Goal: Information Seeking & Learning: Learn about a topic

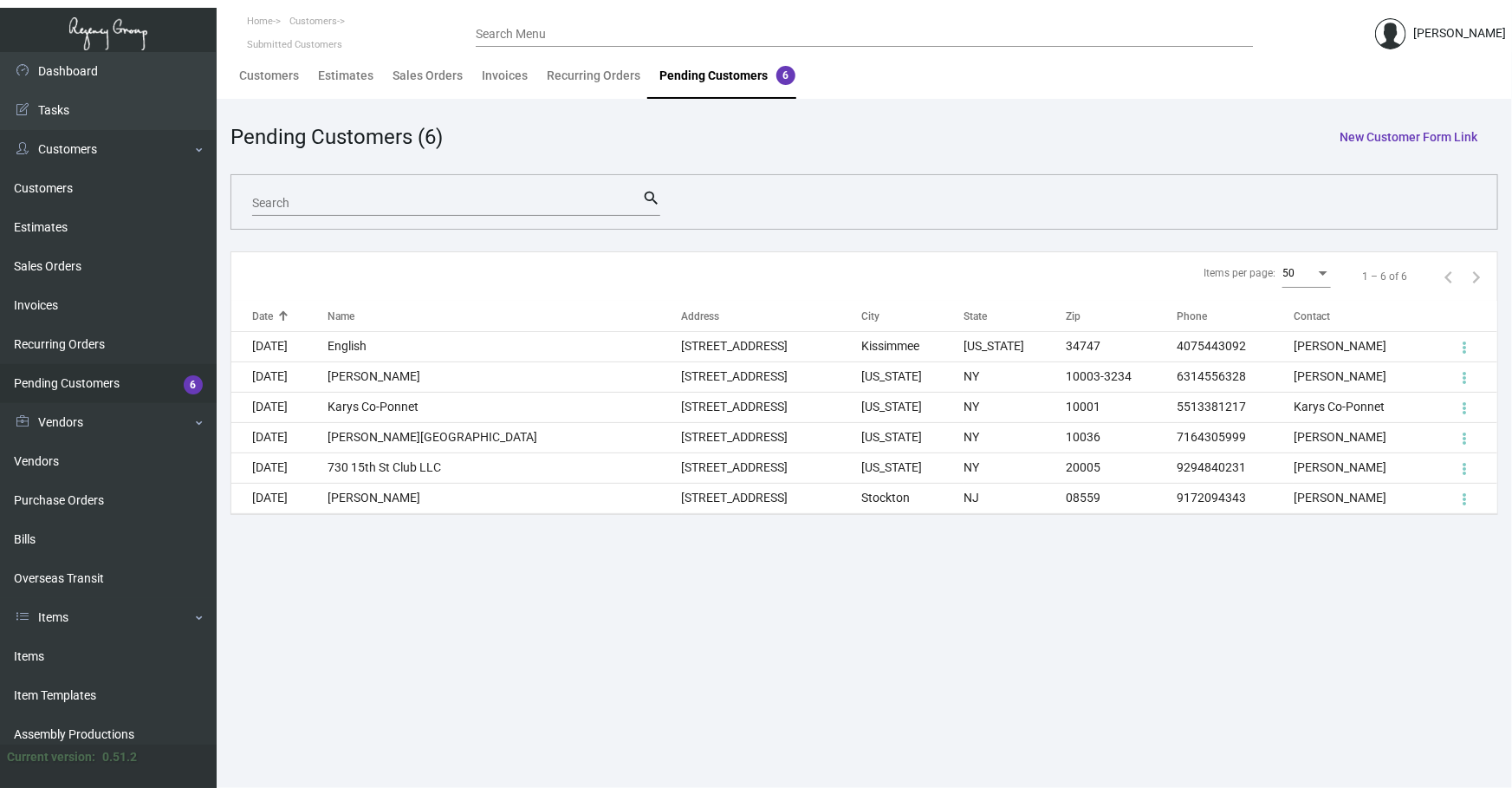
click at [1371, 234] on ng-component "Pending Customers (6) New Customer Form Link Search search Items per page: 50 1…" at bounding box center [864, 318] width 1268 height 393
click at [108, 657] on link "Items" at bounding box center [108, 656] width 217 height 39
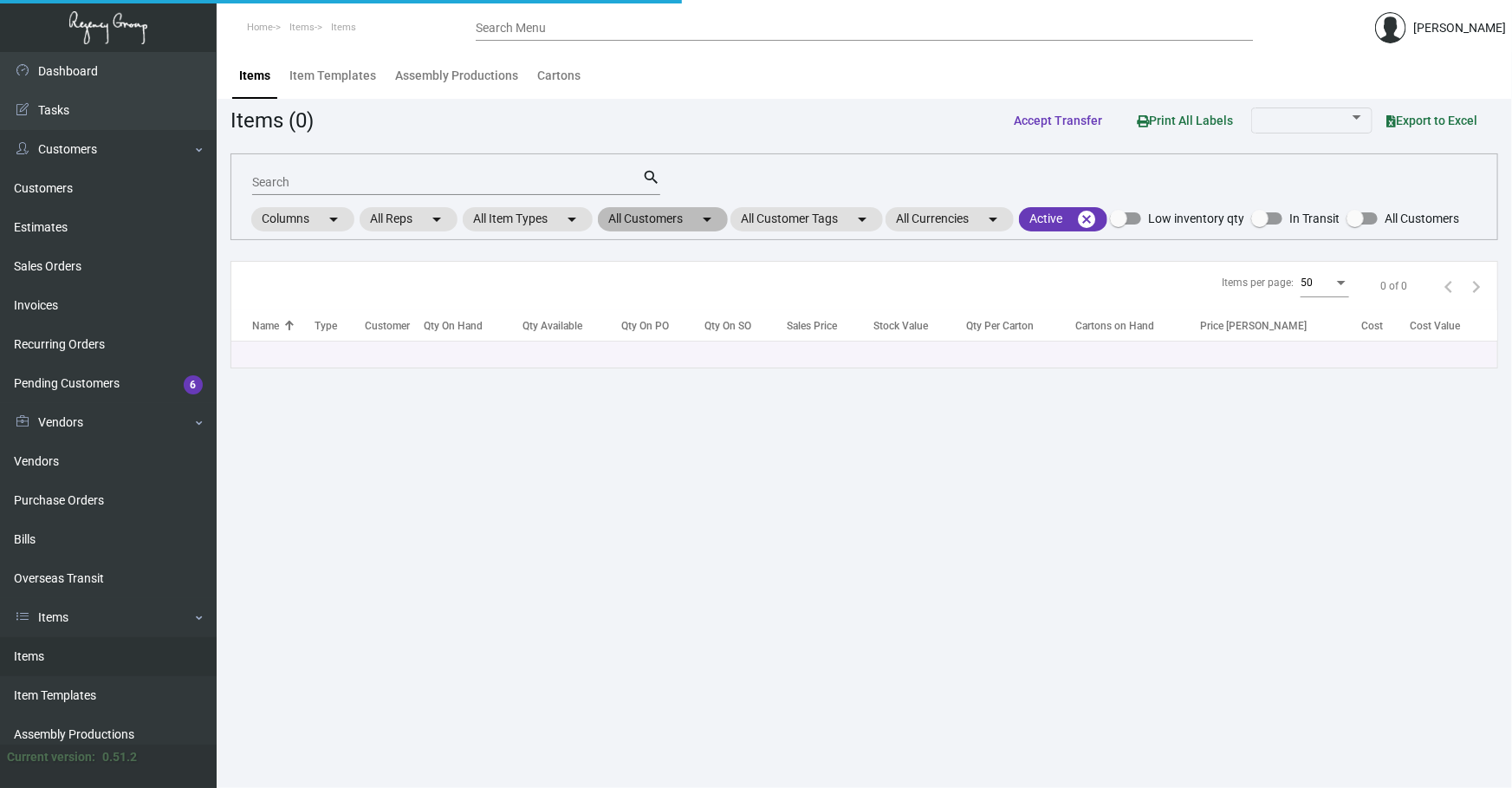
click at [713, 225] on mat-icon "arrow_drop_down" at bounding box center [707, 219] width 20 height 20
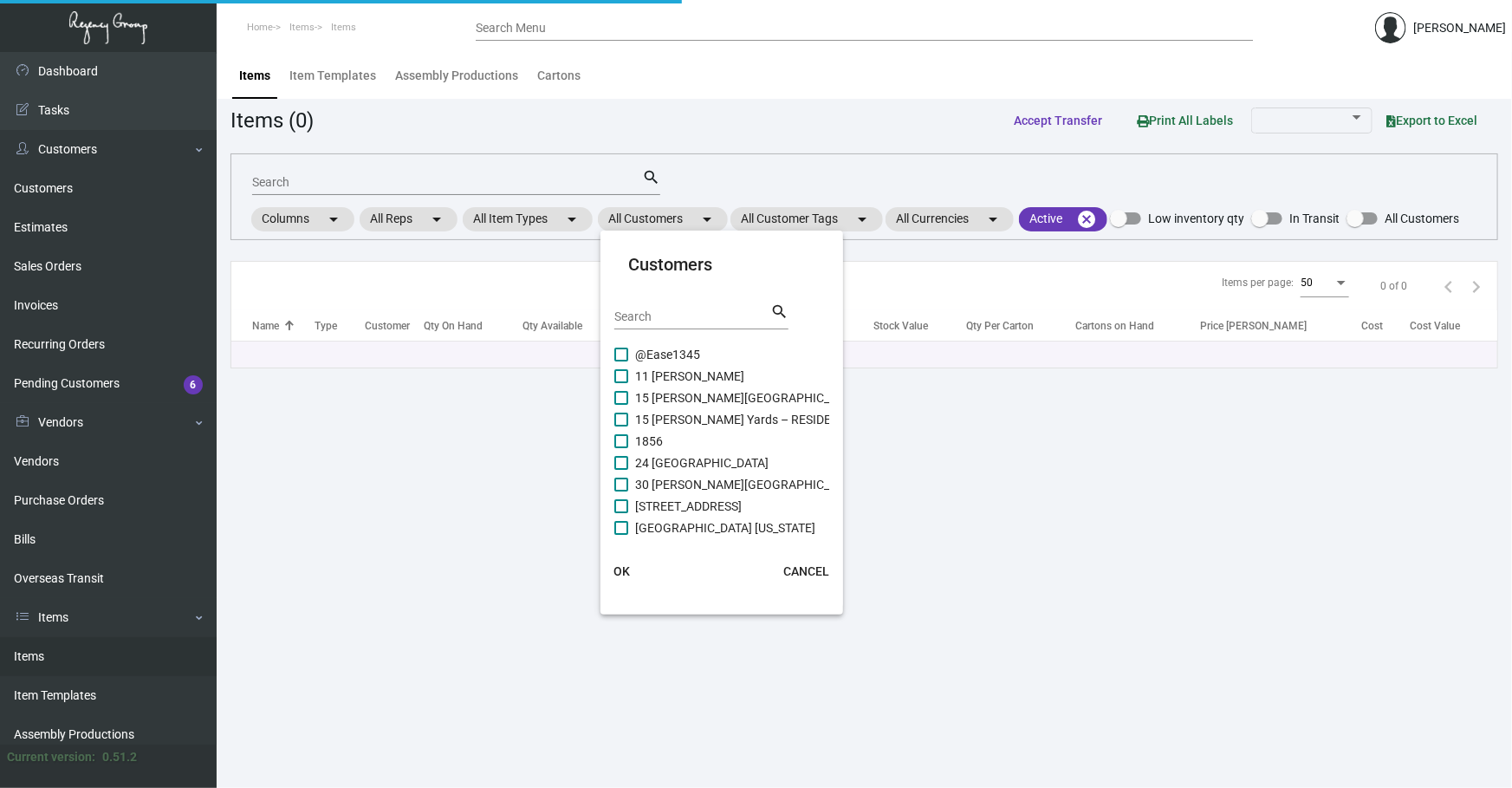
click at [656, 306] on div "Search" at bounding box center [692, 315] width 156 height 27
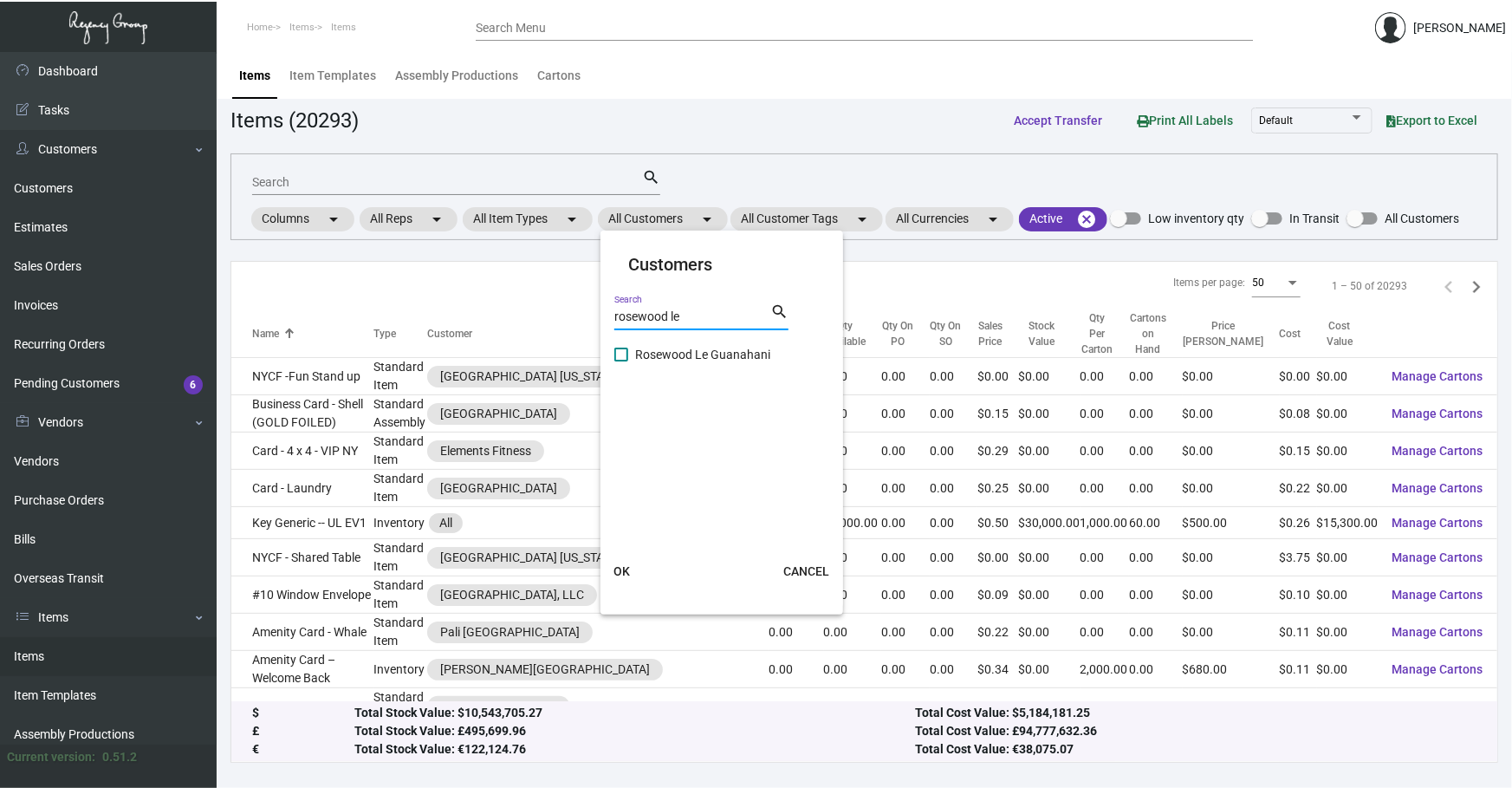
type input "rosewood le"
drag, startPoint x: 679, startPoint y: 355, endPoint x: 662, endPoint y: 545, distance: 190.8
click at [680, 355] on span "Rosewood Le Guanahani" at bounding box center [702, 354] width 135 height 20
click at [622, 361] on input "Rosewood Le Guanahani" at bounding box center [621, 361] width 1 height 1
checkbox input "true"
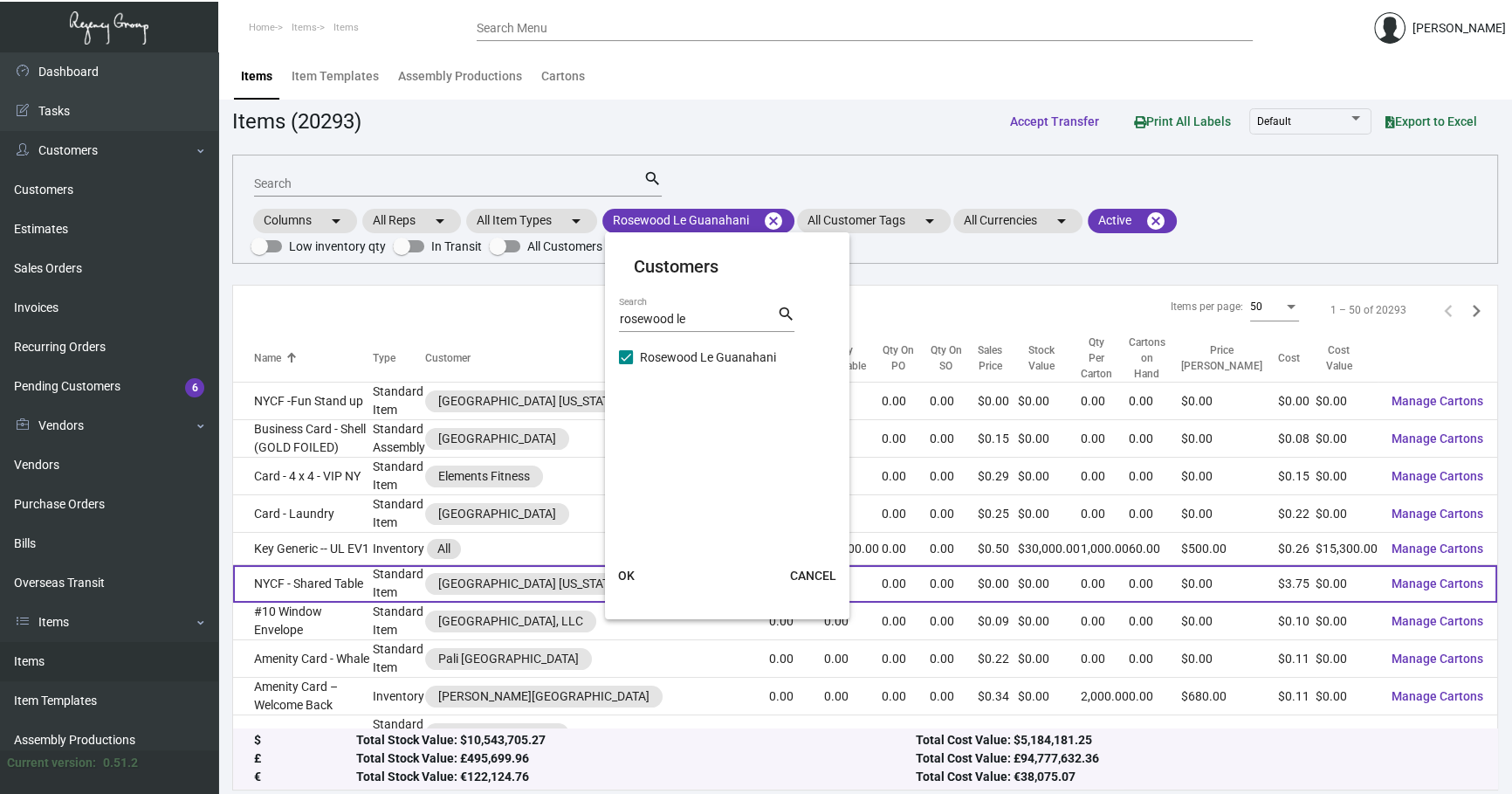
click at [627, 576] on span "OK" at bounding box center [626, 575] width 17 height 14
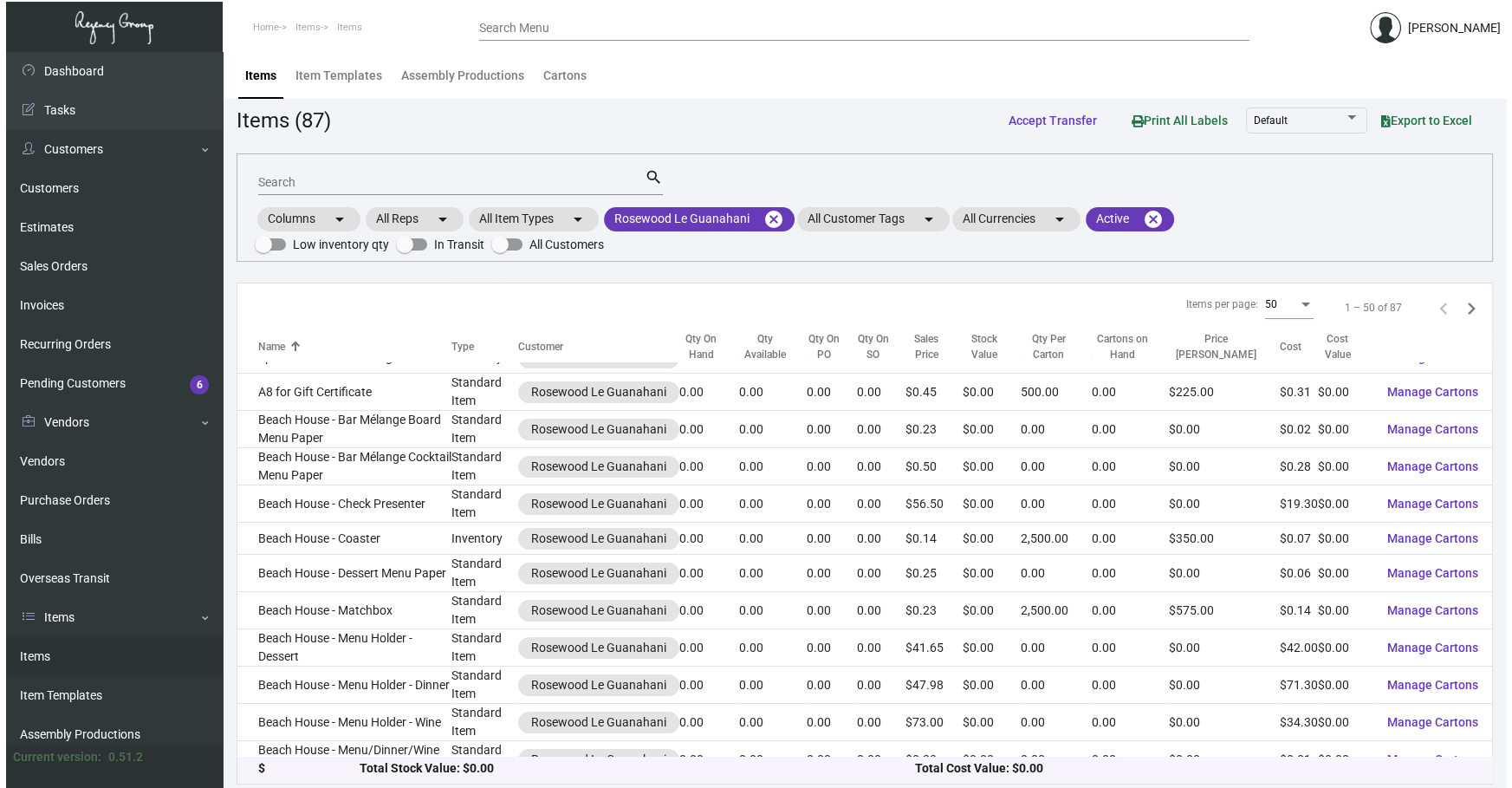
scroll to position [131, 0]
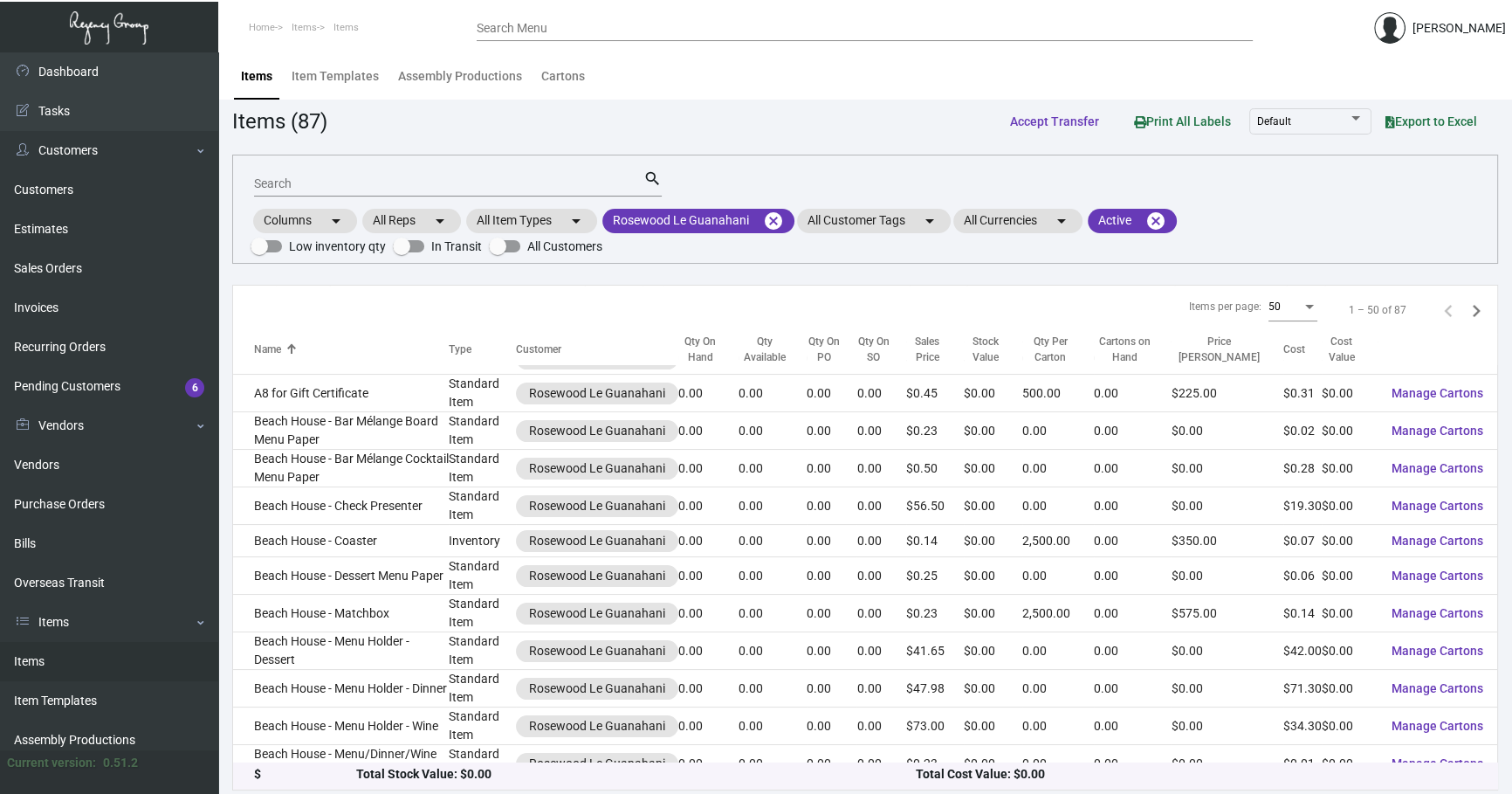
click at [330, 177] on input "Search" at bounding box center [448, 184] width 389 height 14
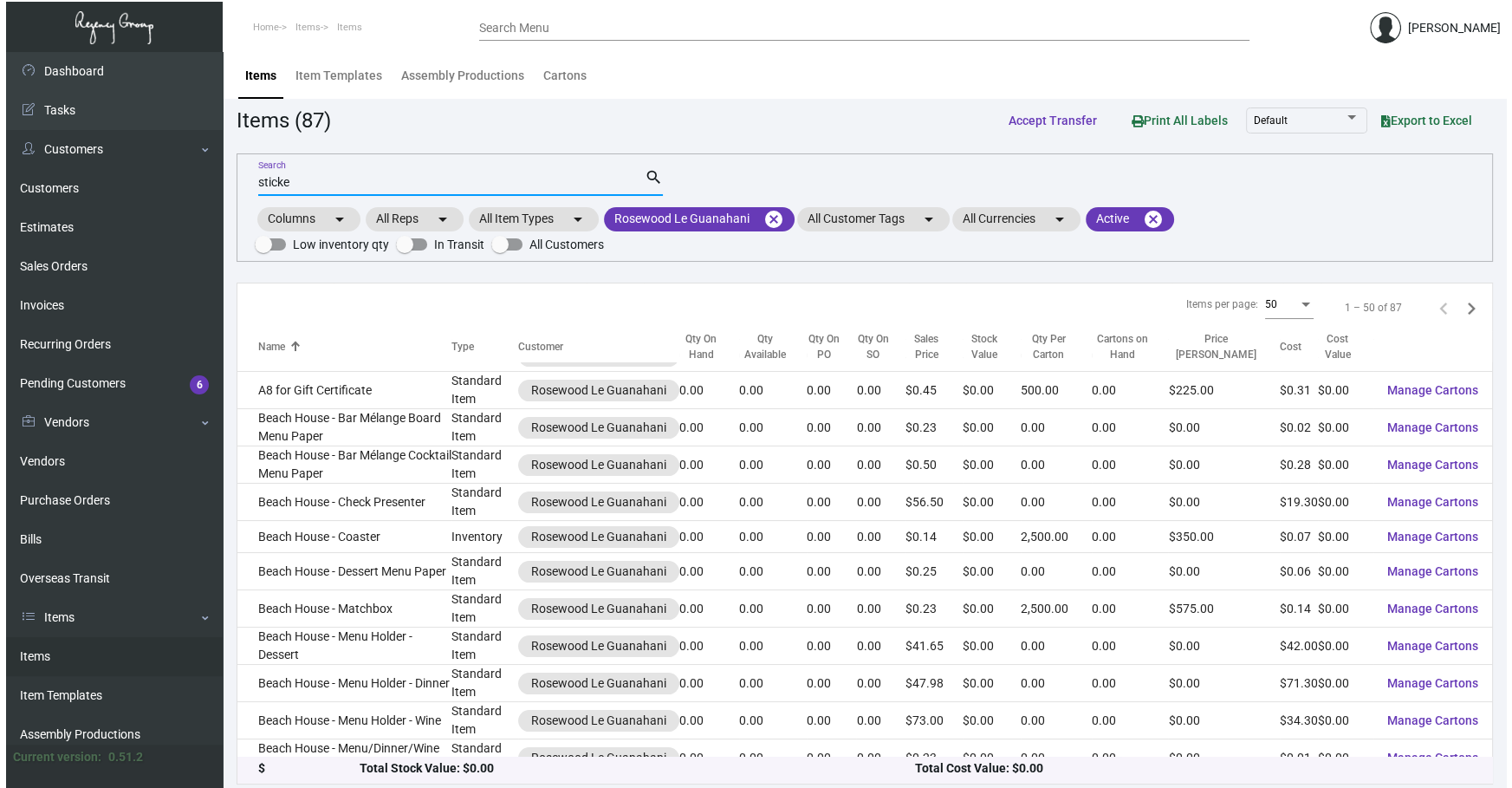
scroll to position [0, 0]
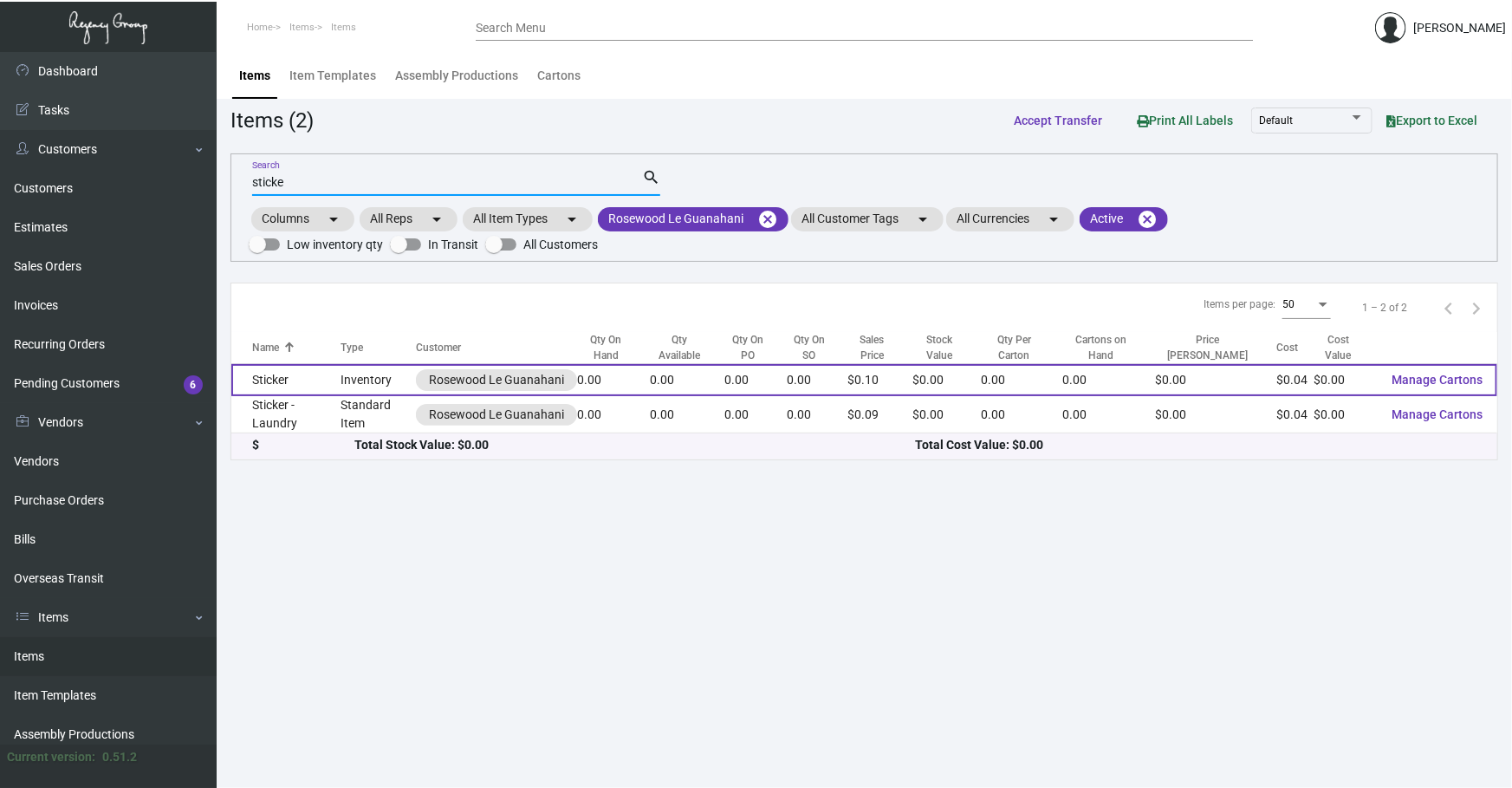
type input "sticke"
click at [346, 368] on td "Inventory" at bounding box center [378, 380] width 76 height 33
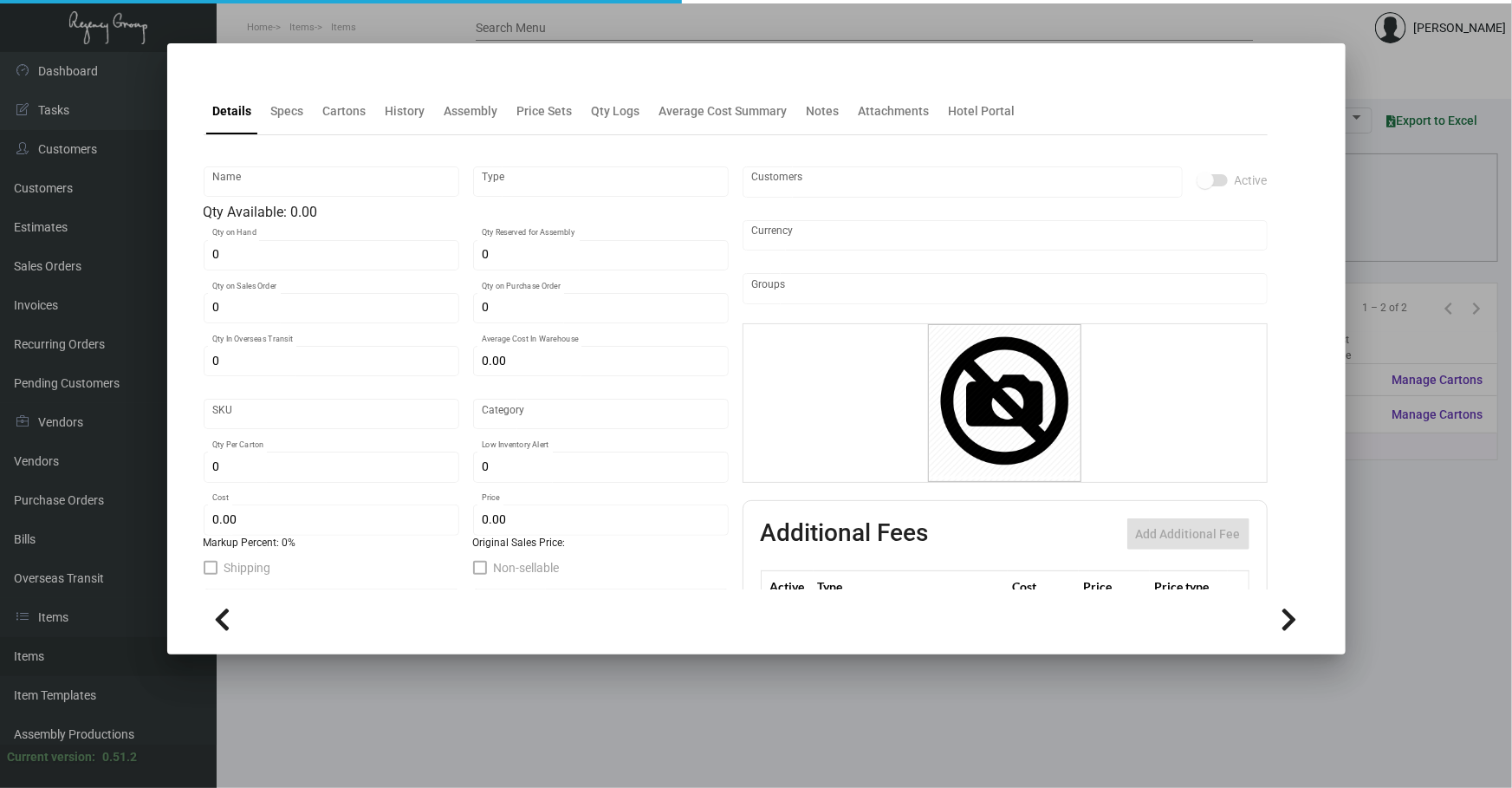
type input "Sticker"
type input "Inventory"
type input "$ 0.00"
type input "Standard"
type input "$ 0.041"
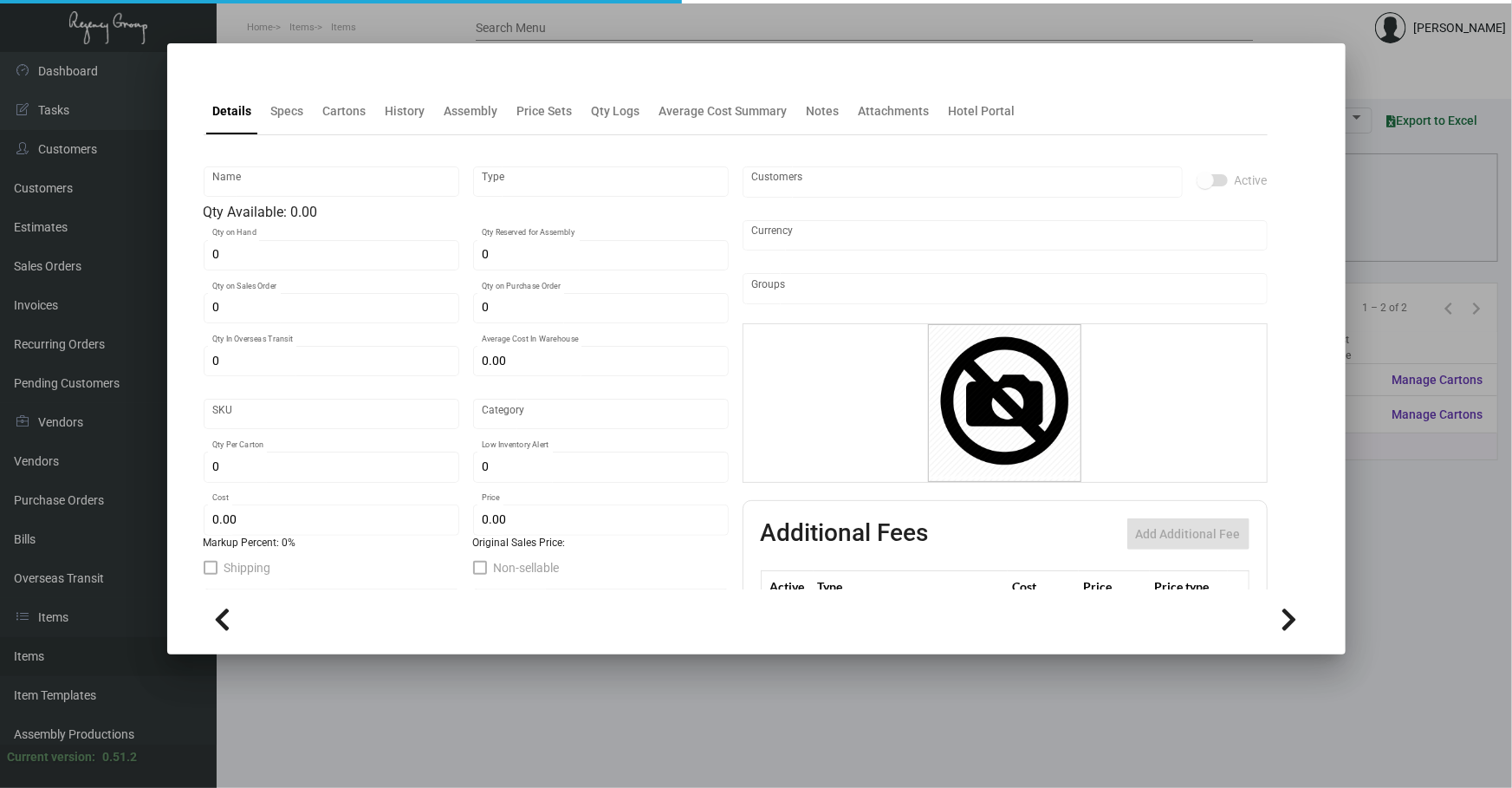
type input "$ 0.099"
checkbox input "true"
type input "United States Dollar $"
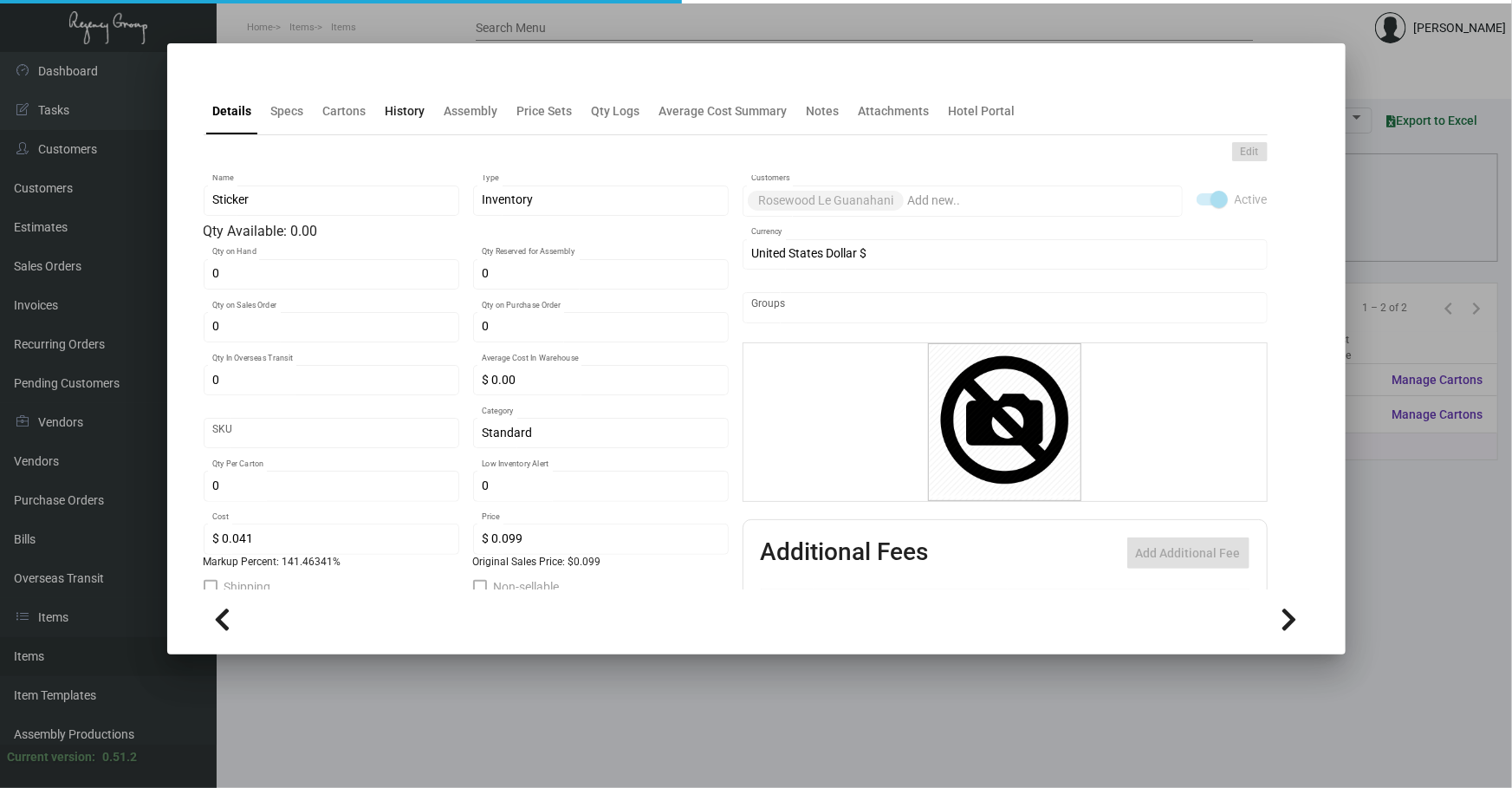
click at [406, 128] on div "History" at bounding box center [405, 111] width 54 height 42
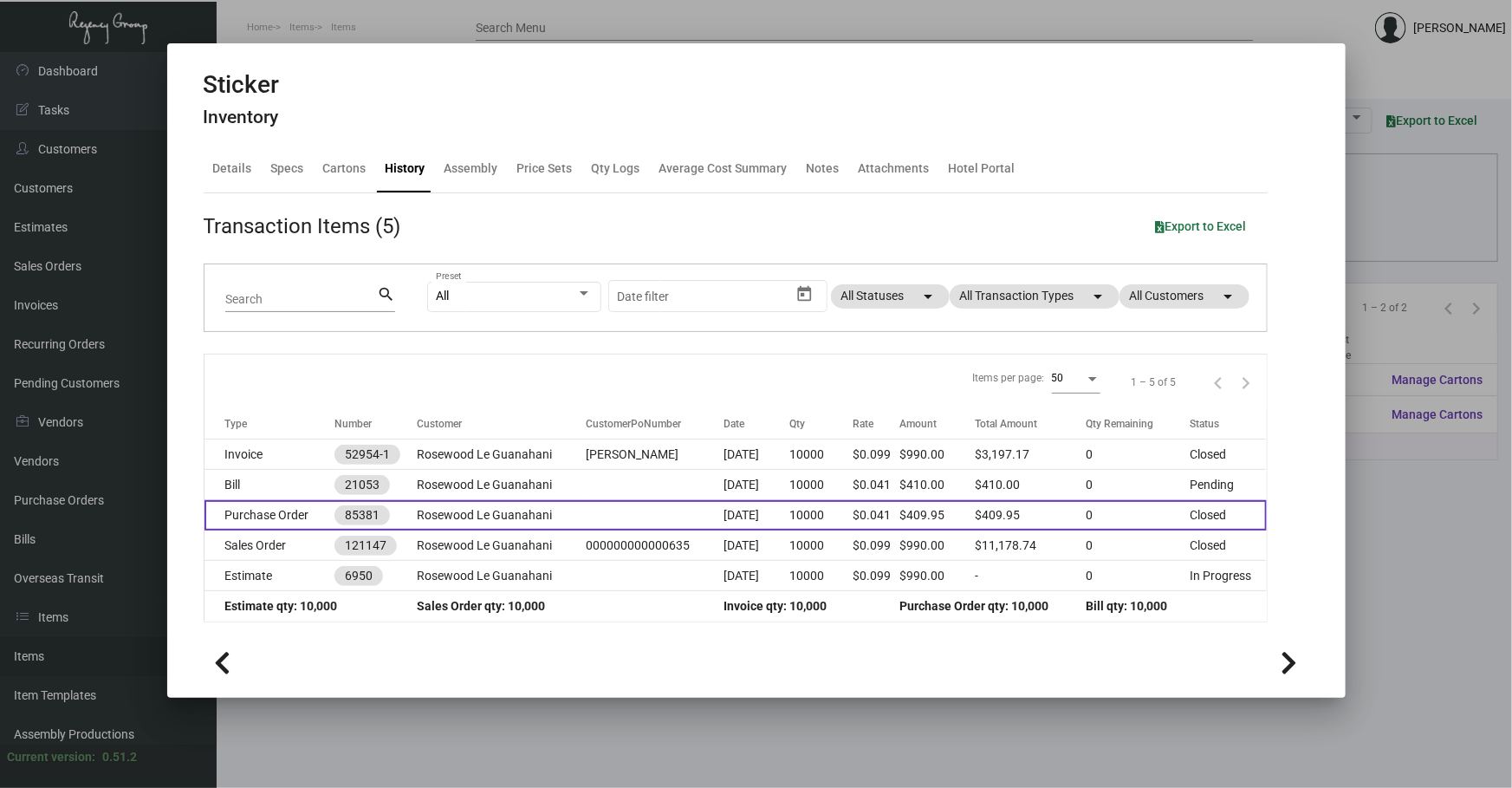
click at [546, 513] on td "Rosewood Le Guanahani" at bounding box center [502, 515] width 169 height 31
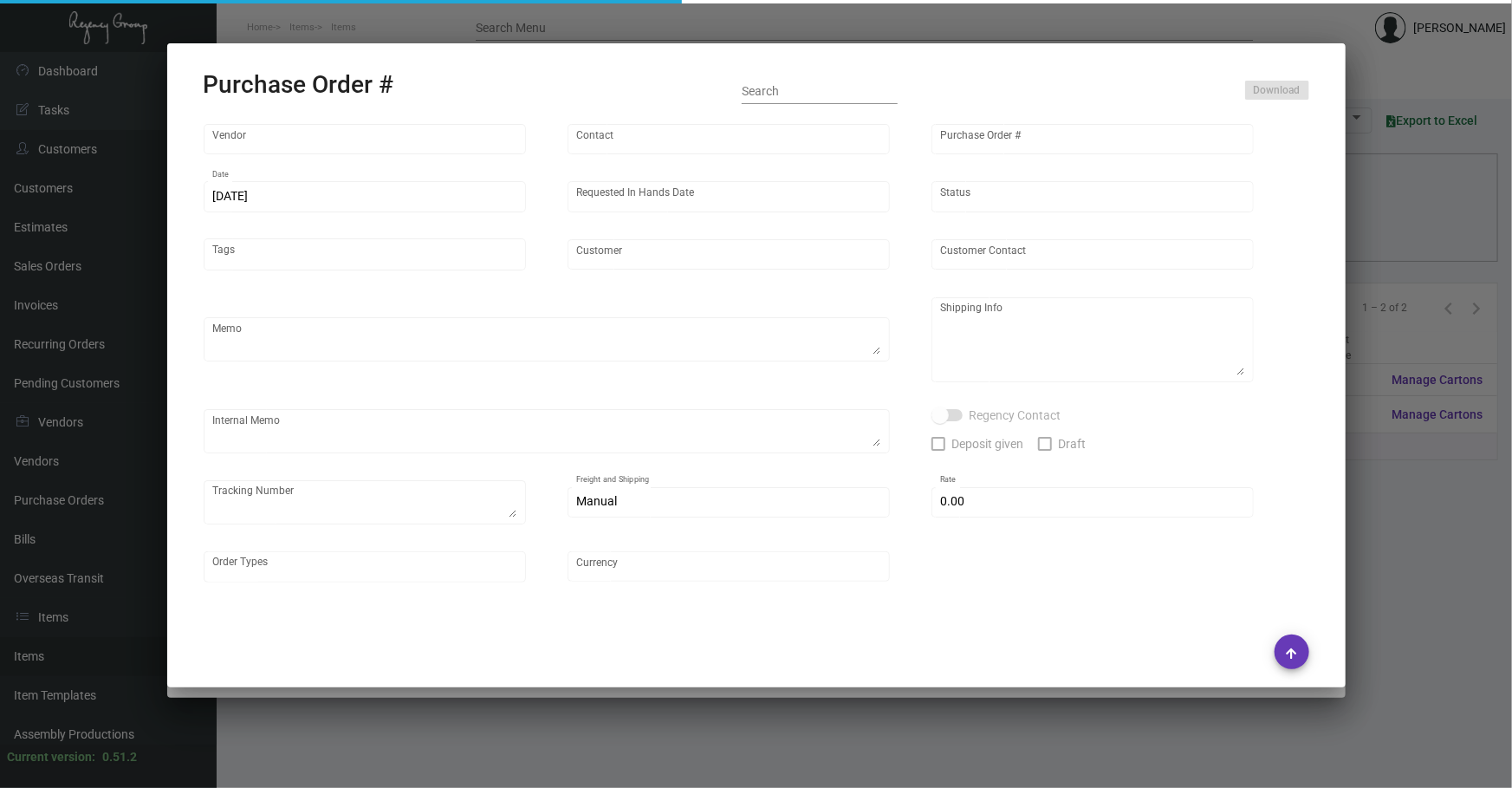
type input "Label Works"
type input "MISSING INFO MISSING INFO"
type input "85381"
type input "[DATE]"
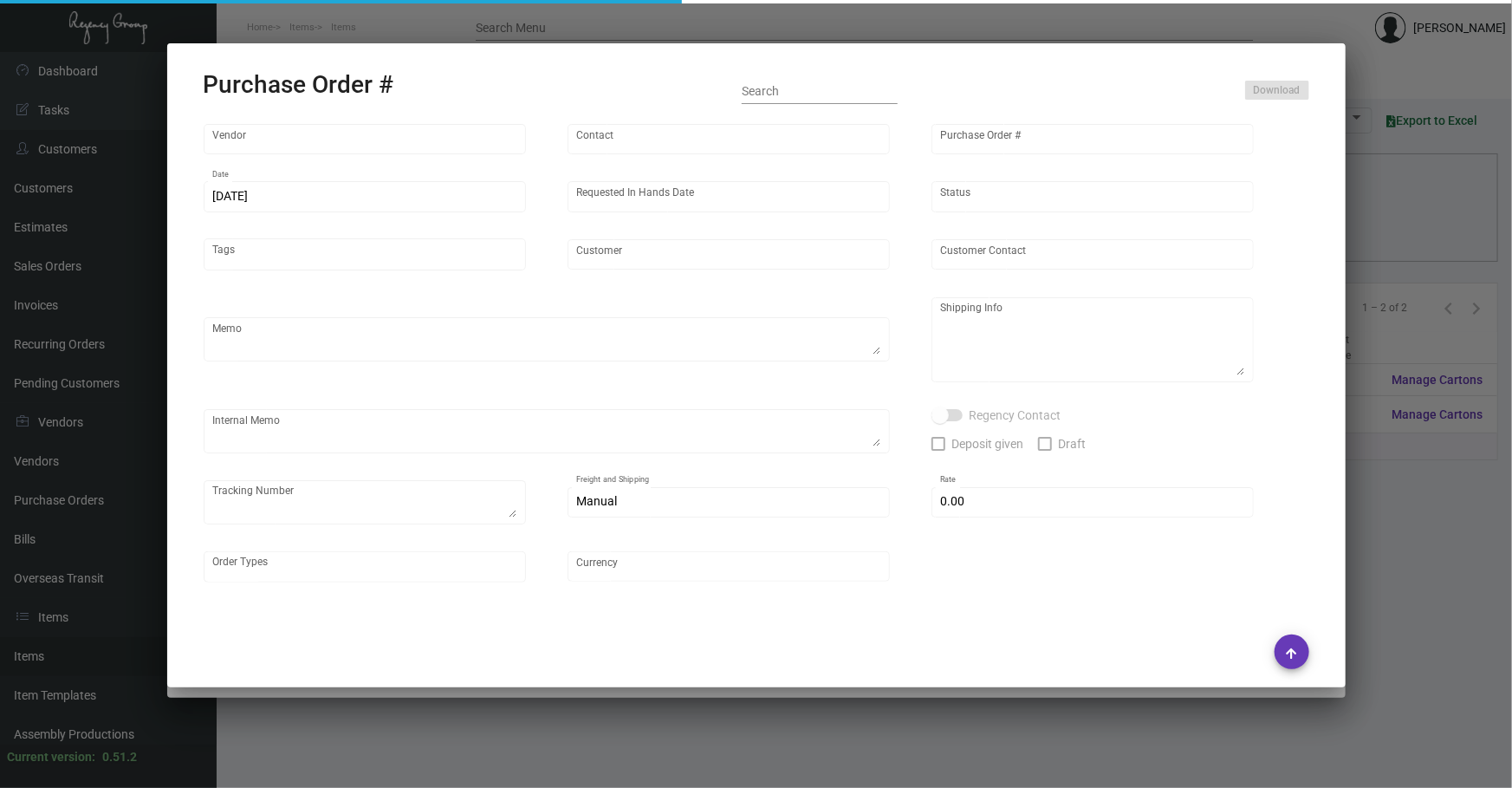
type input "Rosewood Le Guanahani"
type textarea "Regency Group NJ [PERSON_NAME] [STREET_ADDRESS]"
checkbox input "true"
type input "$ 0.00"
type input "United States Dollar $"
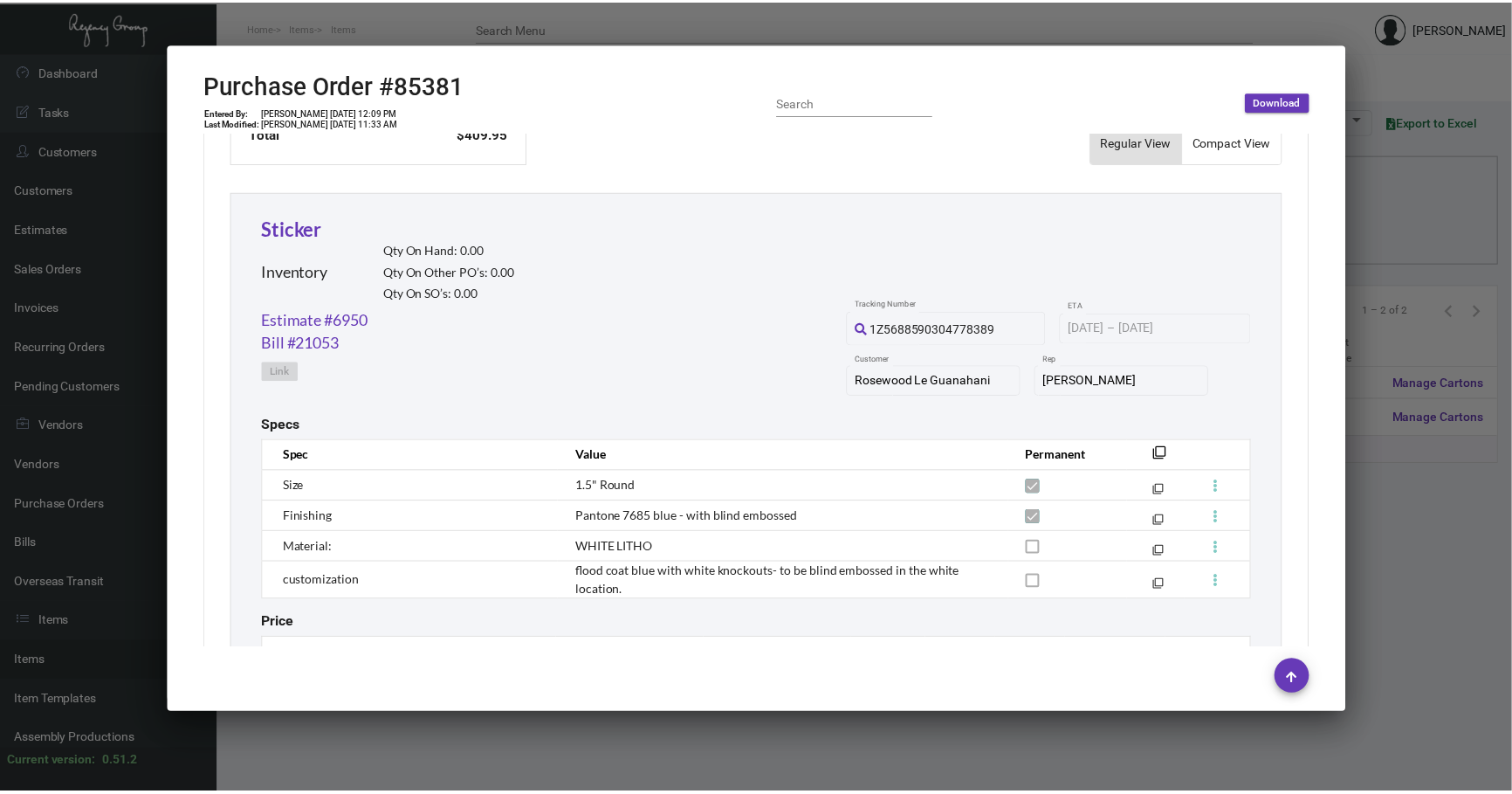
scroll to position [768, 0]
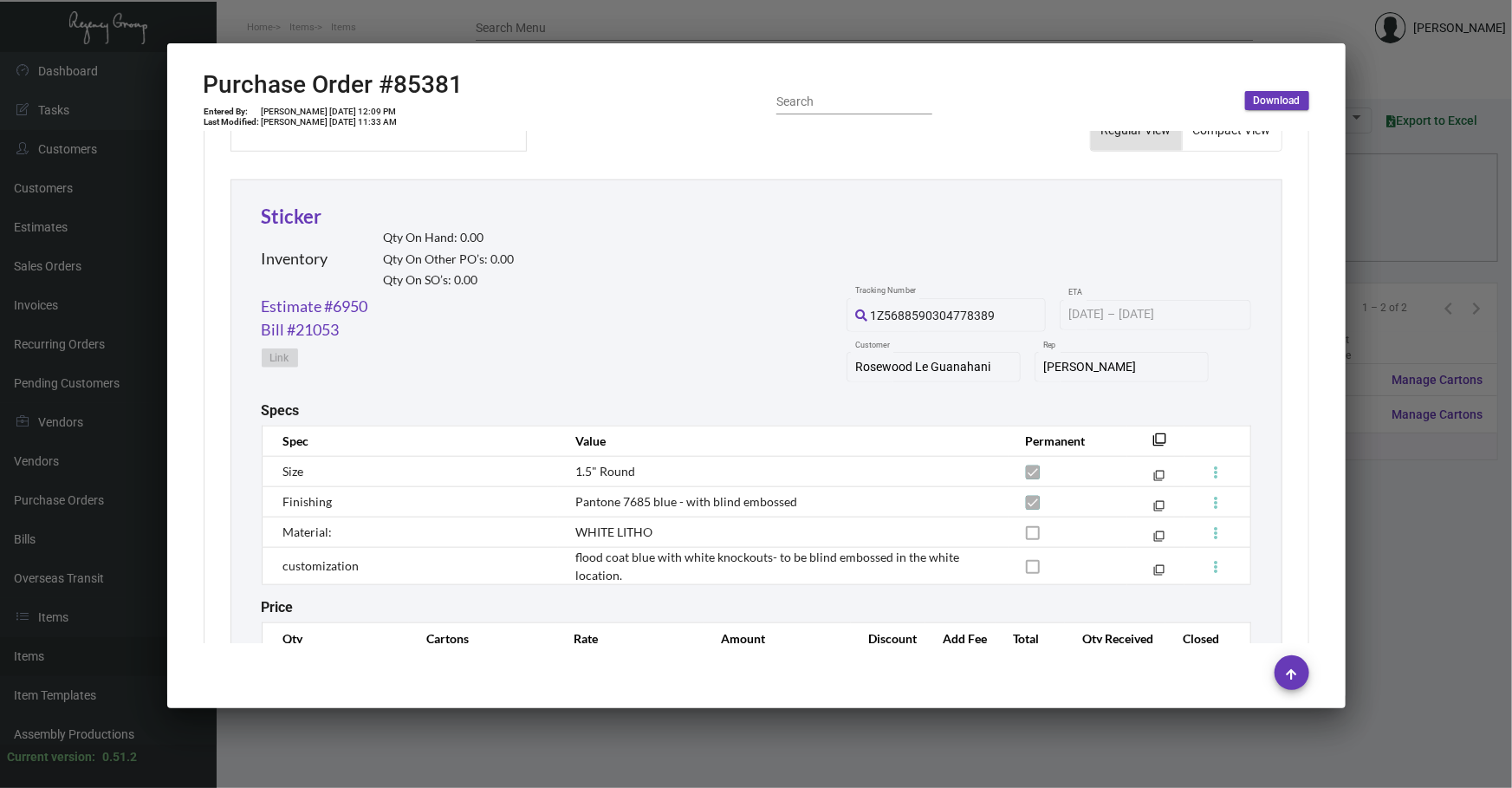
click at [901, 758] on div at bounding box center [756, 394] width 1512 height 788
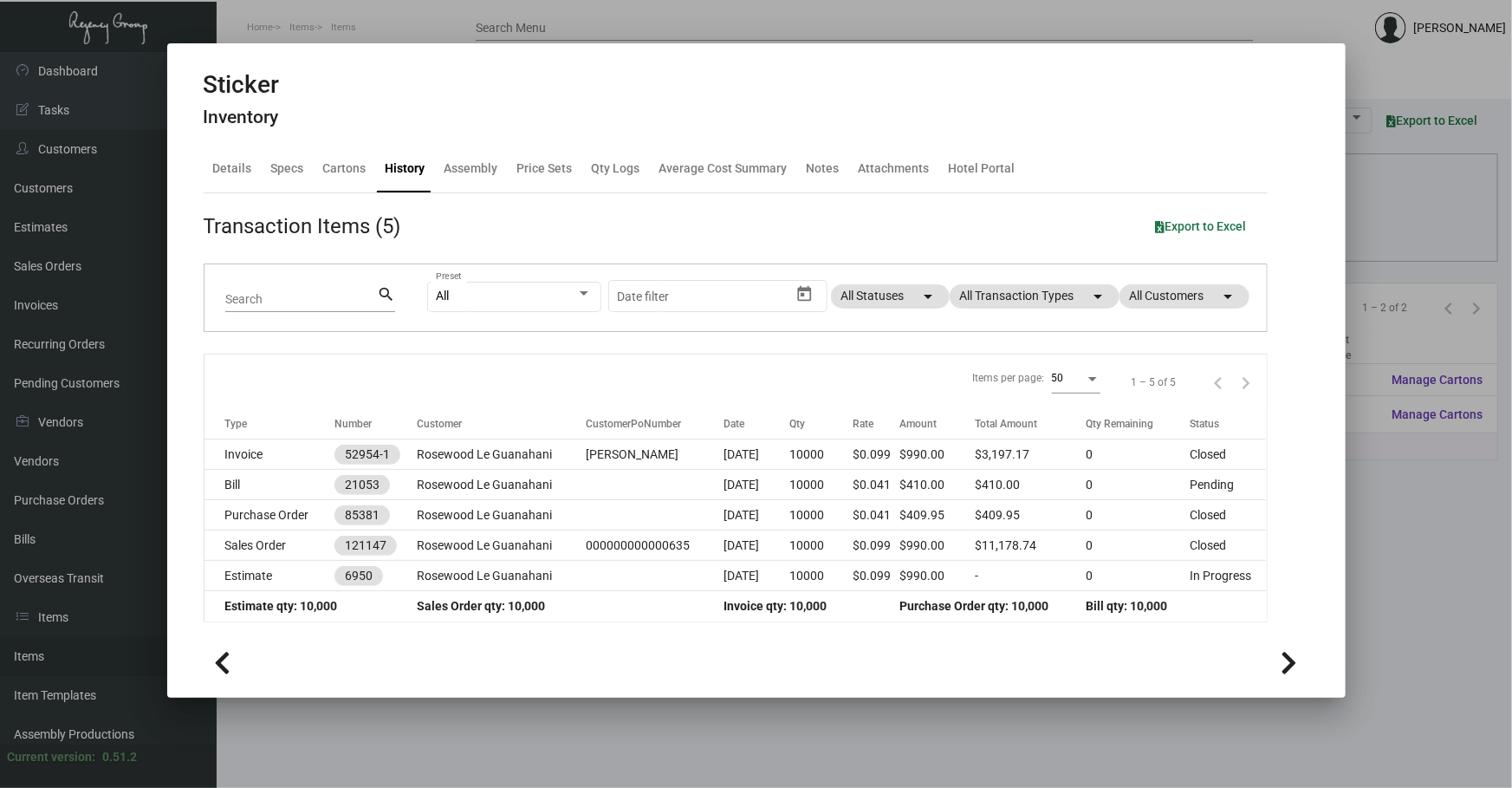
click at [801, 717] on div at bounding box center [756, 394] width 1512 height 788
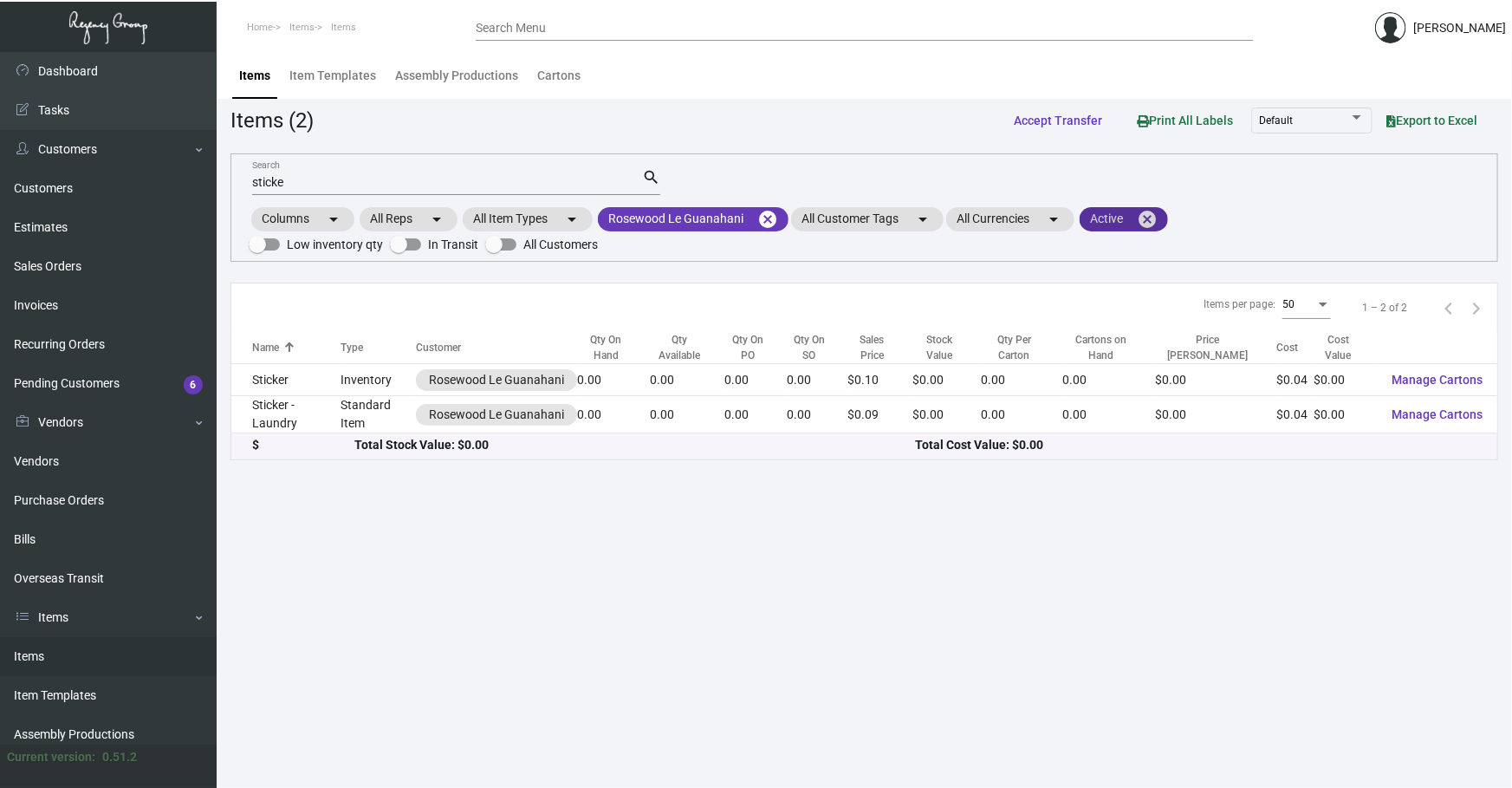
click at [1150, 217] on mat-icon "cancel" at bounding box center [1147, 219] width 20 height 20
drag, startPoint x: 459, startPoint y: 185, endPoint x: 0, endPoint y: 50, distance: 478.4
click at [16, 130] on div "Dashboard Dashboard Tasks Customers Customers Estimates Sales Orders Invoices R…" at bounding box center [756, 420] width 1512 height 736
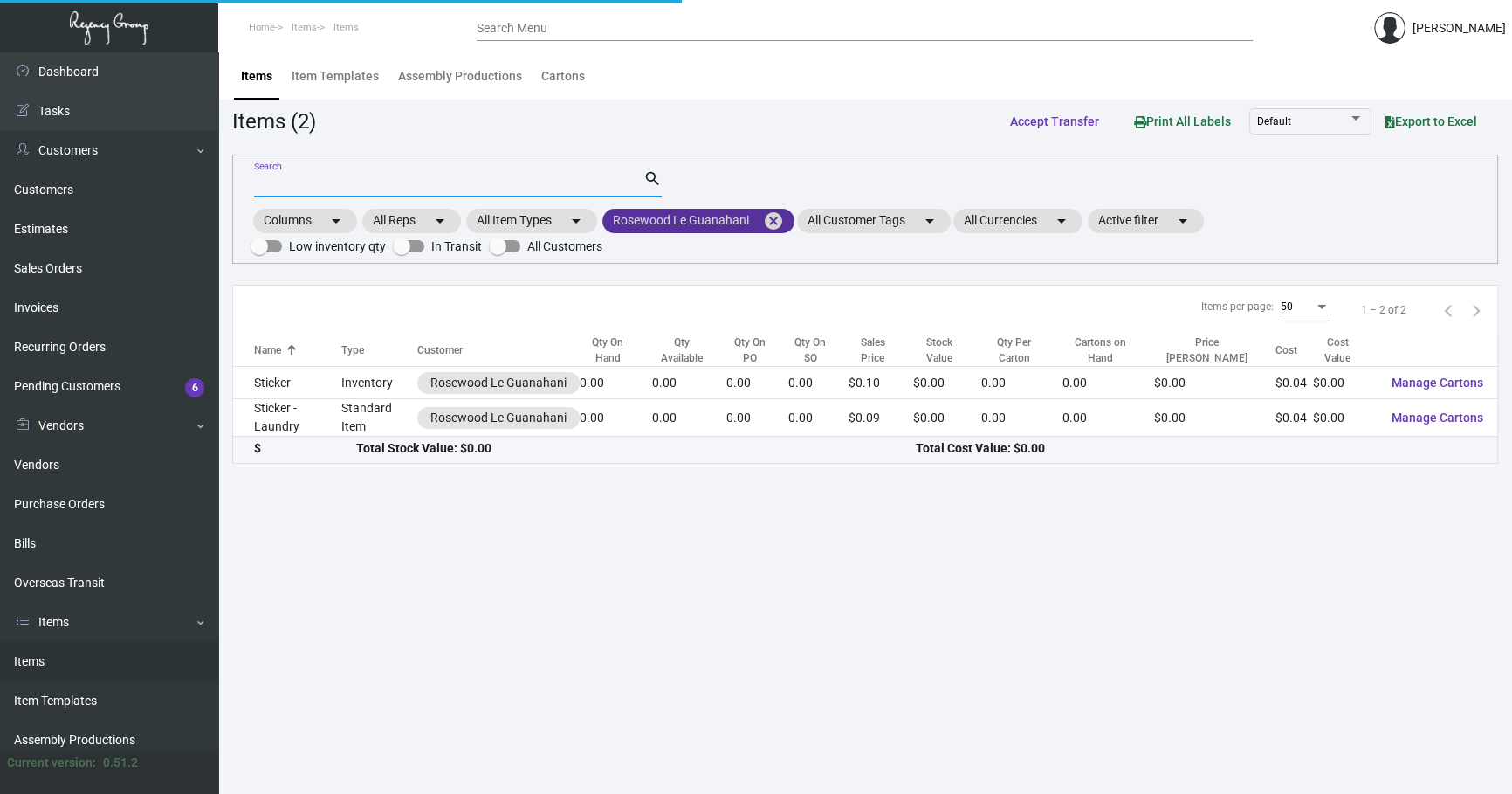
click at [773, 216] on mat-icon "cancel" at bounding box center [773, 221] width 21 height 21
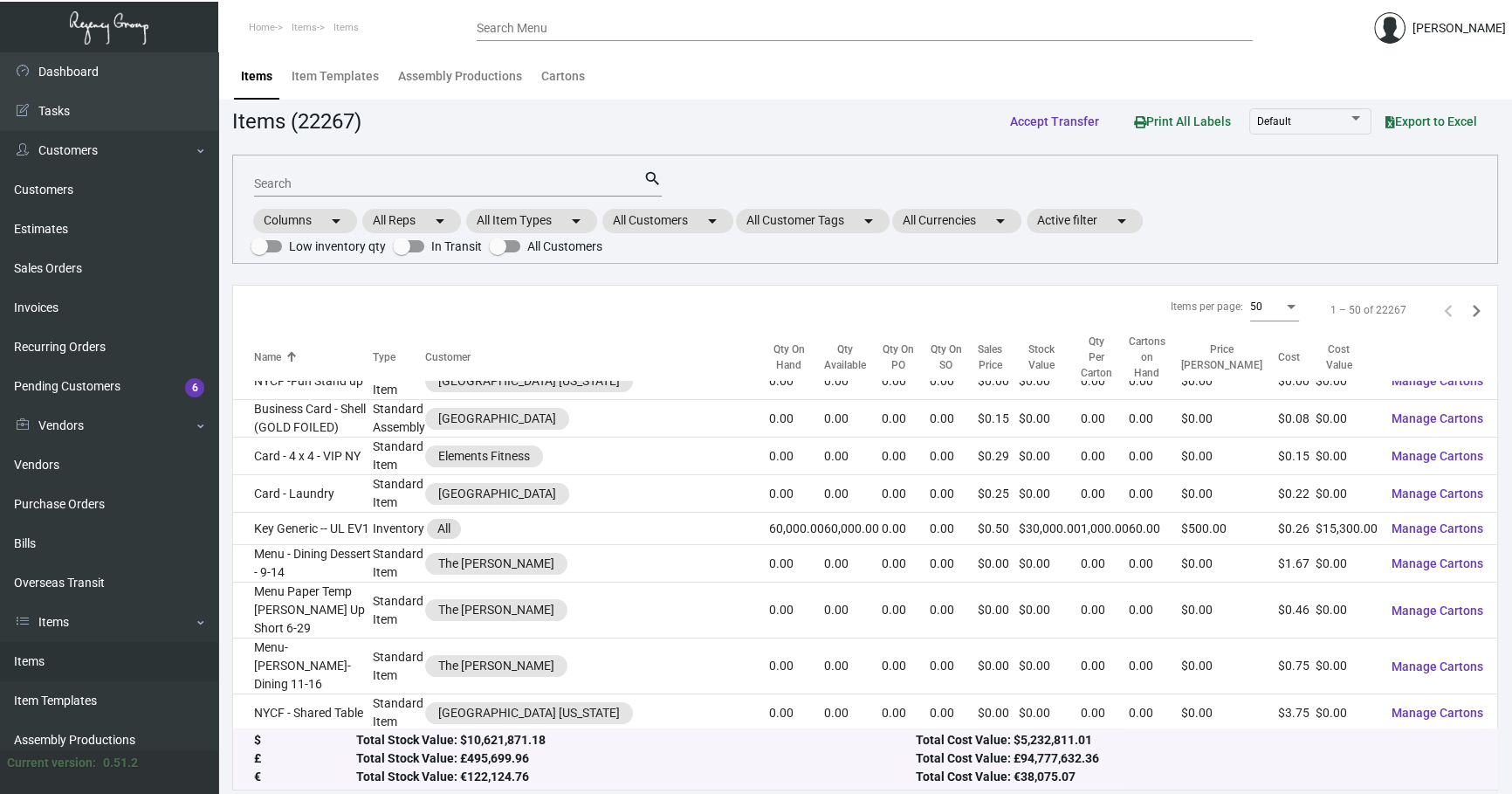
scroll to position [26, 0]
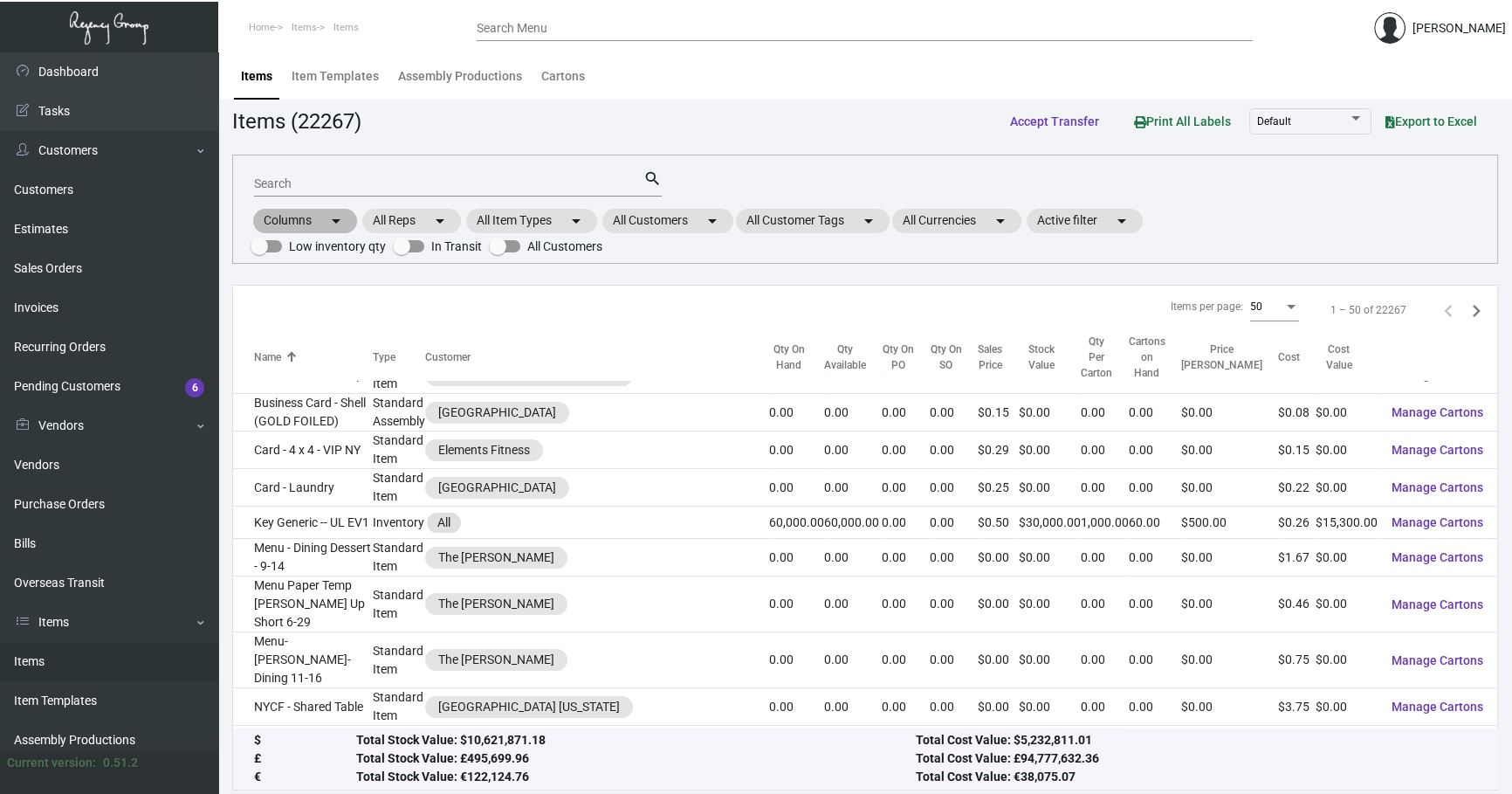
click at [1384, 212] on div "Columns arrow_drop_down All Reps arrow_drop_down All Item Types arrow_drop_down…" at bounding box center [865, 231] width 1229 height 51
click at [475, 180] on input "Search" at bounding box center [448, 184] width 389 height 14
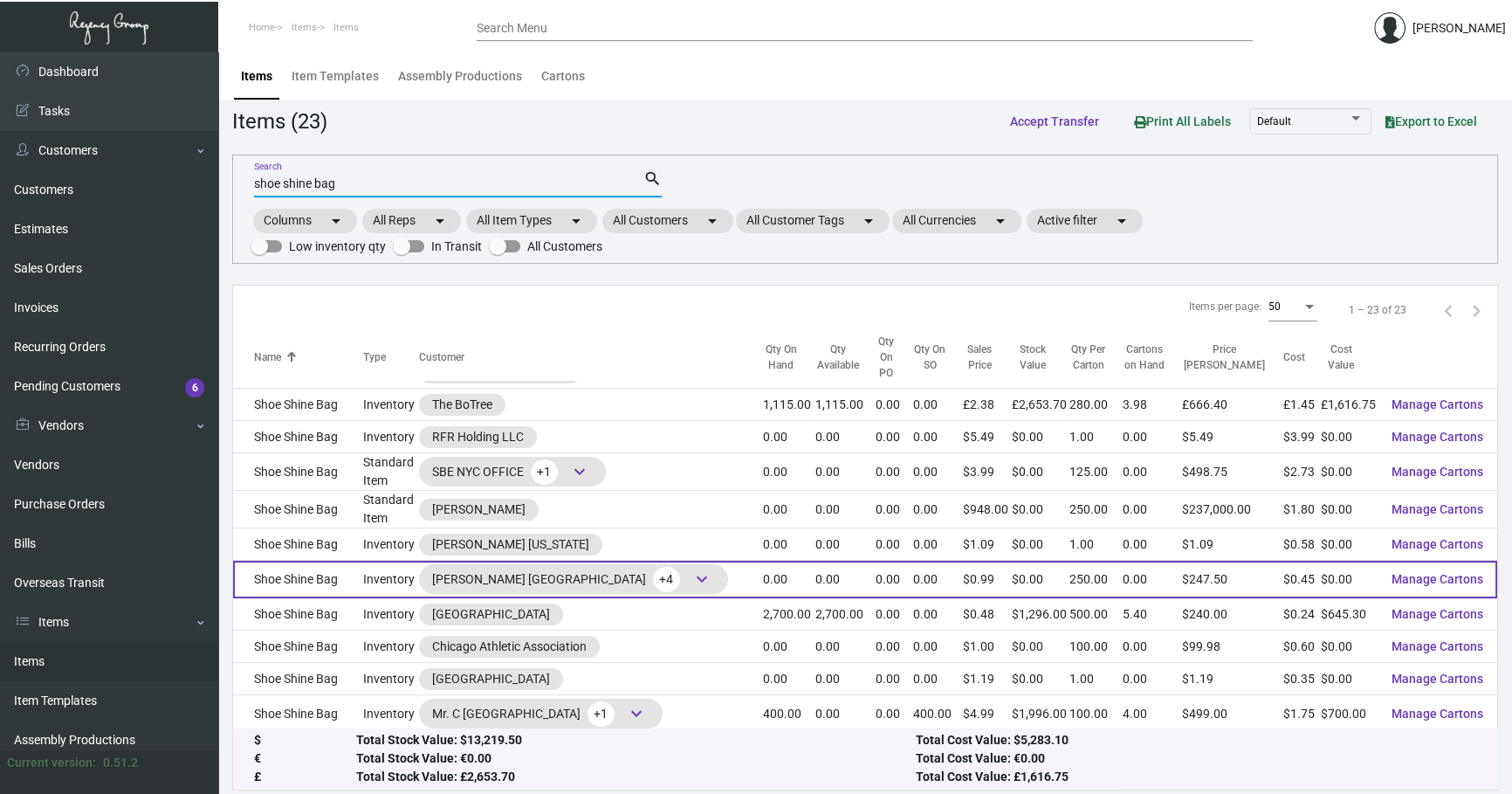
type input "shoe shine bag"
click at [271, 561] on td "Shoe Shine Bag" at bounding box center [298, 580] width 130 height 37
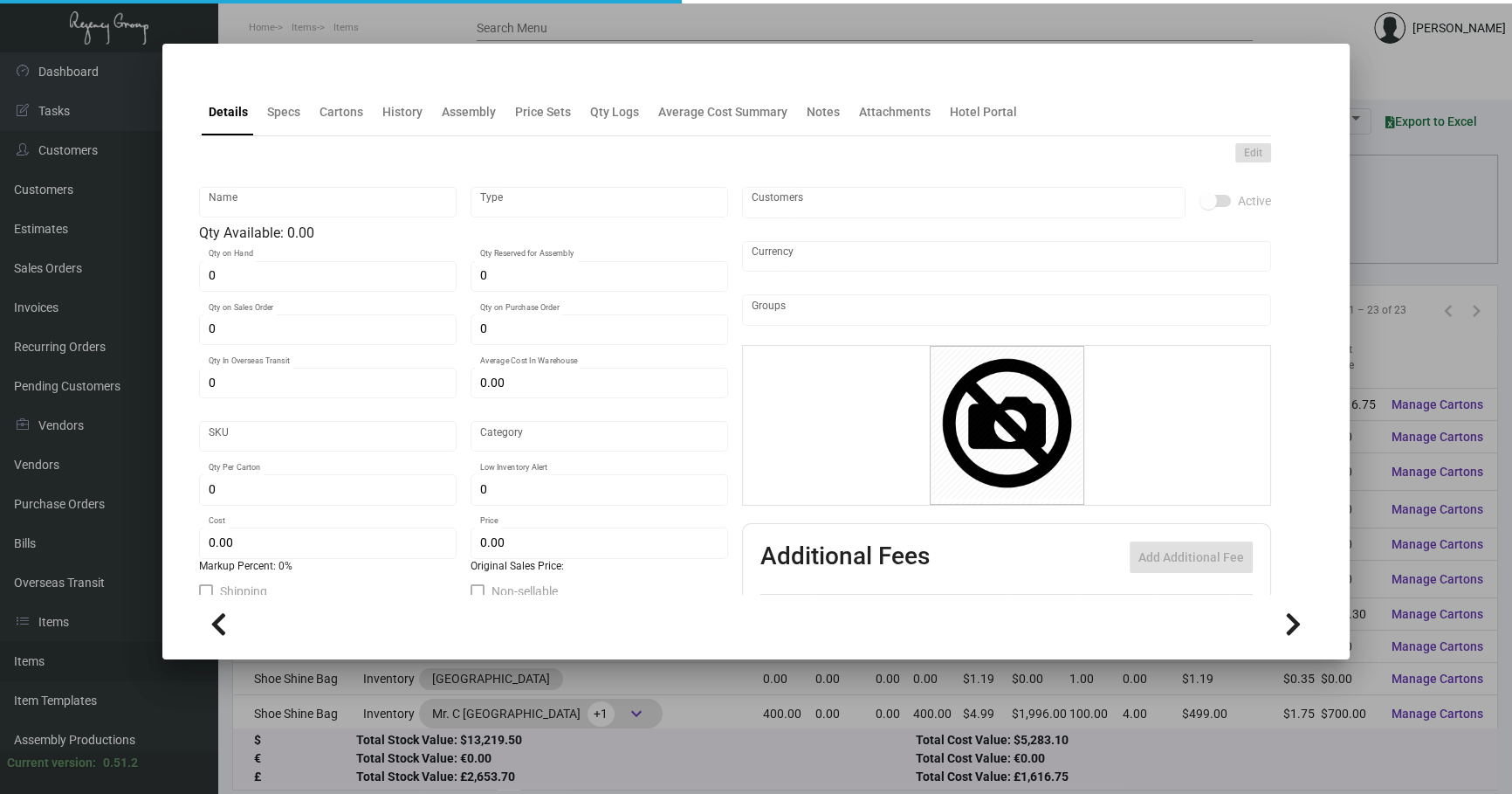
type input "Shoe Shine Bag"
type input "Inventory"
type input "2,500"
type input "$ 0.45"
type input "Overseas"
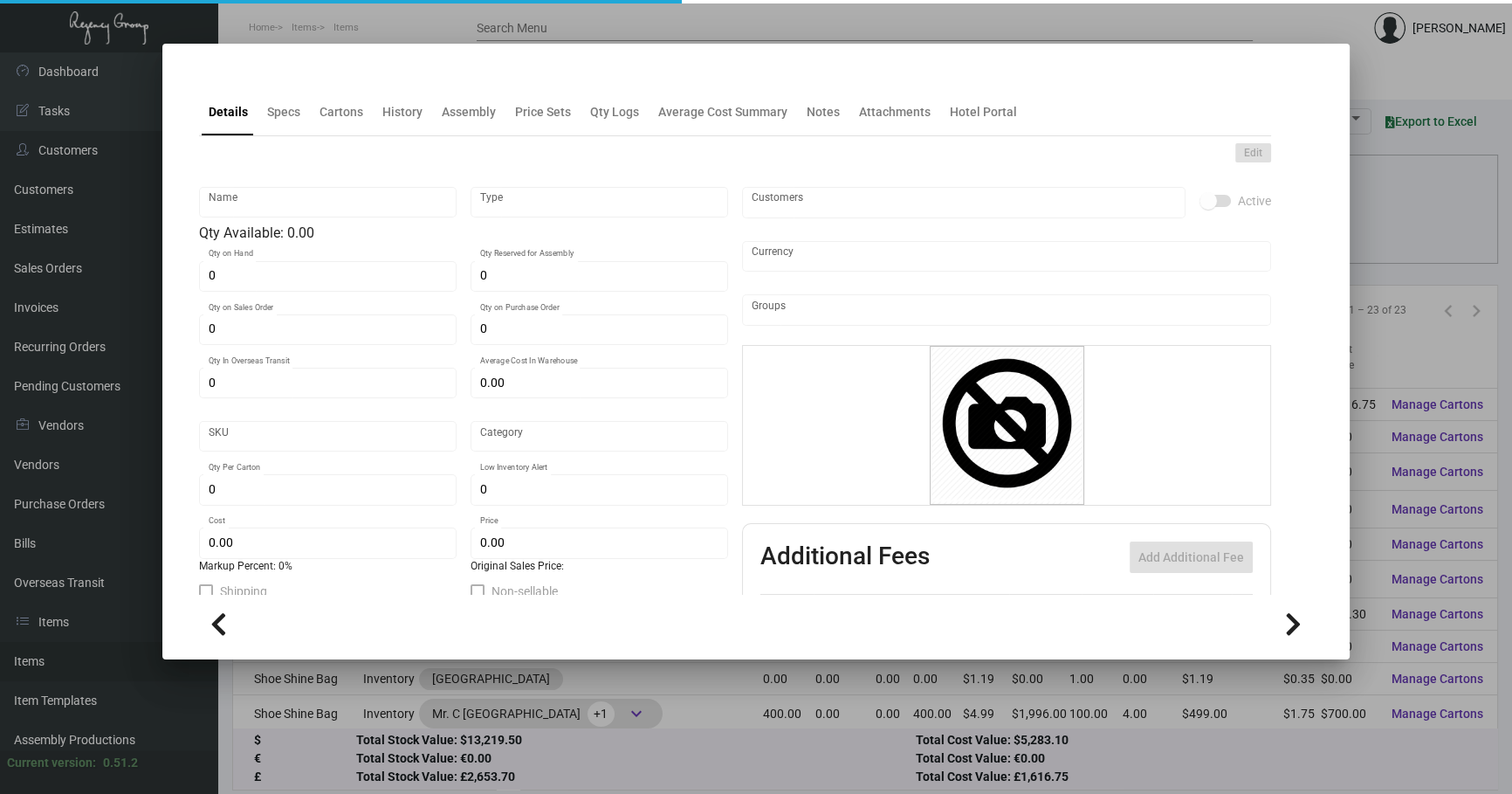
type input "250"
type input "$ 0.45"
type input "$ 0.99"
checkbox input "true"
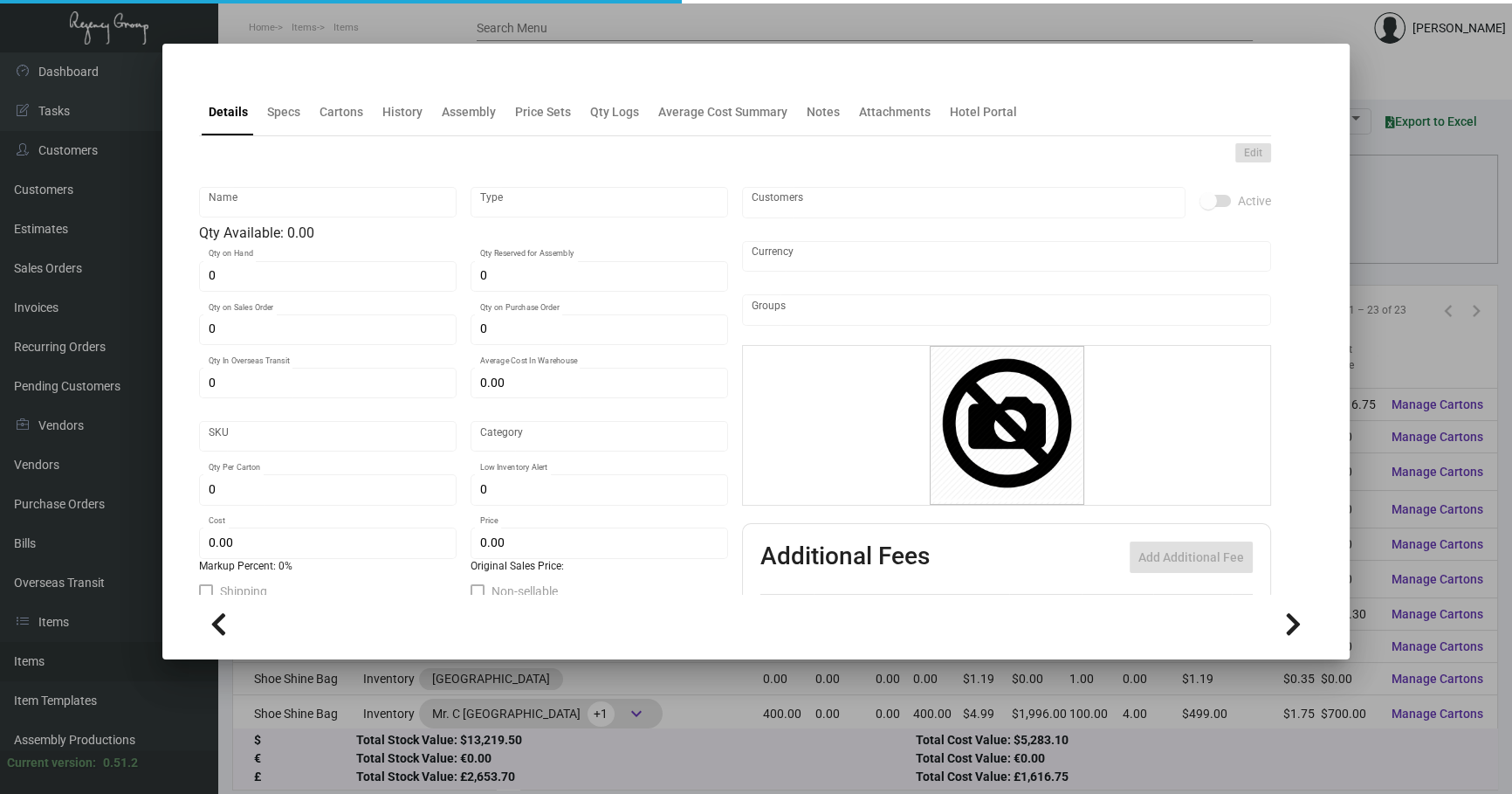
type input "United States Dollar $"
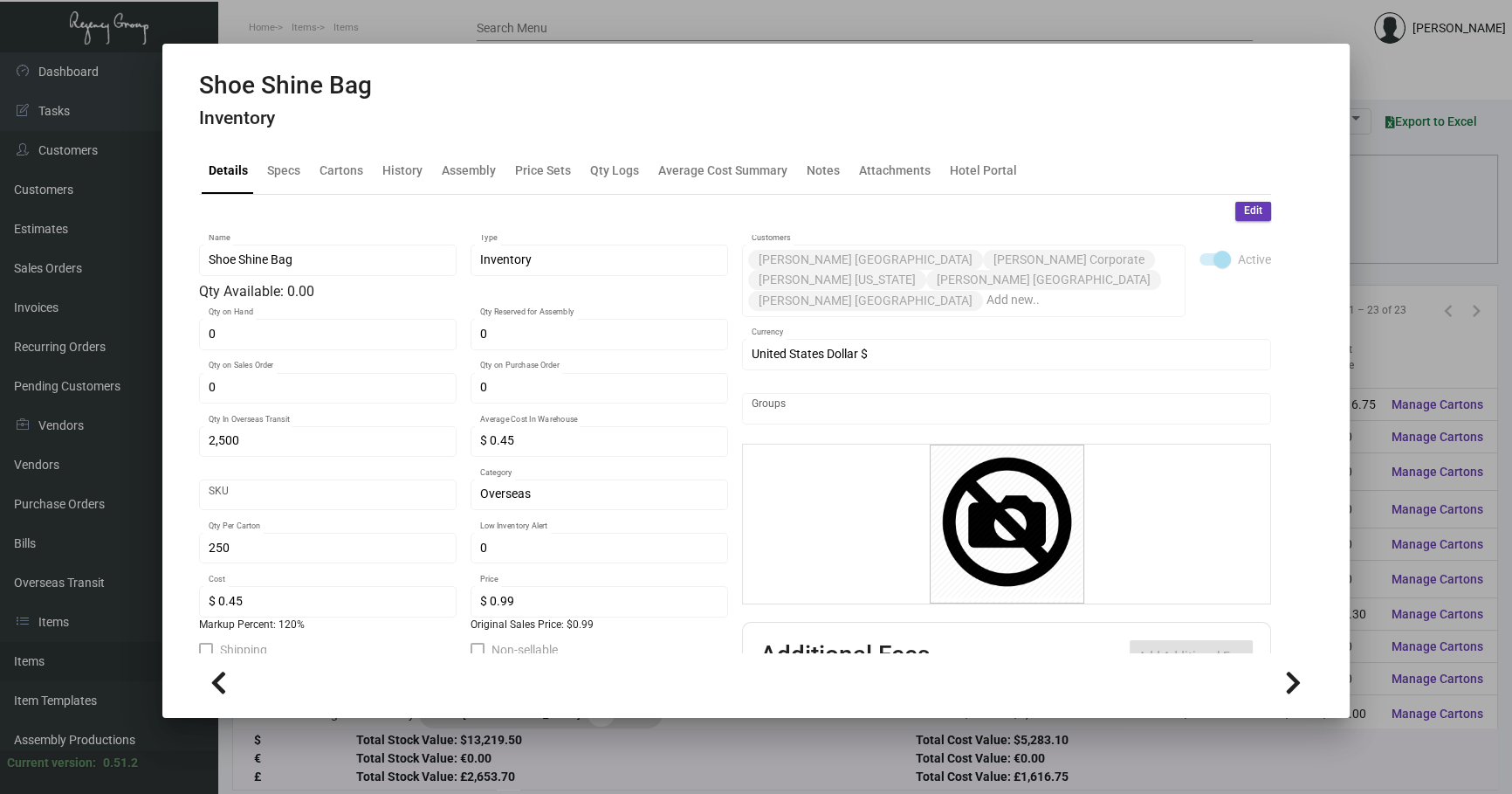
click at [291, 148] on div "Details Specs Cartons History Assembly Price Sets Qty Logs Average Cost Summary…" at bounding box center [735, 170] width 1072 height 47
click at [286, 156] on div "Specs" at bounding box center [284, 169] width 47 height 42
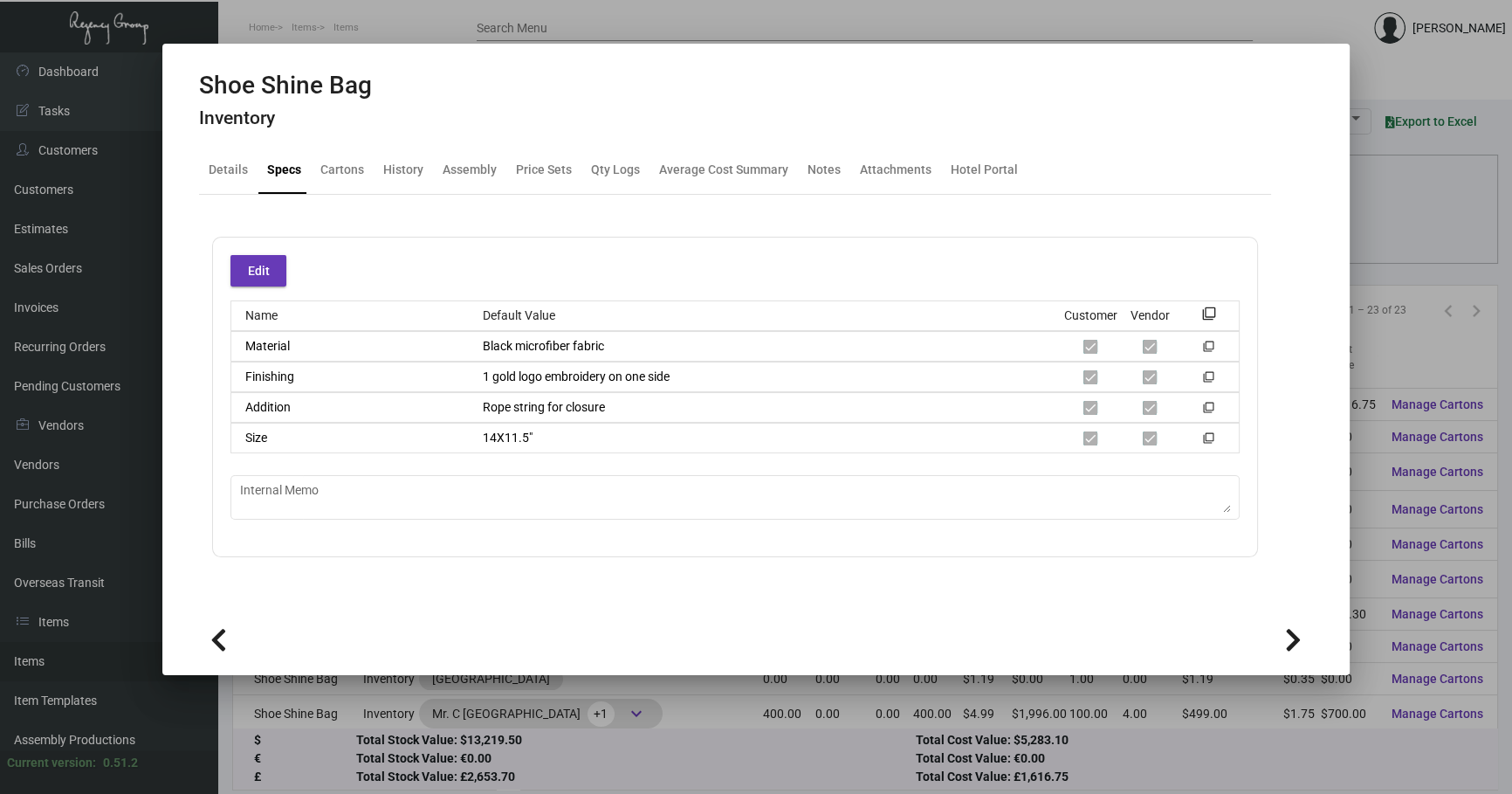
click at [1413, 225] on div at bounding box center [756, 397] width 1512 height 794
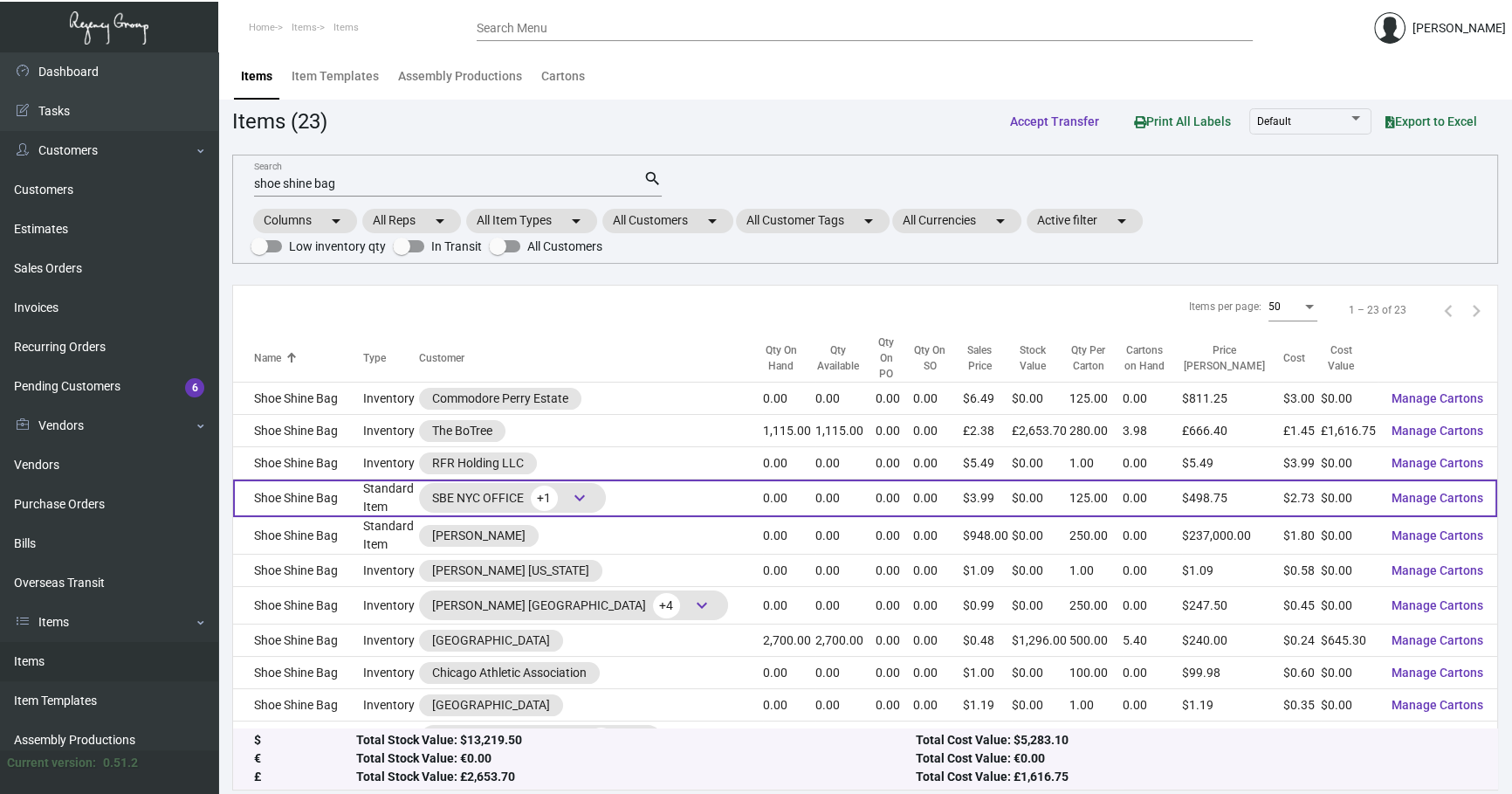
click at [345, 479] on td "Shoe Shine Bag" at bounding box center [298, 498] width 130 height 37
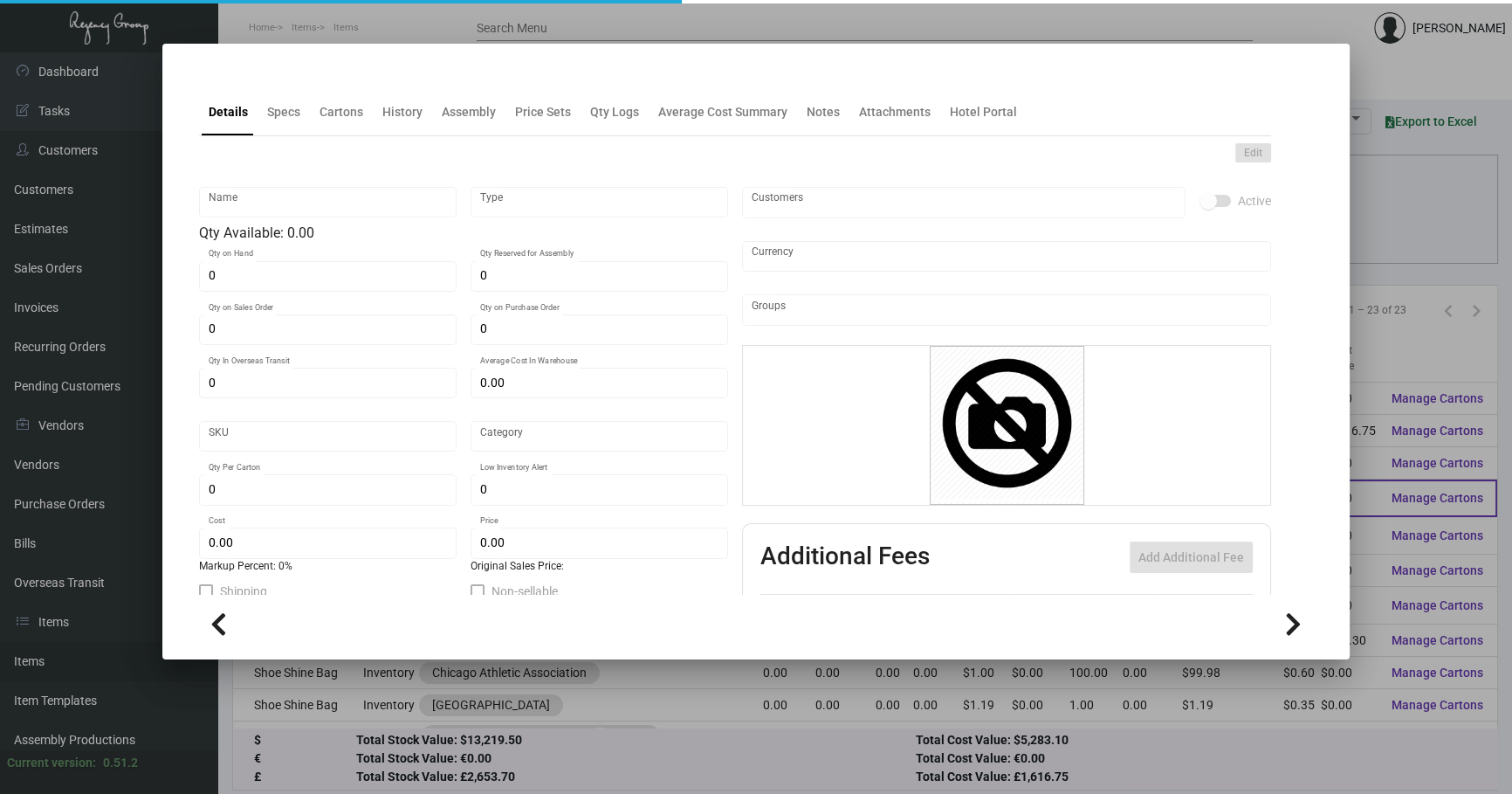
type input "Shoe Shine Bag"
type input "Standard Item"
type input "$ 0.00"
type input "1542"
type input "Standard"
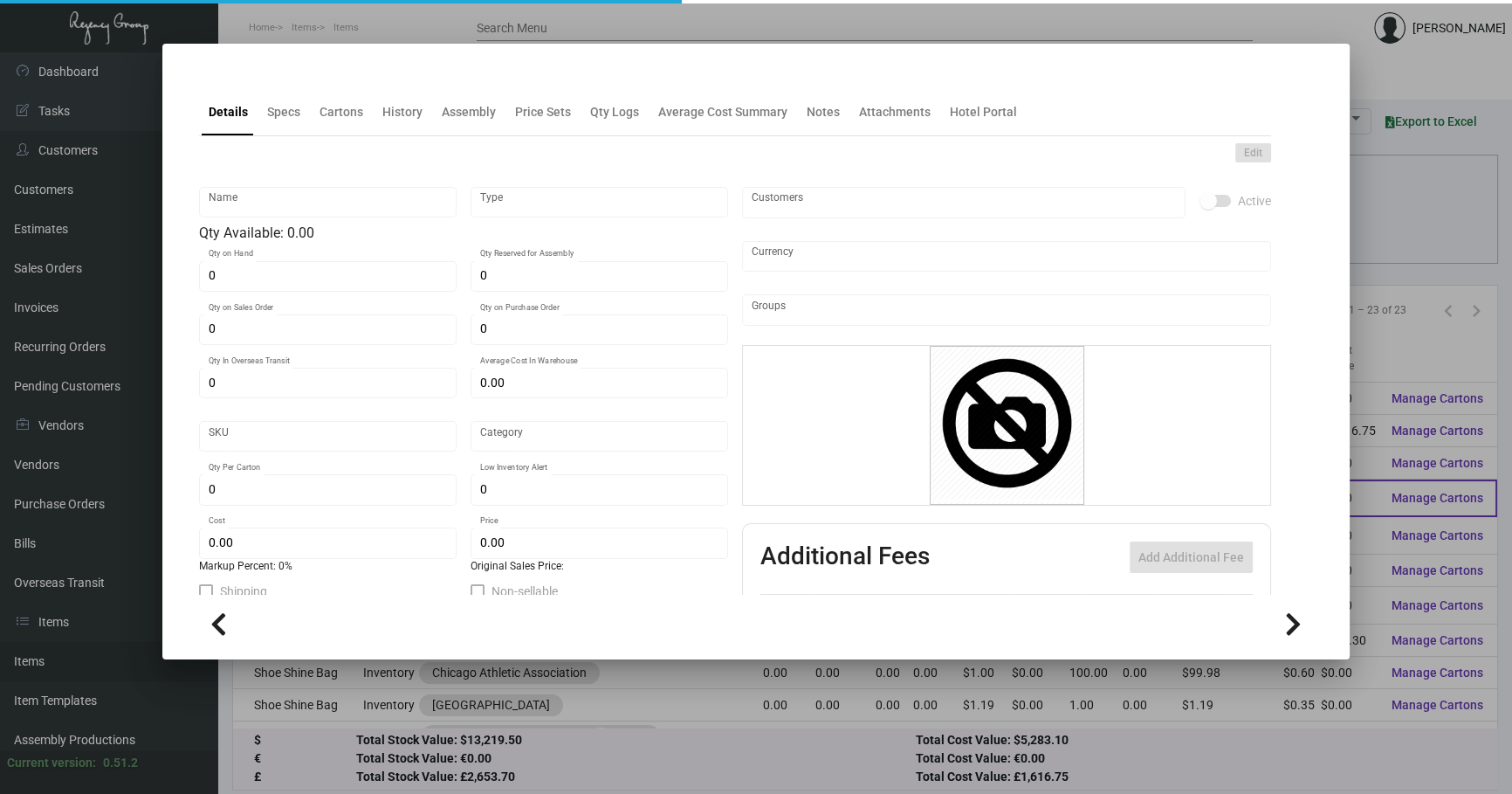
type input "125"
type input "$ 2.73"
type input "$ 3.99"
type textarea "Shoe Bag: Size 13” x 17”, %100 black color cotton Flannel fabric material, 1 co…"
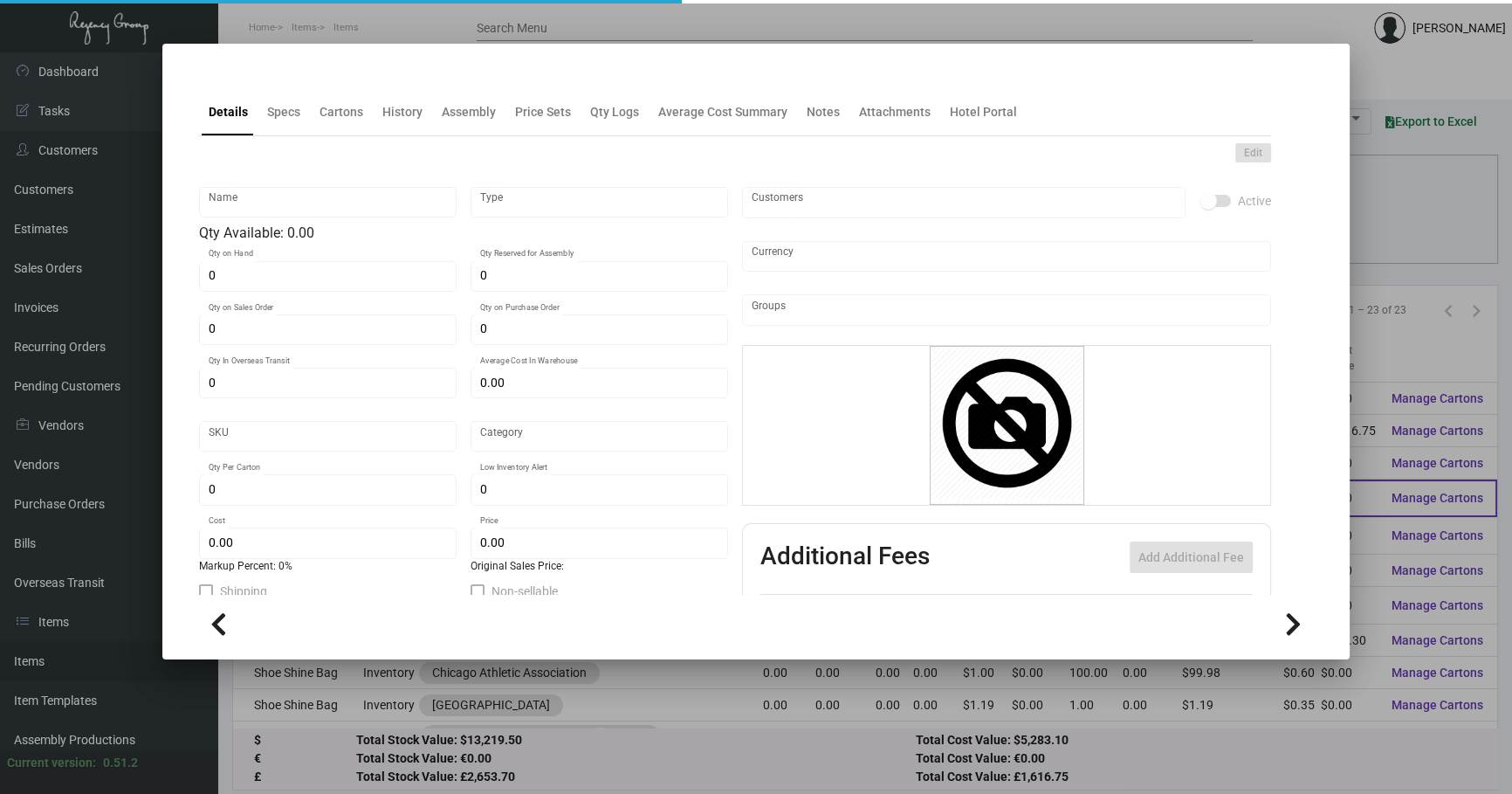
checkbox input "true"
type input "United States Dollar $"
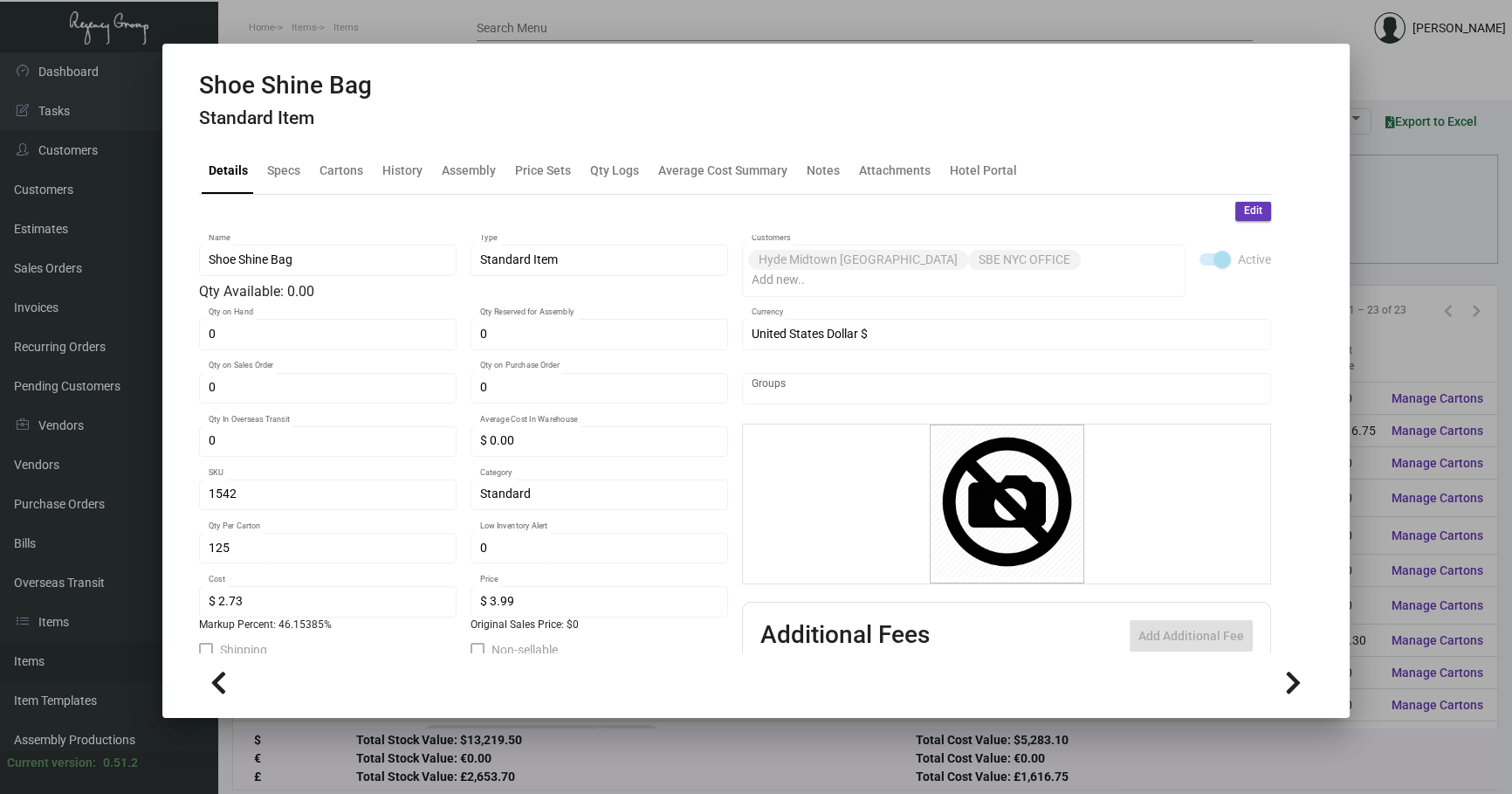
click at [1346, 257] on mat-dialog-container "Shoe Shine Bag Standard Item Details Specs Cartons History Assembly Price Sets …" at bounding box center [756, 381] width 1187 height 674
click at [1398, 227] on div at bounding box center [756, 397] width 1512 height 794
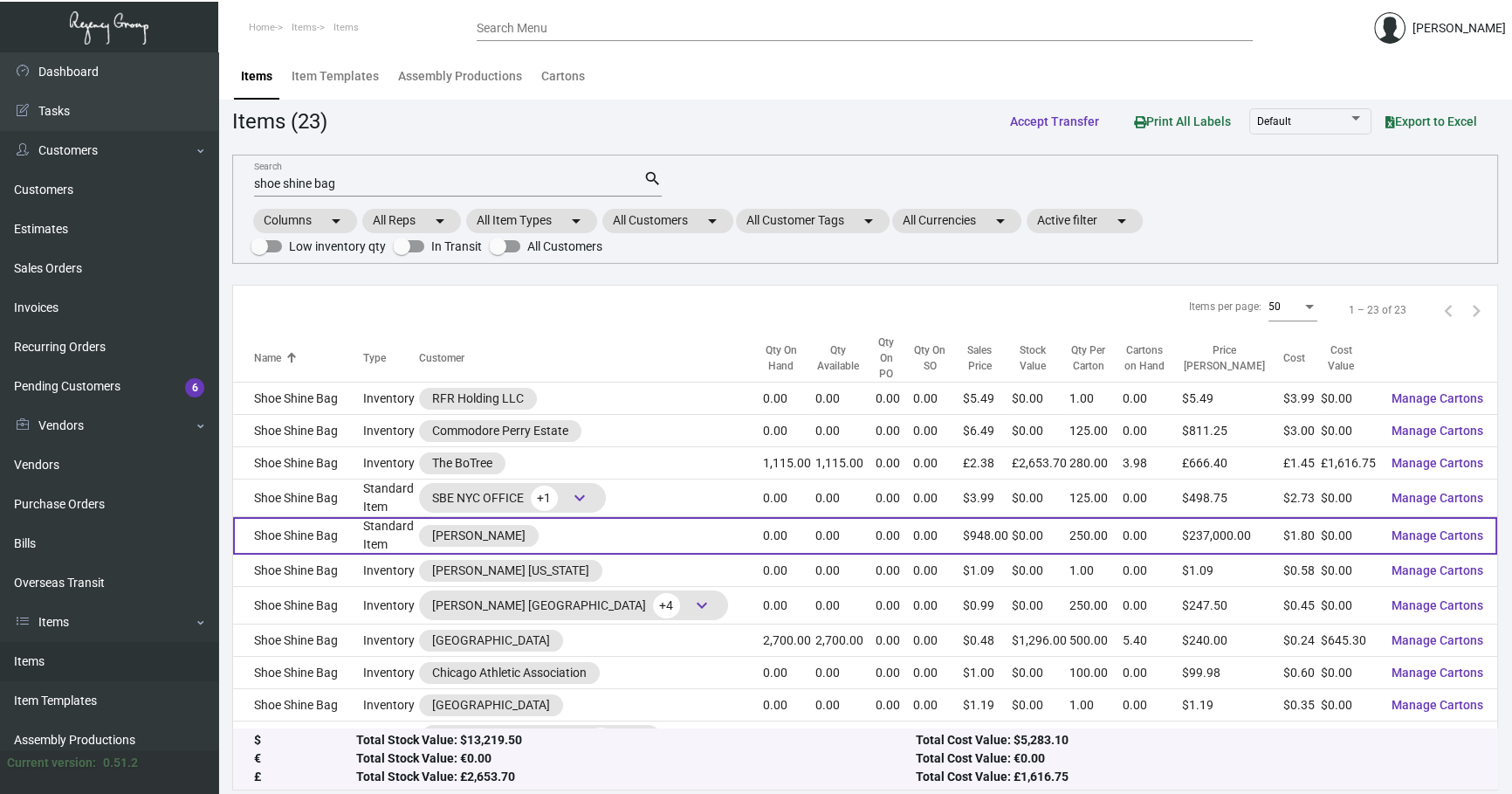
click at [373, 517] on td "Standard Item" at bounding box center [391, 536] width 56 height 37
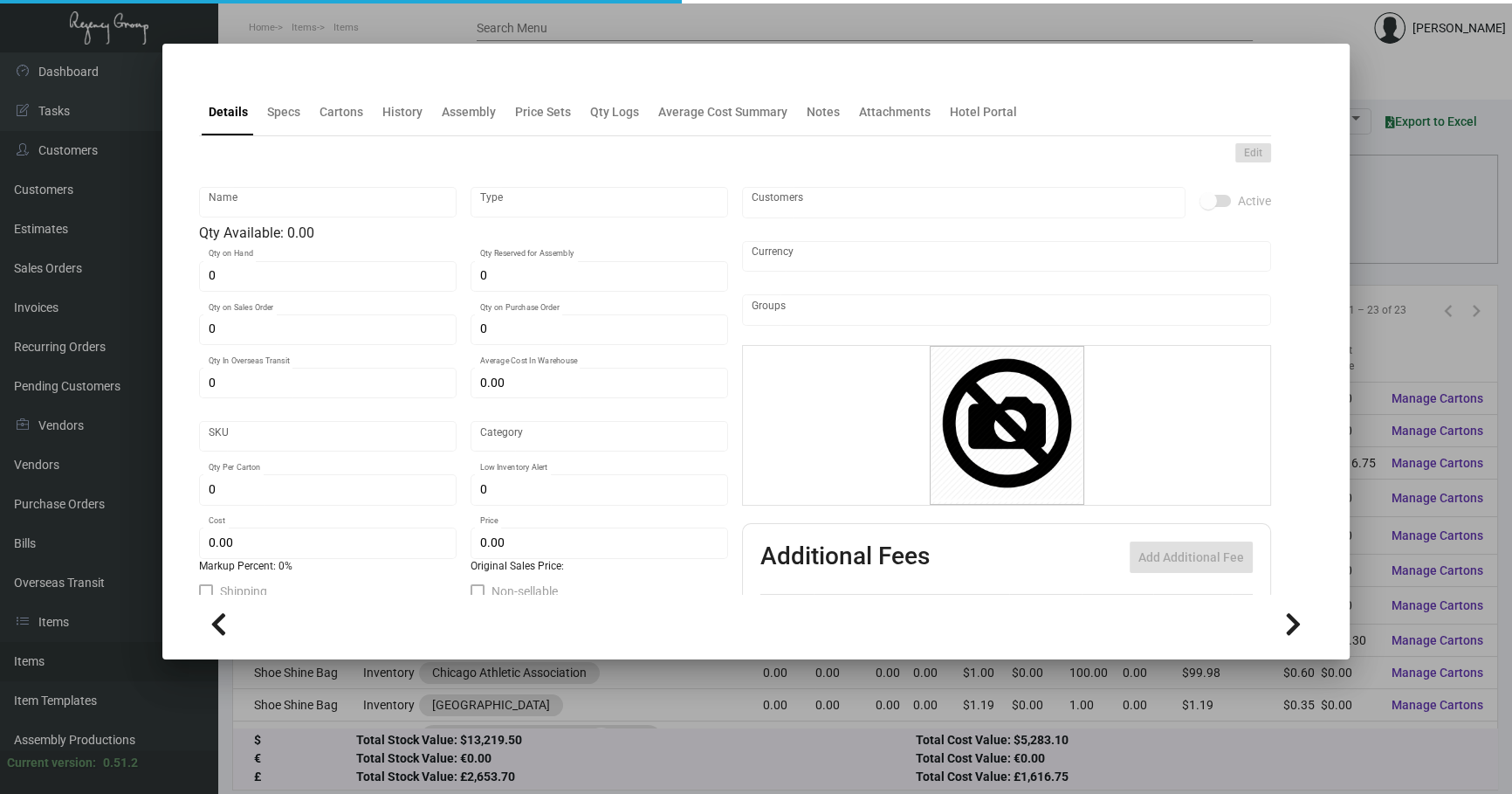
type input "Shoe Shine Bag"
type input "Standard Item"
type input "$ 0.00"
type input "Standard"
type input "250"
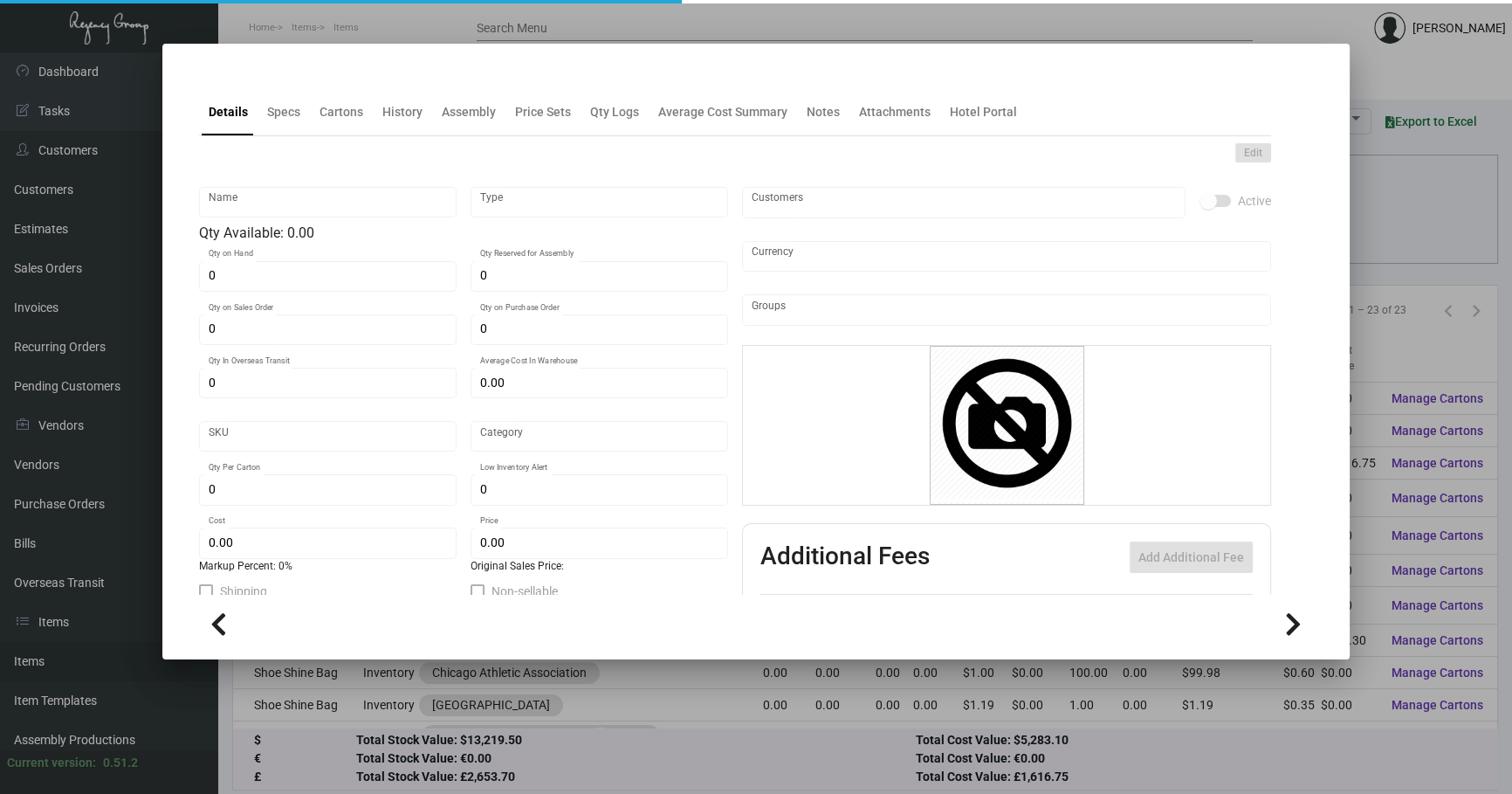
type input "$ 1.80"
type input "$ 948.00"
checkbox input "true"
type input "United States Dollar $"
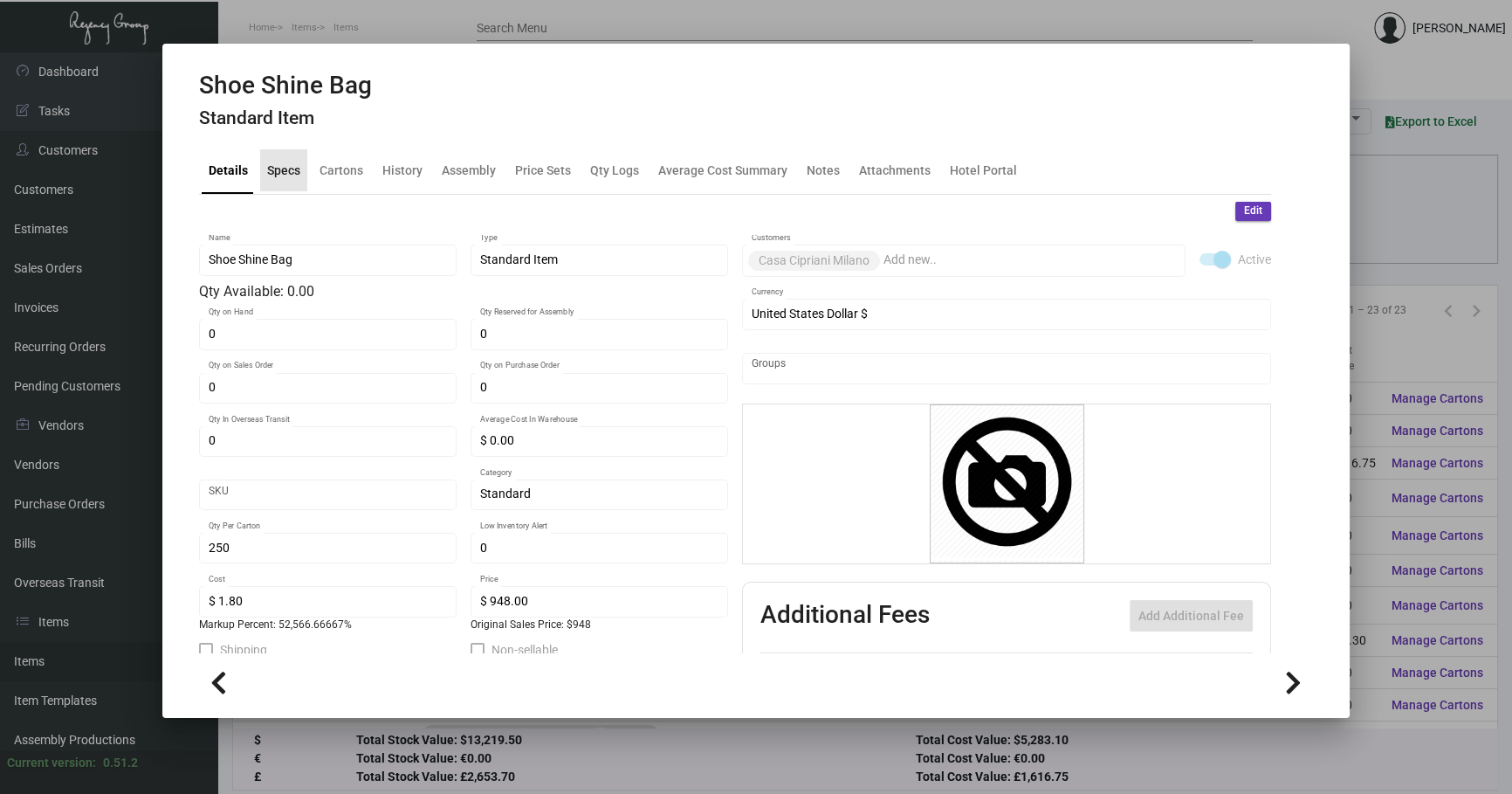
click at [262, 154] on div "Specs" at bounding box center [284, 169] width 47 height 42
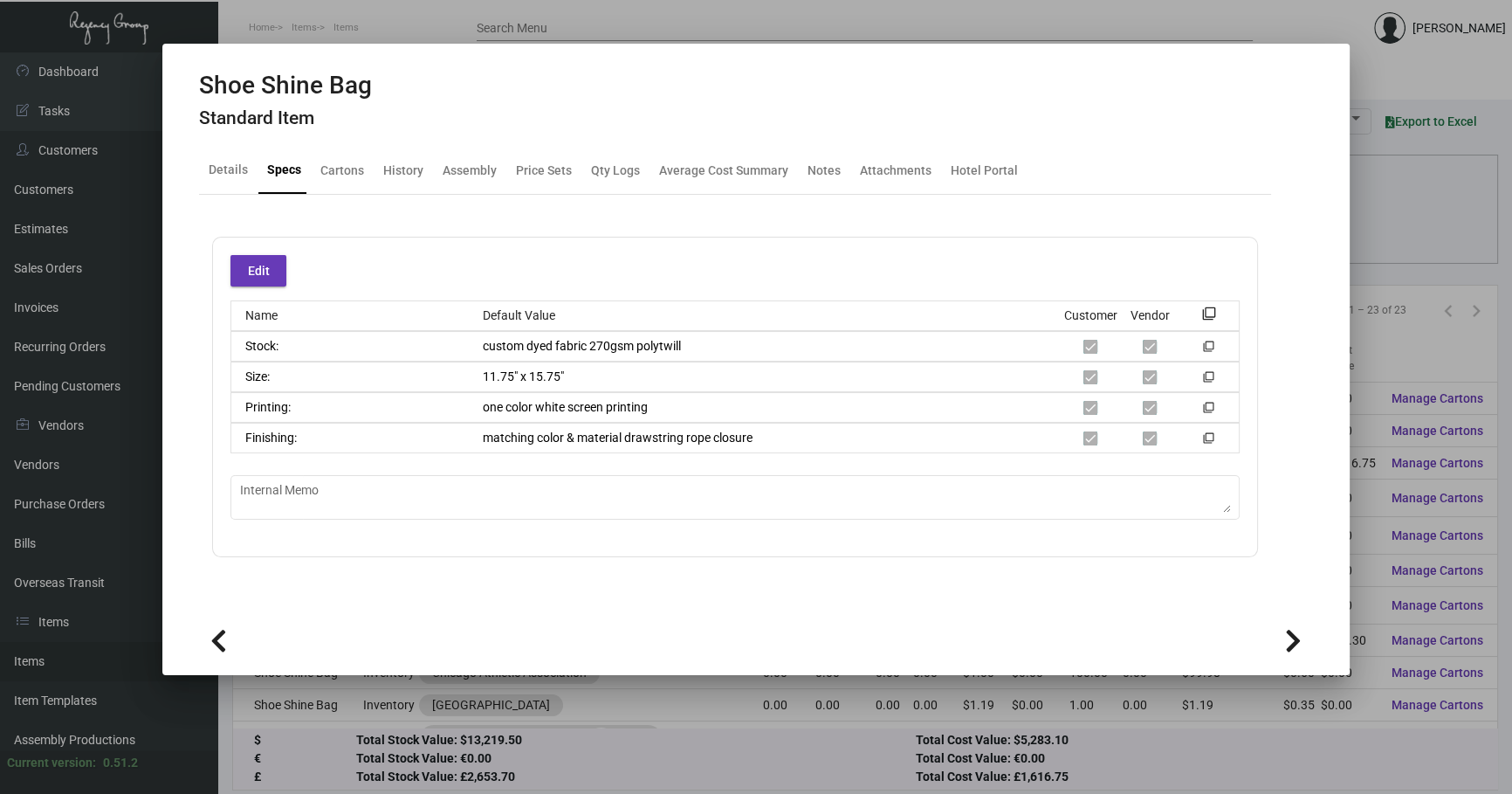
click at [369, 147] on div "Details Specs Cartons History Assembly Price Sets Qty Logs Average Cost Summary…" at bounding box center [735, 170] width 1072 height 47
click at [408, 184] on div "History" at bounding box center [404, 169] width 54 height 42
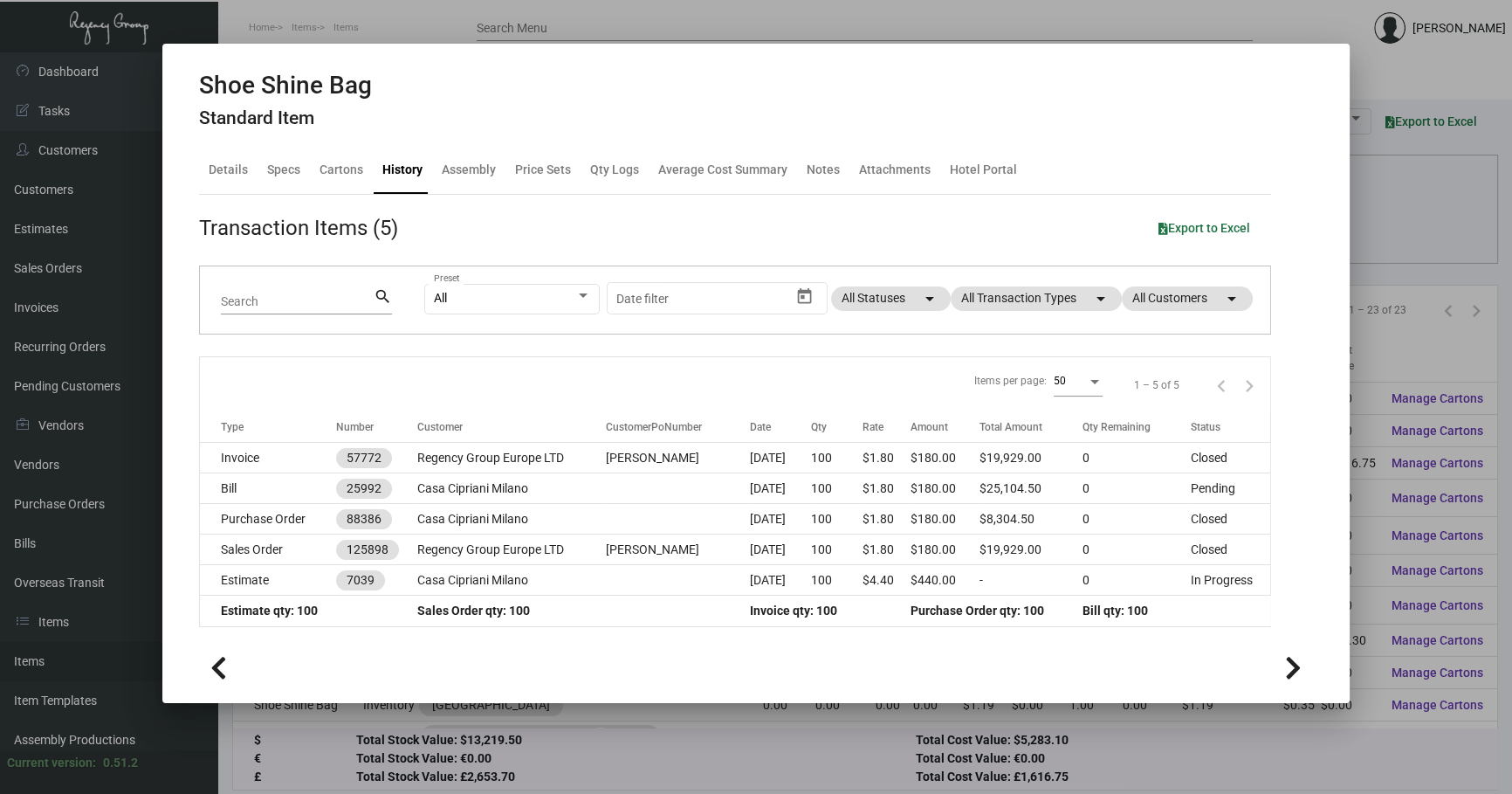
click at [1434, 197] on div at bounding box center [756, 397] width 1512 height 794
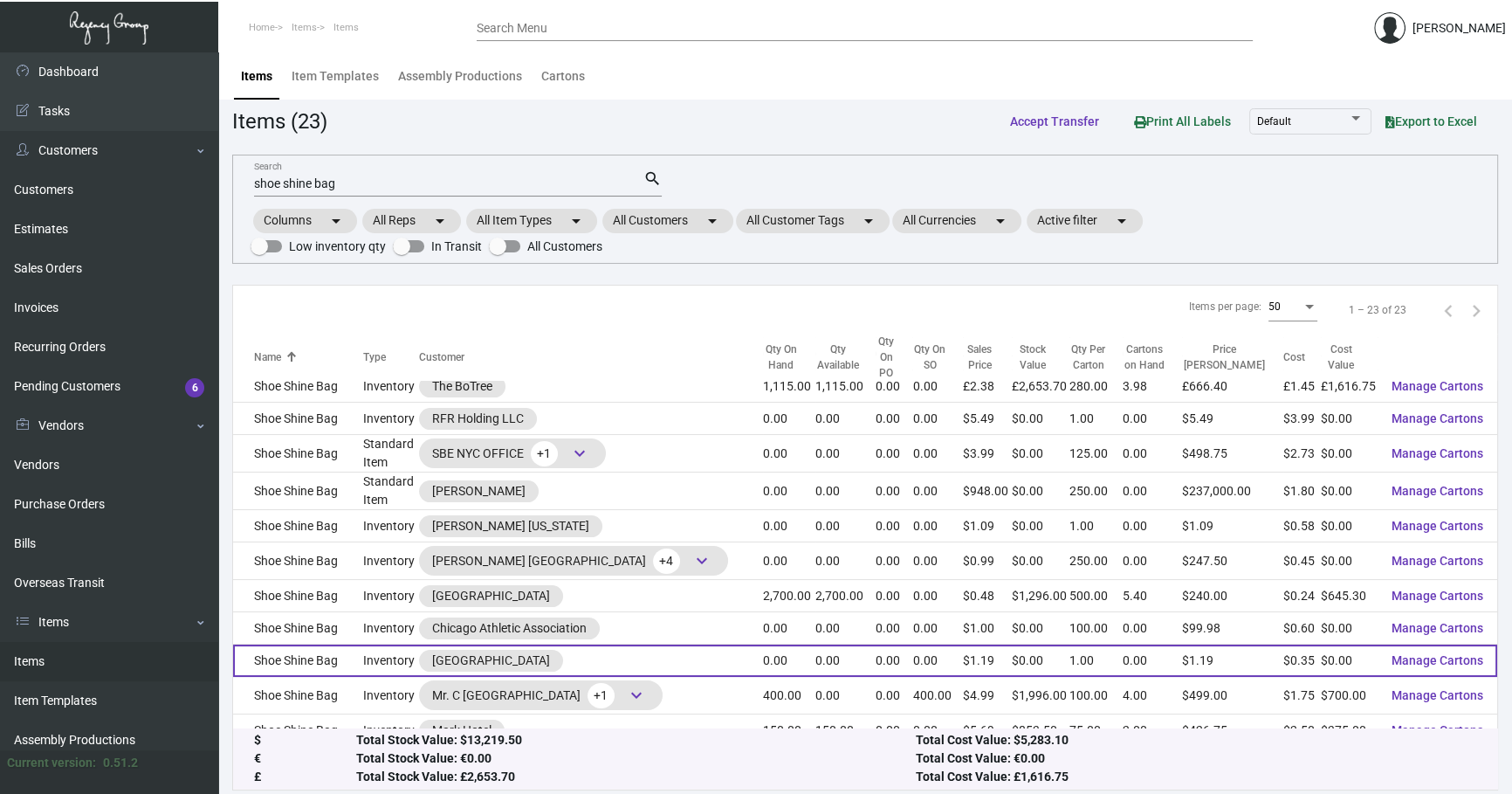
scroll to position [52, 0]
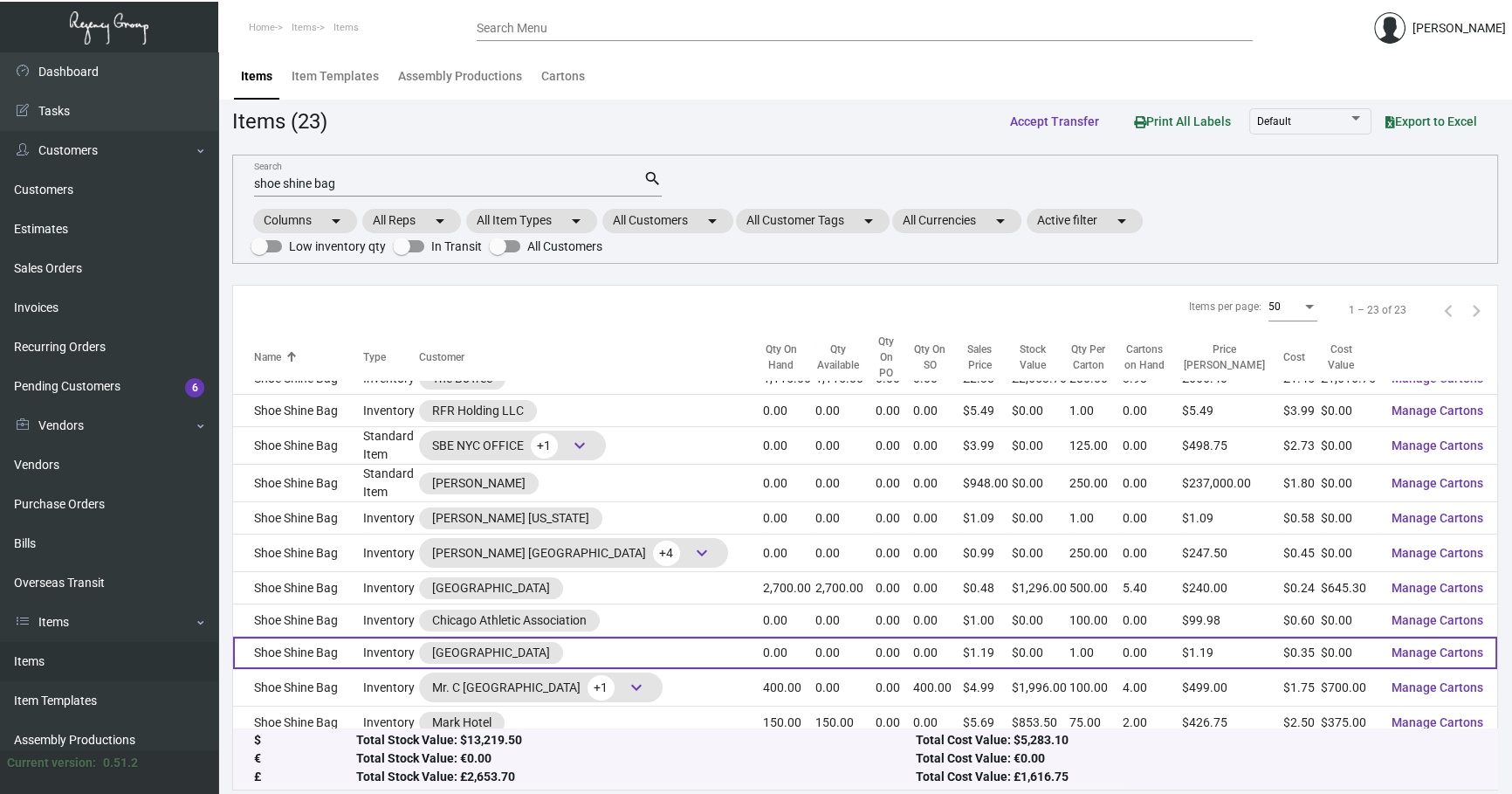
click at [351, 637] on td "Shoe Shine Bag" at bounding box center [298, 653] width 130 height 33
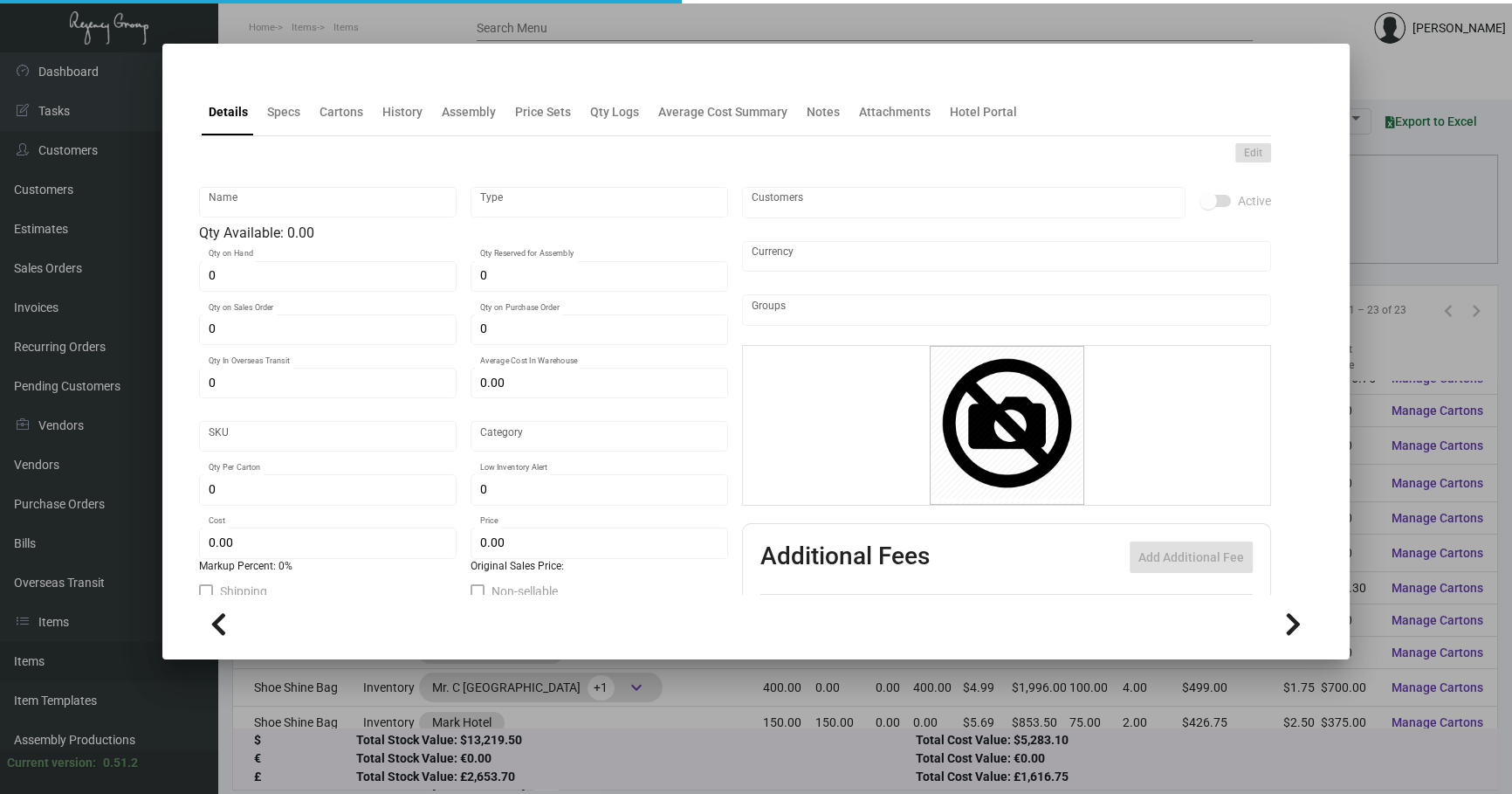
type input "Shoe Shine Bag"
type input "Inventory"
type input "$ 0.00"
type input "864"
type input "Standard"
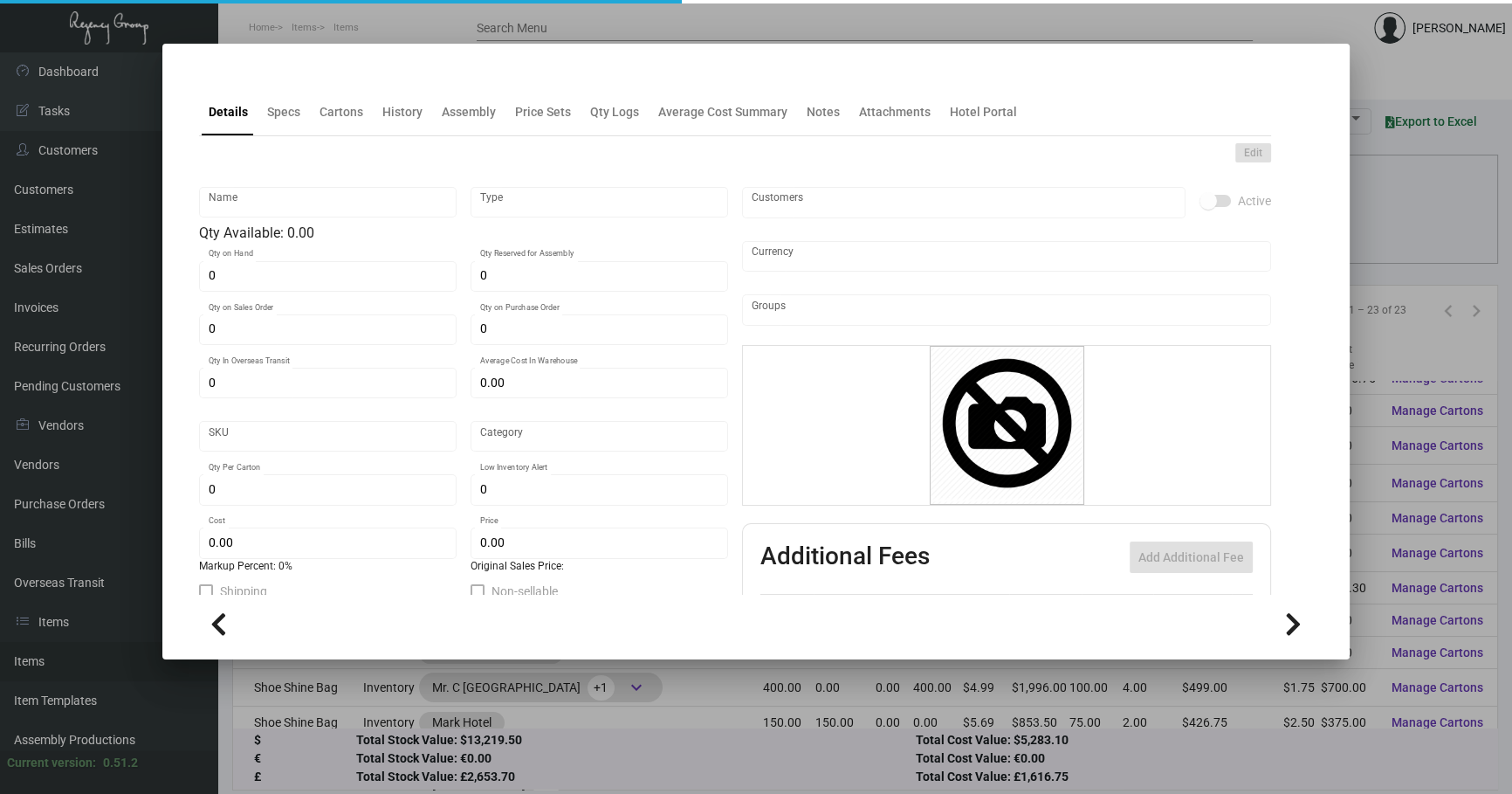
type input "1"
type input "$ 0.35"
type input "$ 1.19"
type textarea "Shoe Shine Bag: Size 11” x 13.75”, 80gsm white color Non-Woven polypropylene ma…"
type textarea "Shoe Shine Bag: Size 11” x 13.75” 80gsm white color Non-Woven polypropylene mat…"
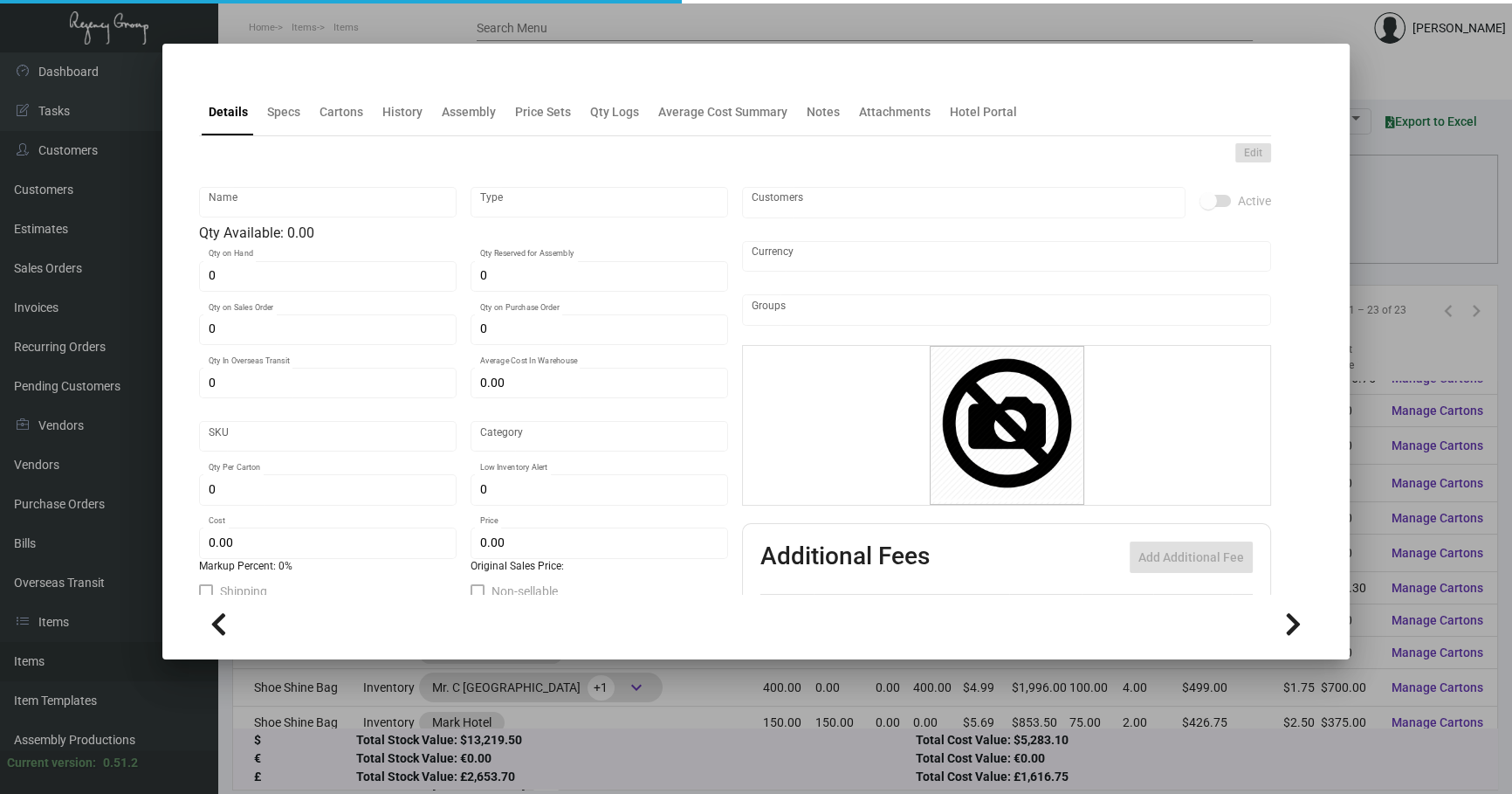
checkbox input "true"
type input "United States Dollar $"
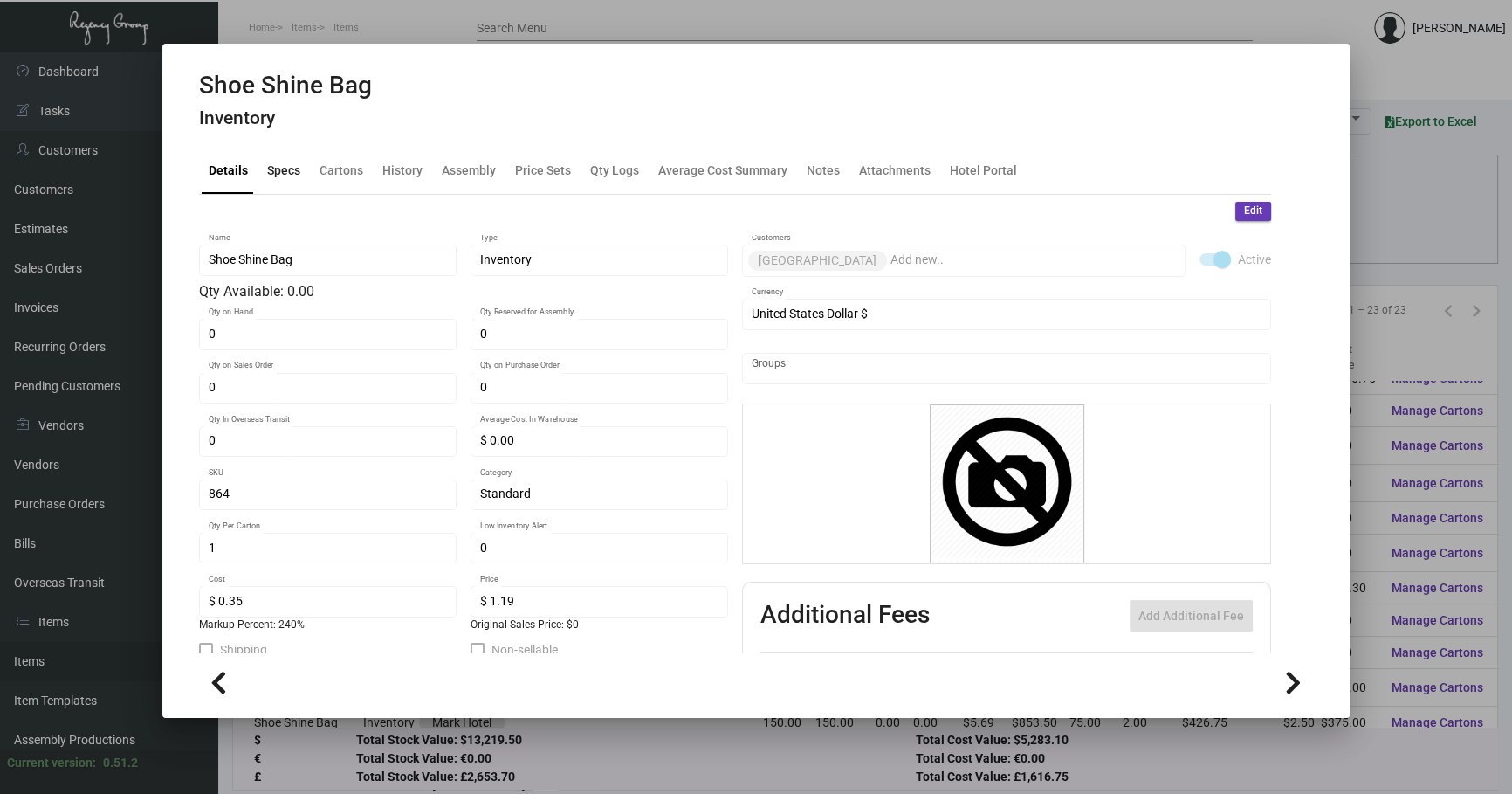
click at [289, 161] on div "Specs" at bounding box center [283, 170] width 33 height 19
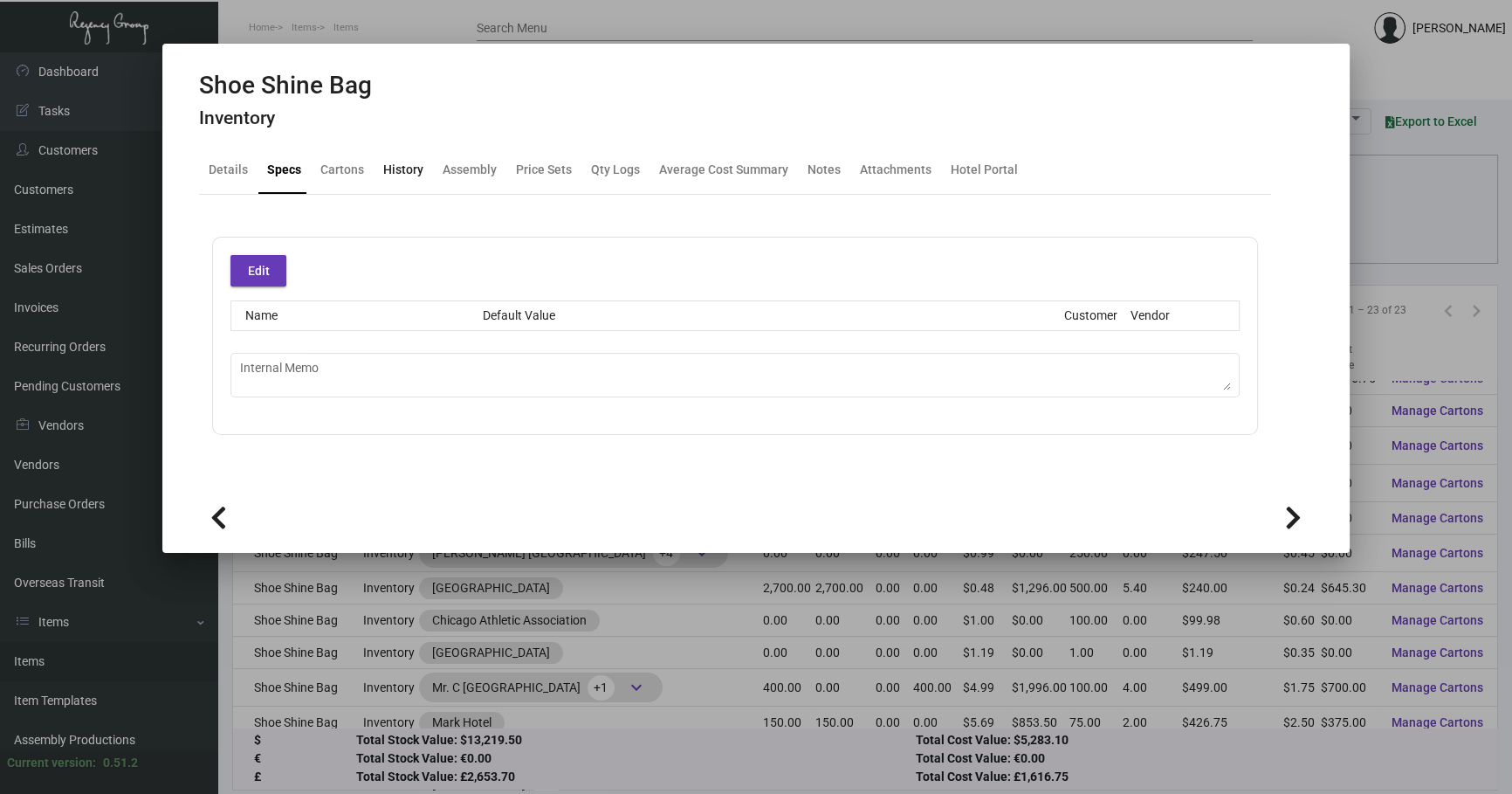
click at [404, 174] on div "History" at bounding box center [403, 170] width 40 height 19
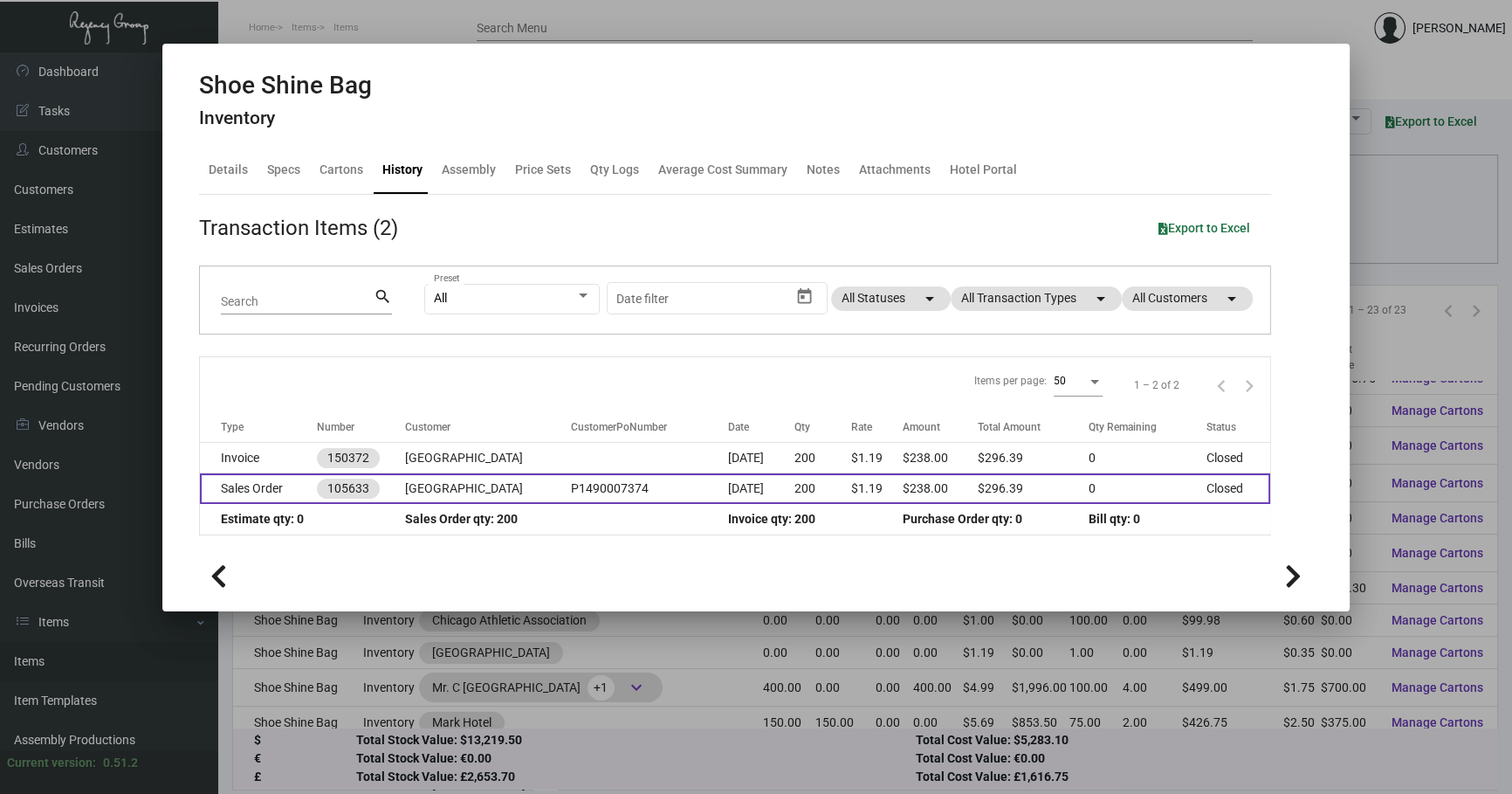
click at [542, 480] on td "[GEOGRAPHIC_DATA]" at bounding box center [488, 488] width 166 height 31
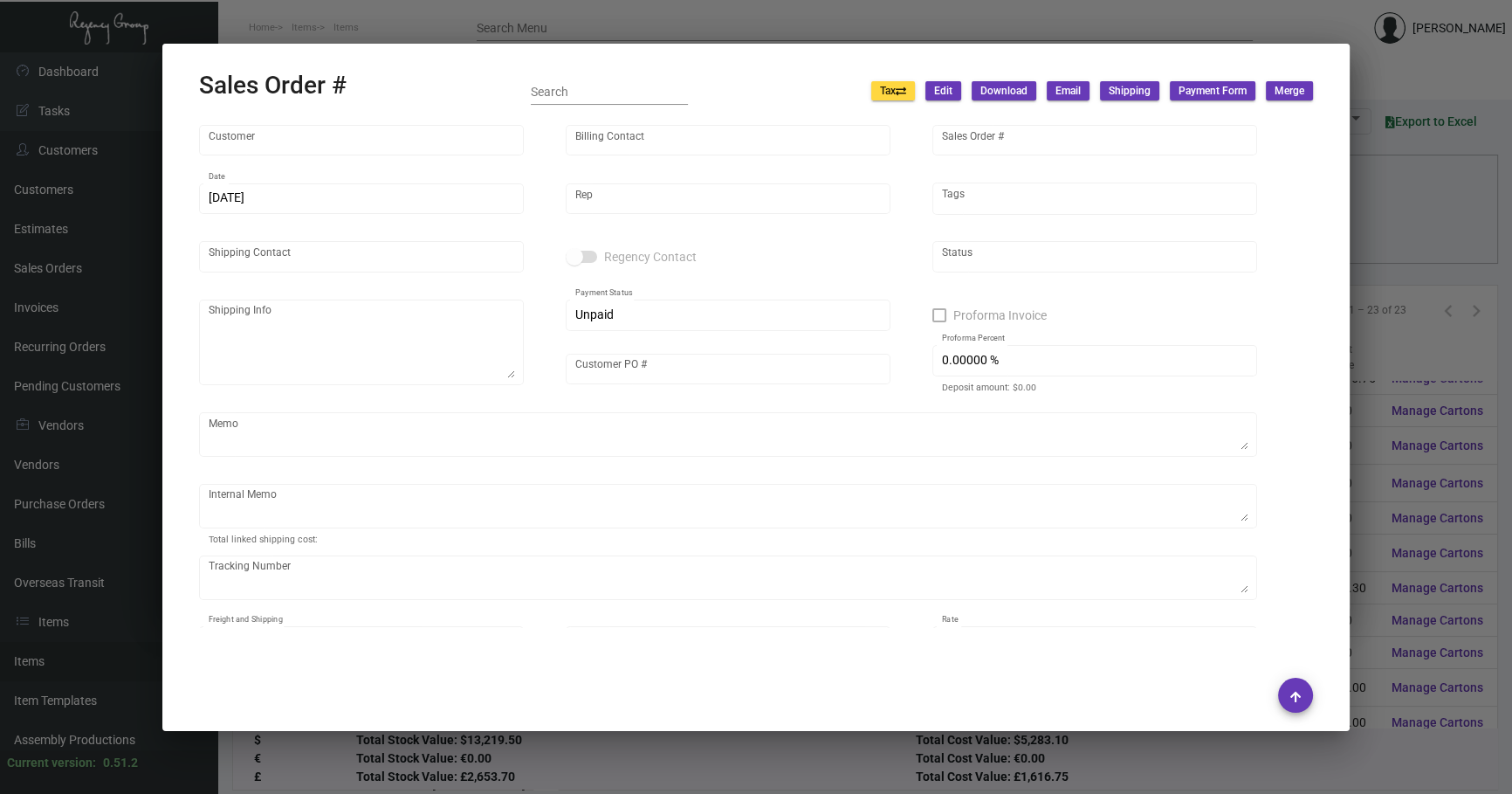
type input "[GEOGRAPHIC_DATA]"
type input "[PERSON_NAME]"
type input "105633"
type input "[DATE]"
type input "[PERSON_NAME]"
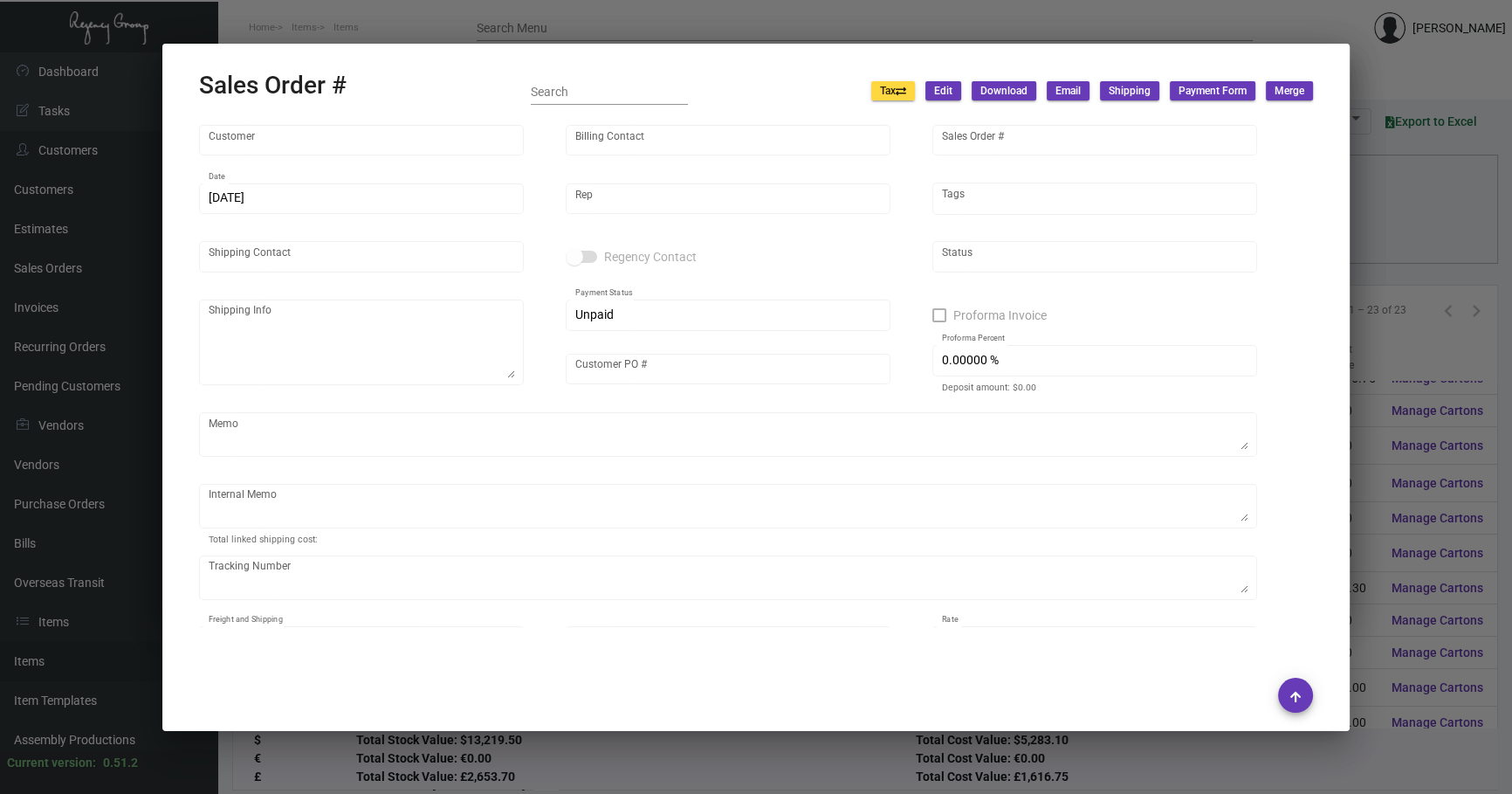
type input "[PERSON_NAME]"
type textarea "Cadillac Hotel [PERSON_NAME] [STREET_ADDRESS][PERSON_NAME]"
type input "P1490007374"
type input "United States Dollar $"
type input "$ 39.00"
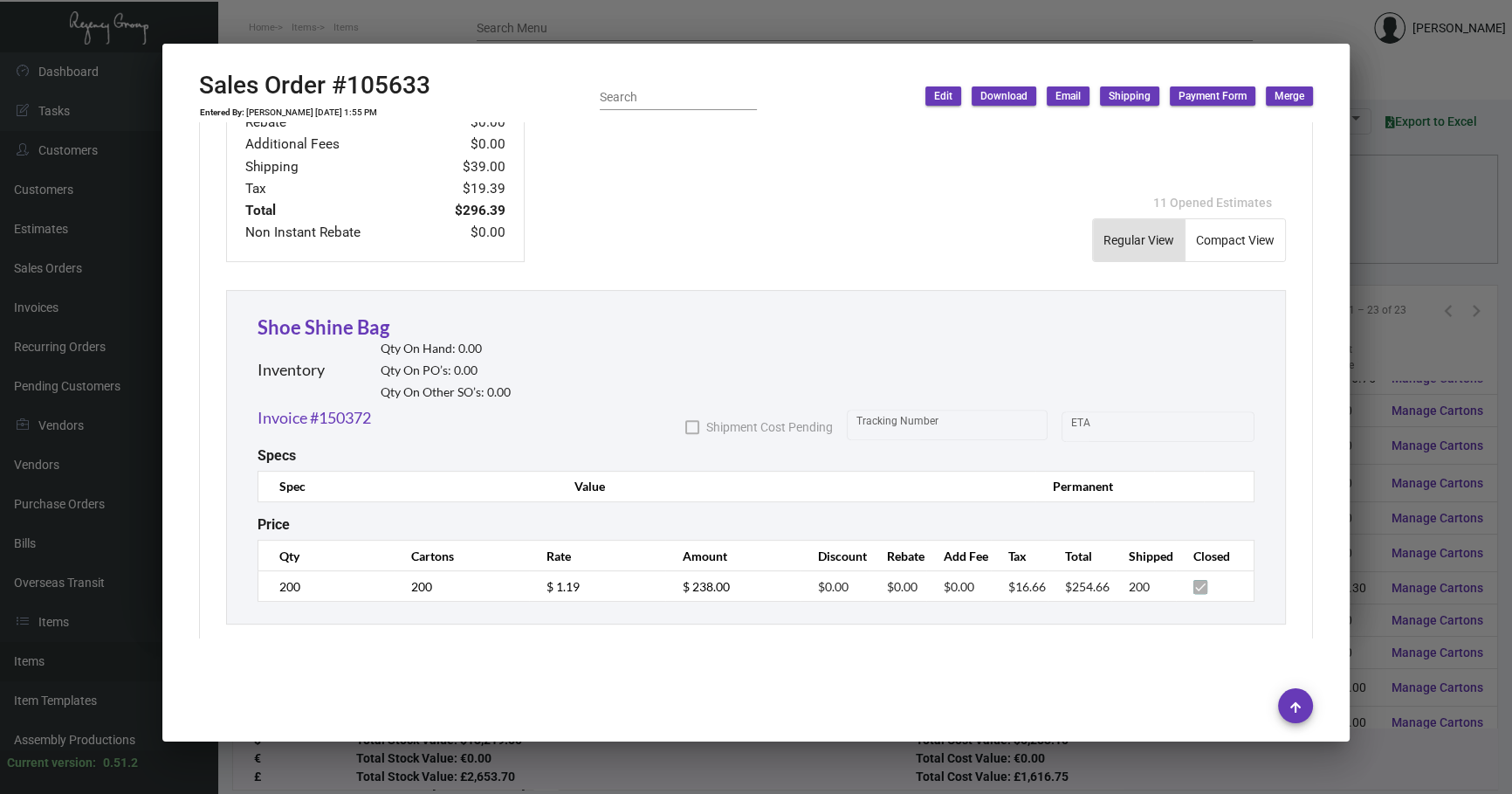
scroll to position [803, 0]
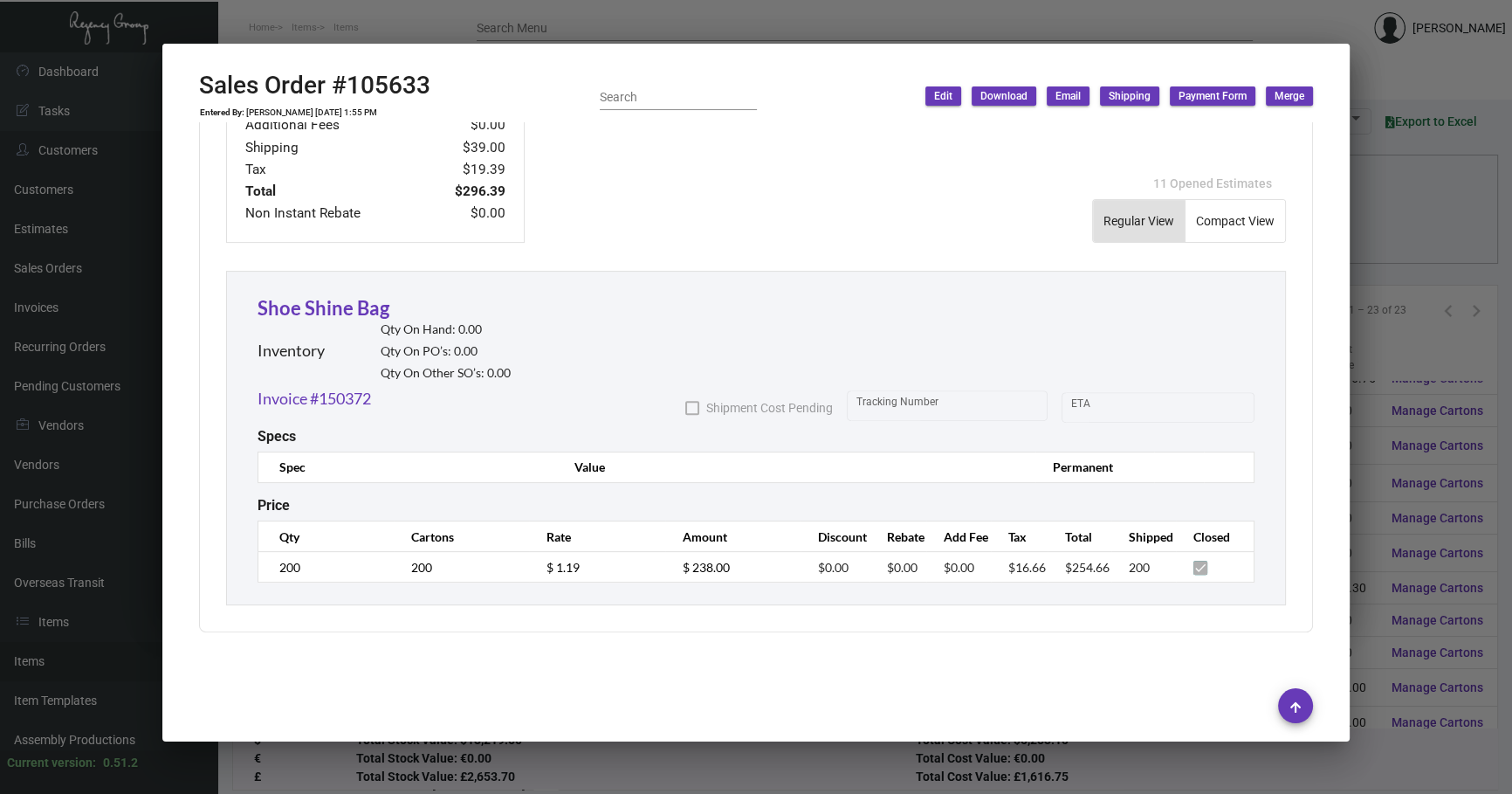
click at [1426, 319] on div at bounding box center [756, 397] width 1512 height 794
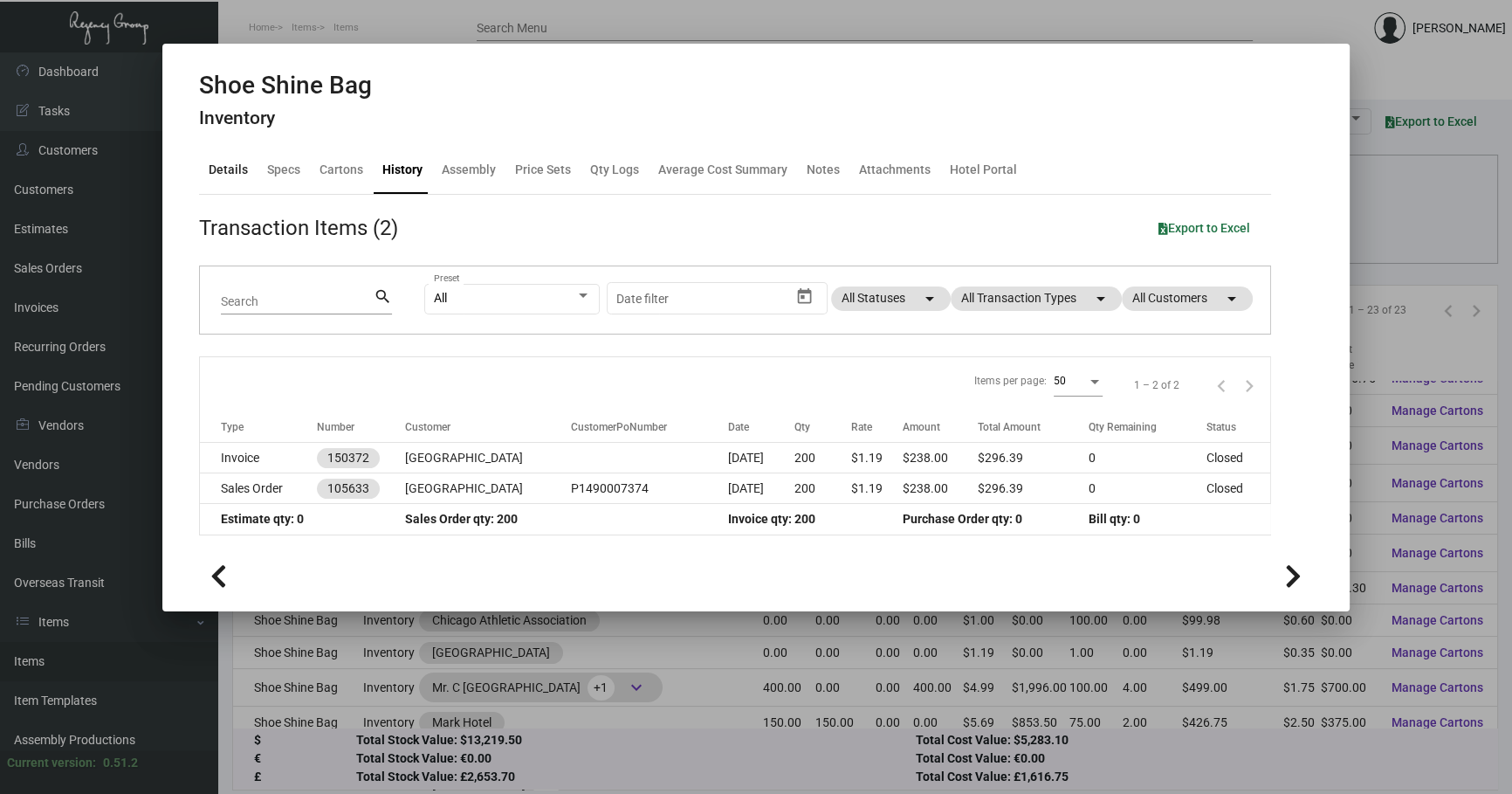
click at [247, 175] on div "Details" at bounding box center [228, 169] width 53 height 42
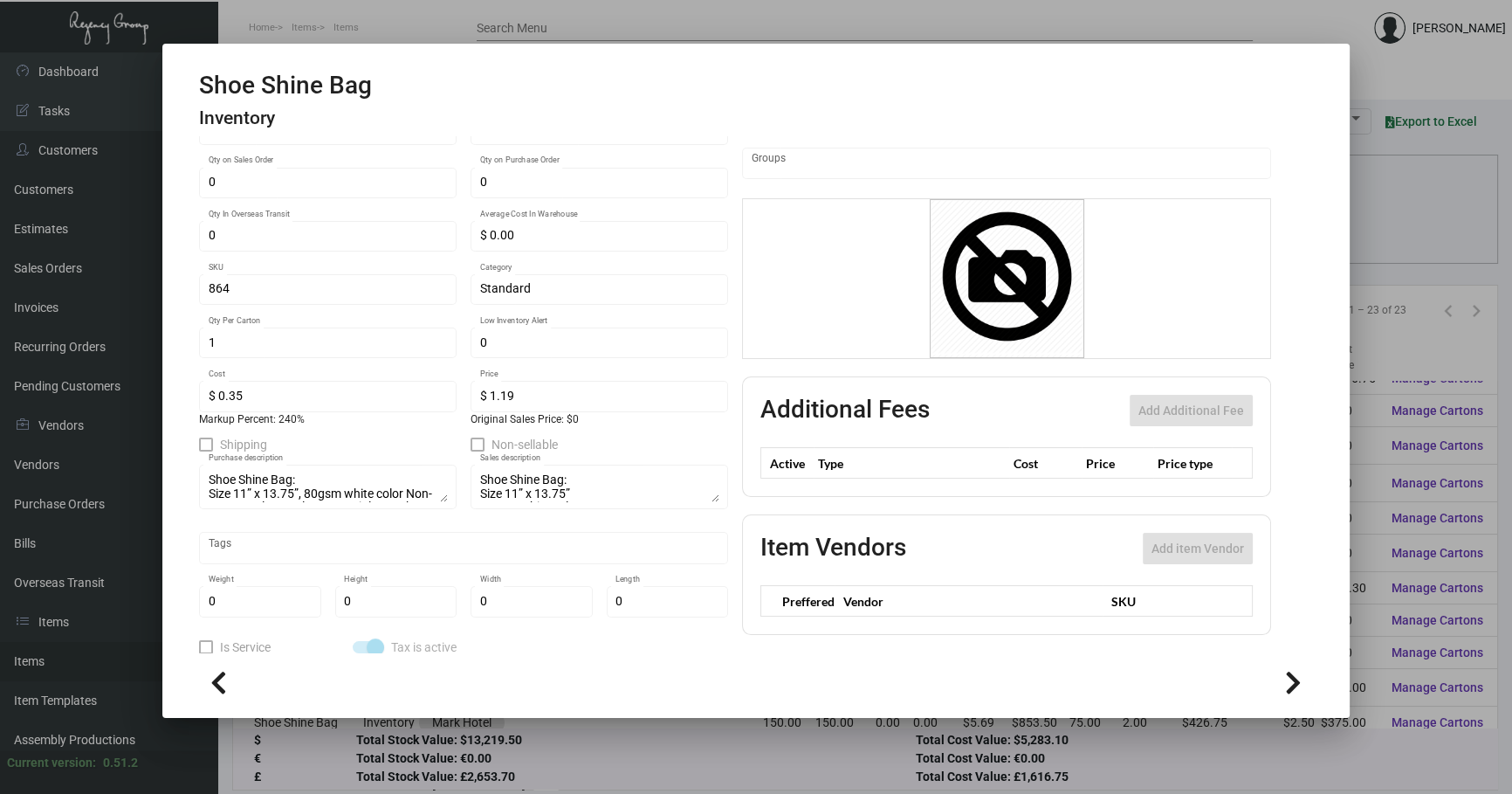
scroll to position [218, 0]
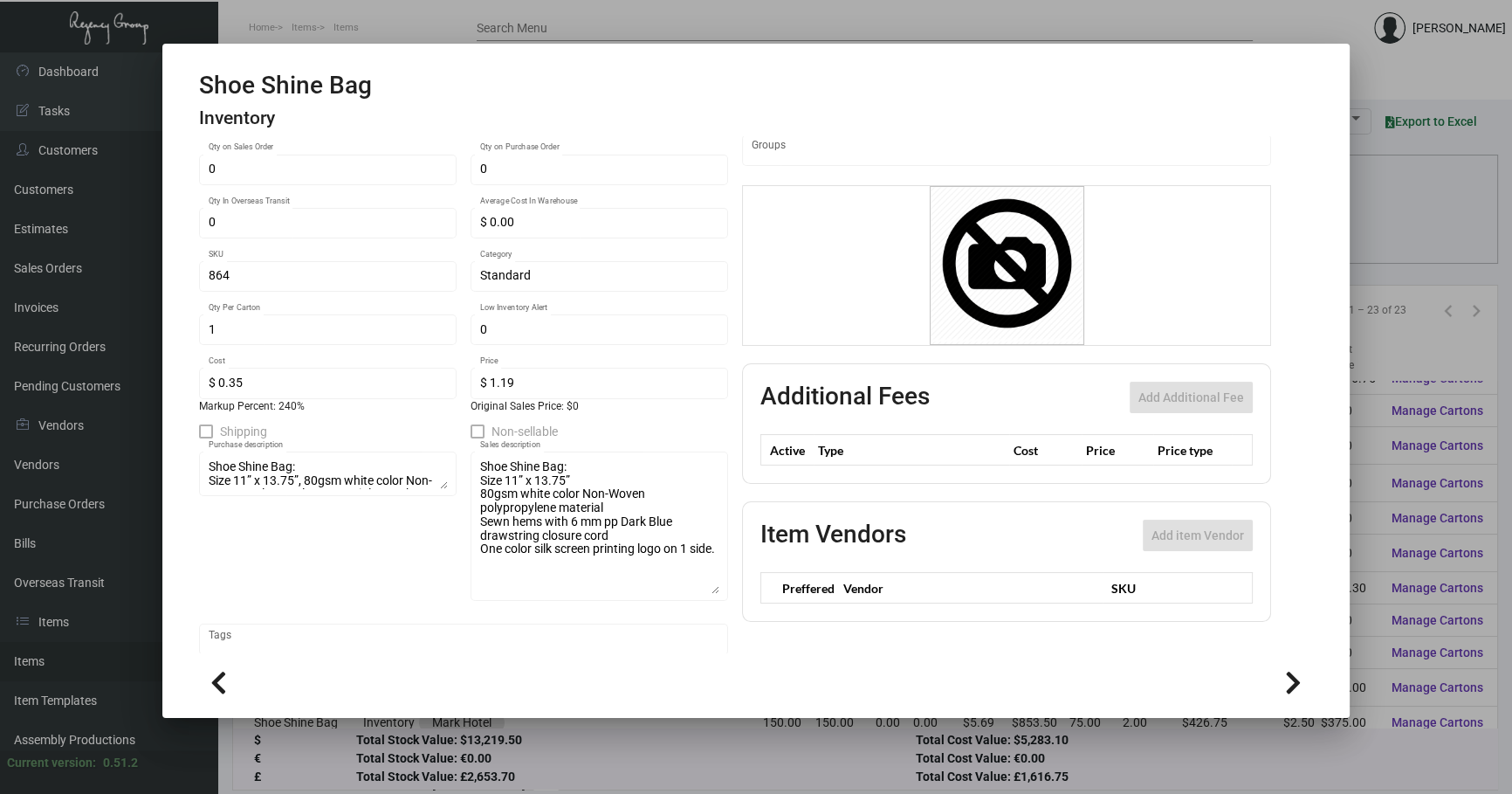
click at [1403, 189] on div at bounding box center [756, 397] width 1512 height 794
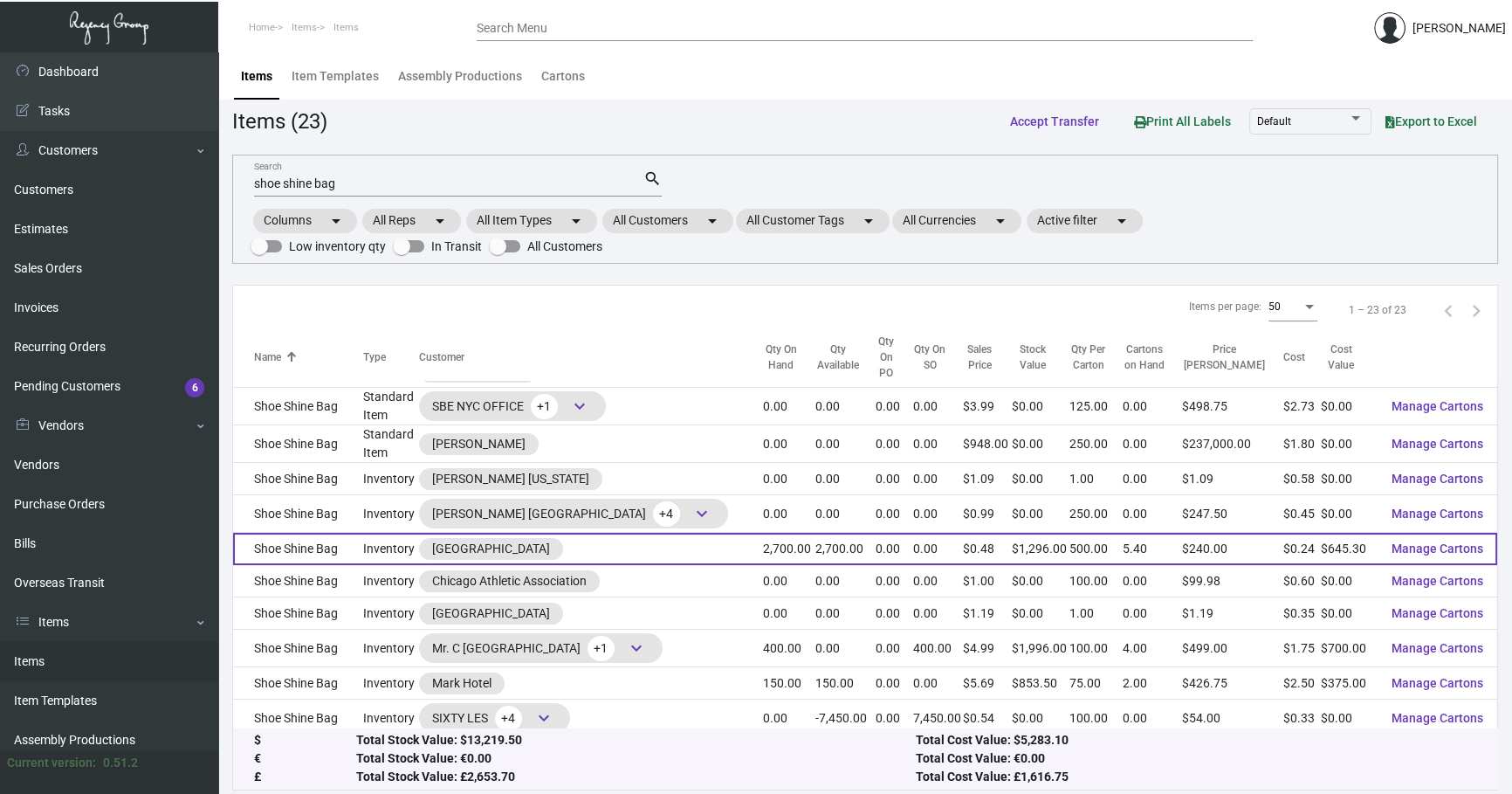
scroll to position [184, 0]
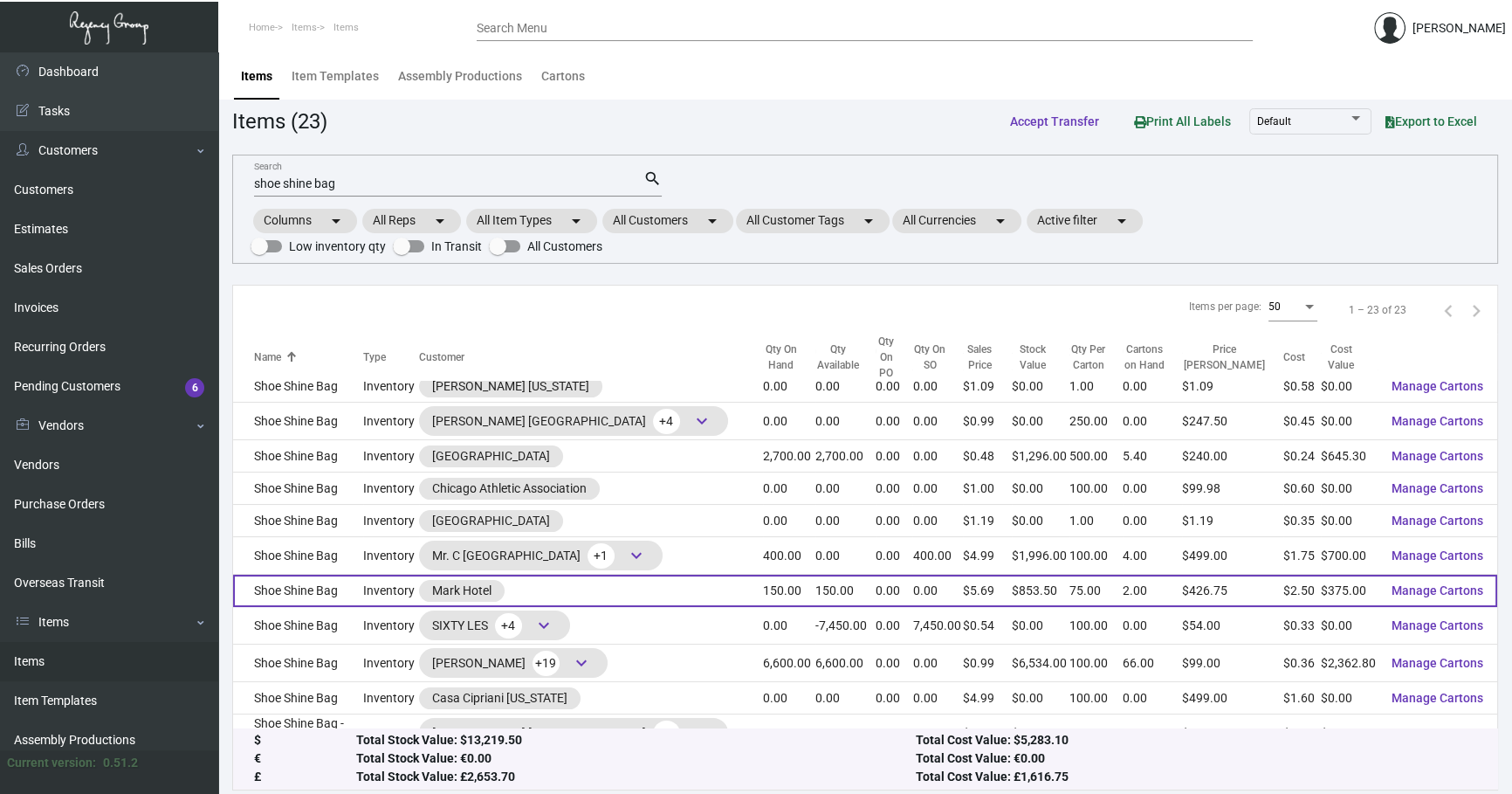
click at [368, 575] on td "Inventory" at bounding box center [391, 591] width 56 height 33
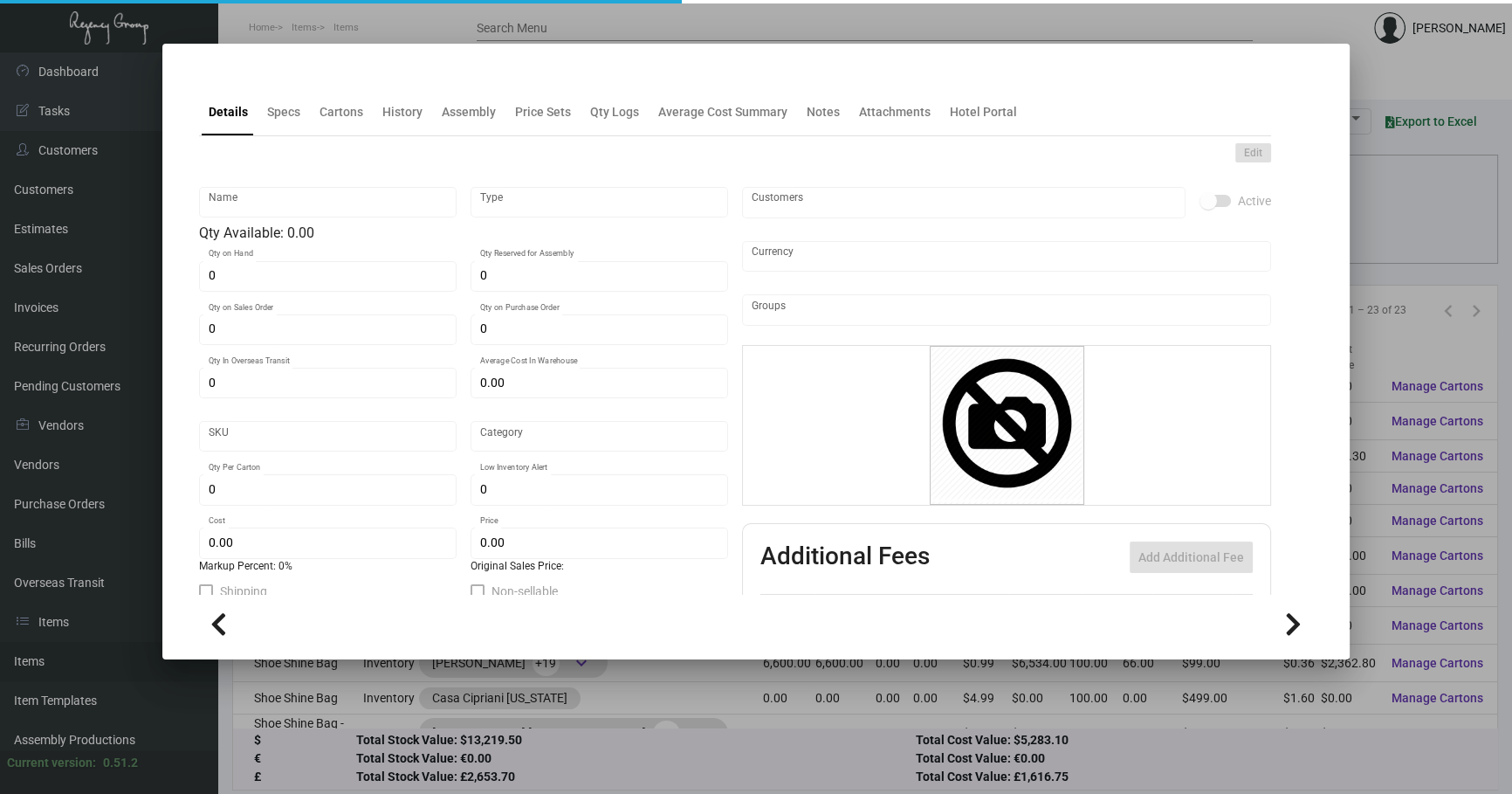
type input "Shoe Shine Bag"
type input "Inventory"
type input "150"
type input "500"
type input "$ 2.50"
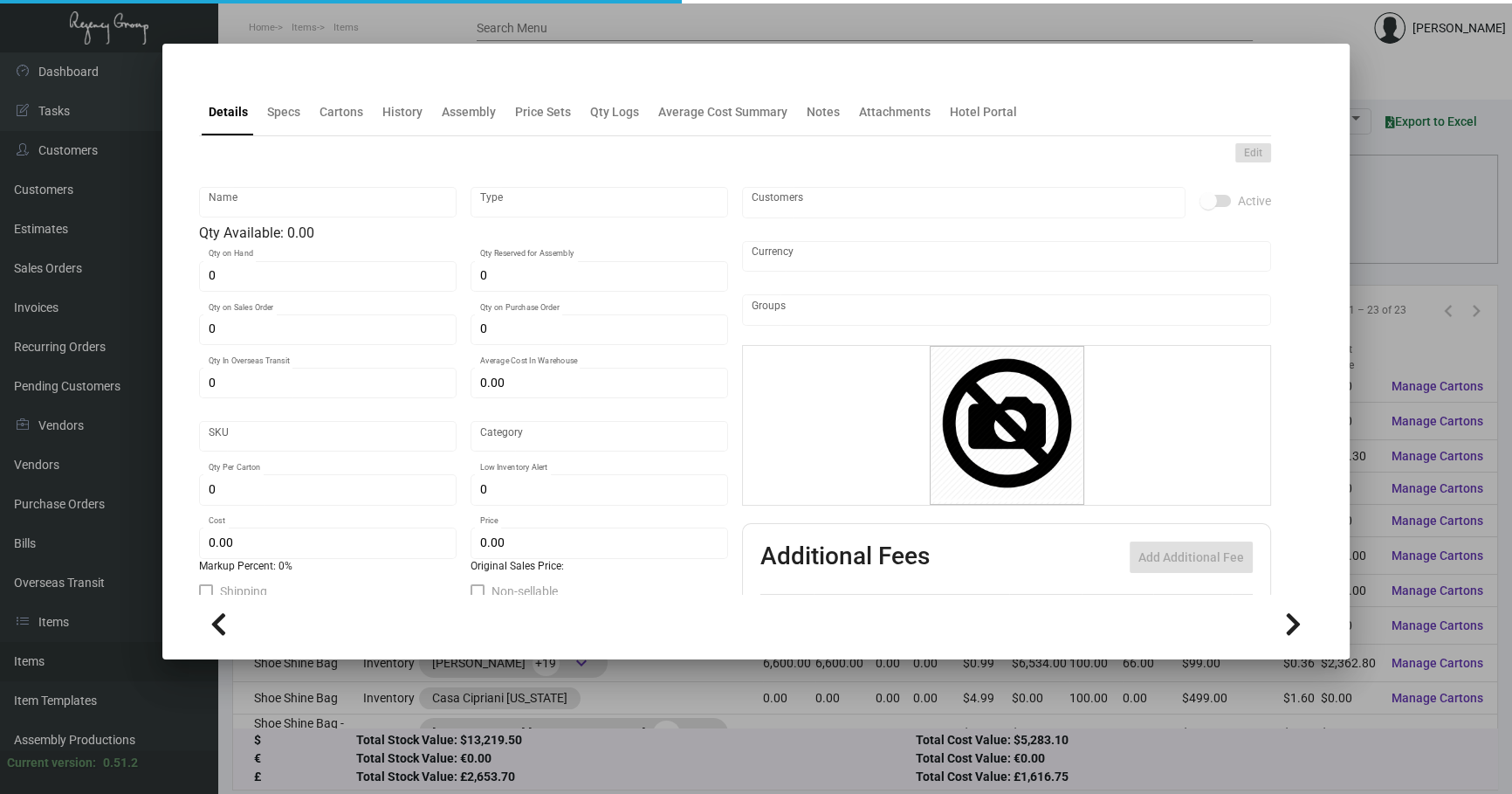
type input "Overseas"
type input "75"
type input "$ 2.50"
type input "$ 5.69"
checkbox input "true"
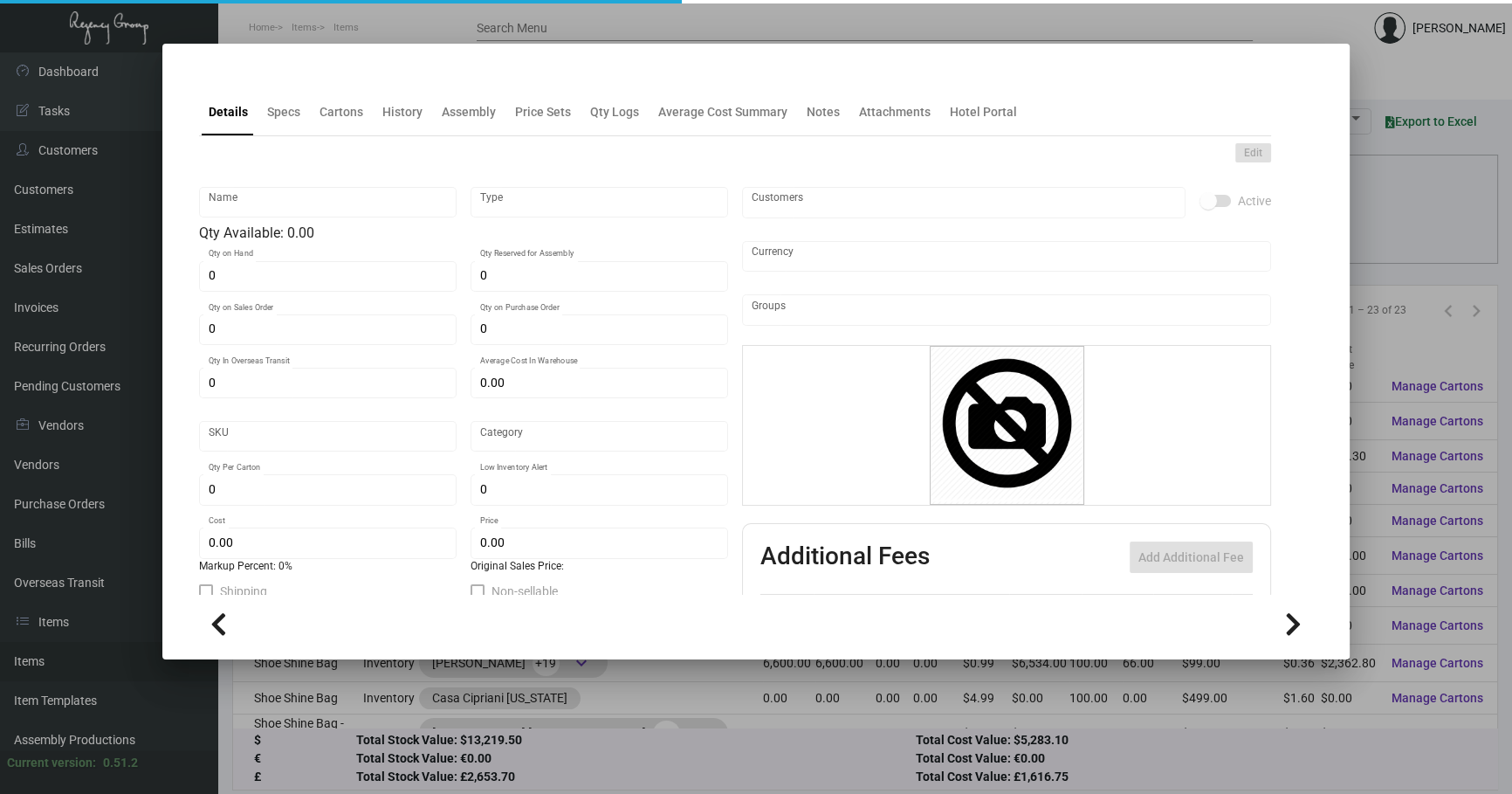
checkbox input "true"
type input "United States Dollar $"
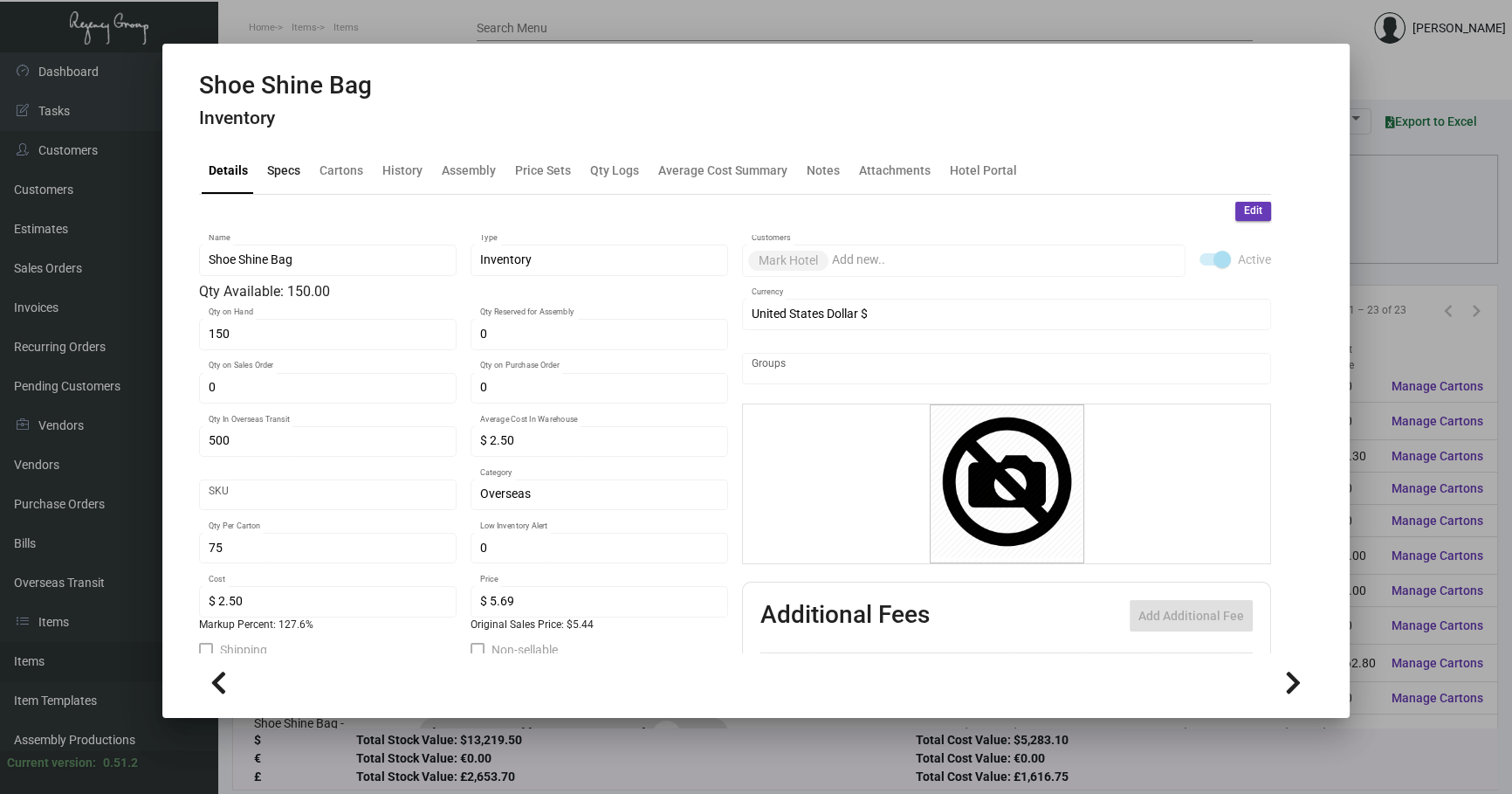
click at [286, 157] on div "Specs" at bounding box center [284, 169] width 47 height 42
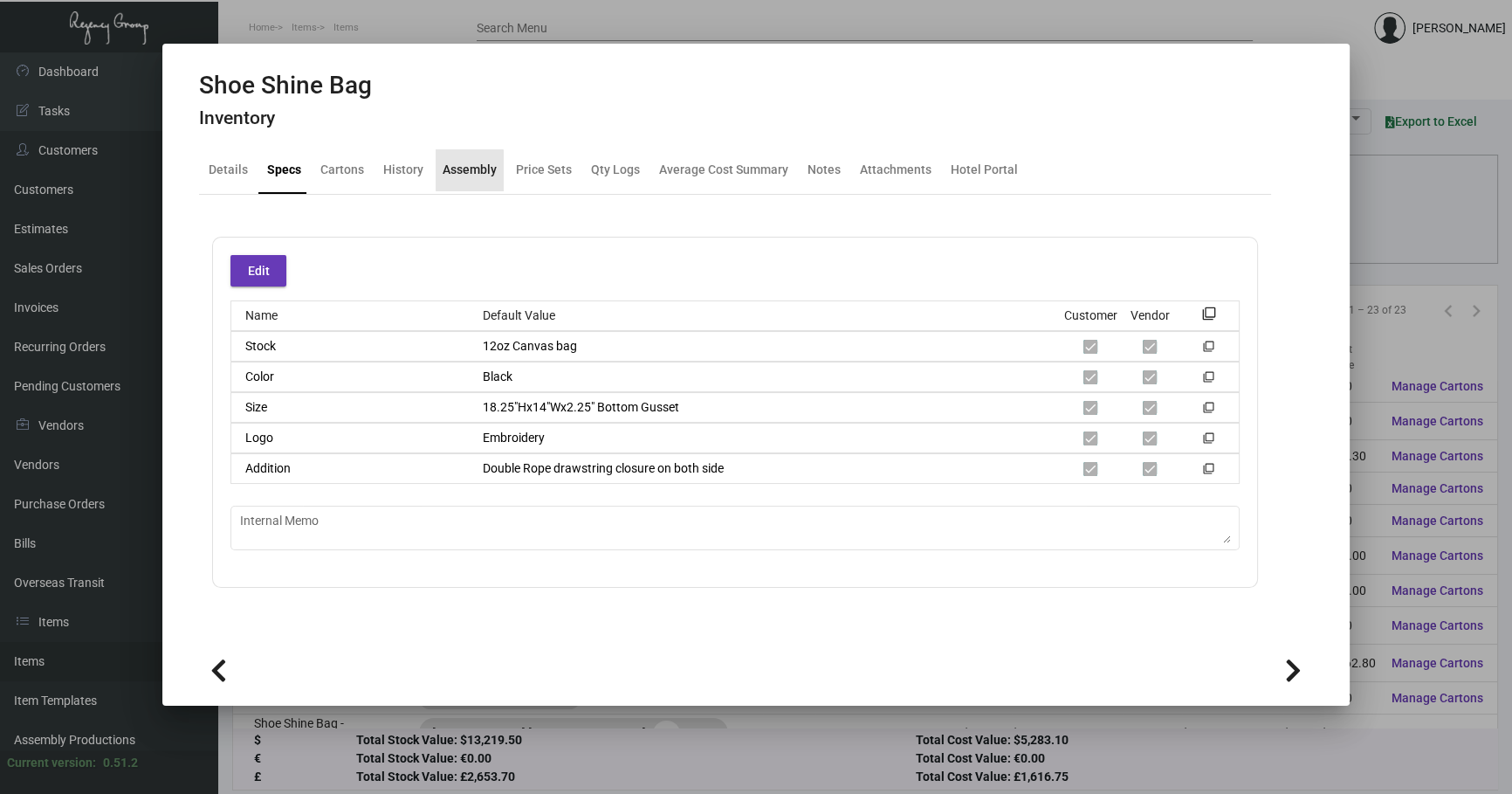
click at [446, 174] on div "Assembly" at bounding box center [470, 170] width 54 height 19
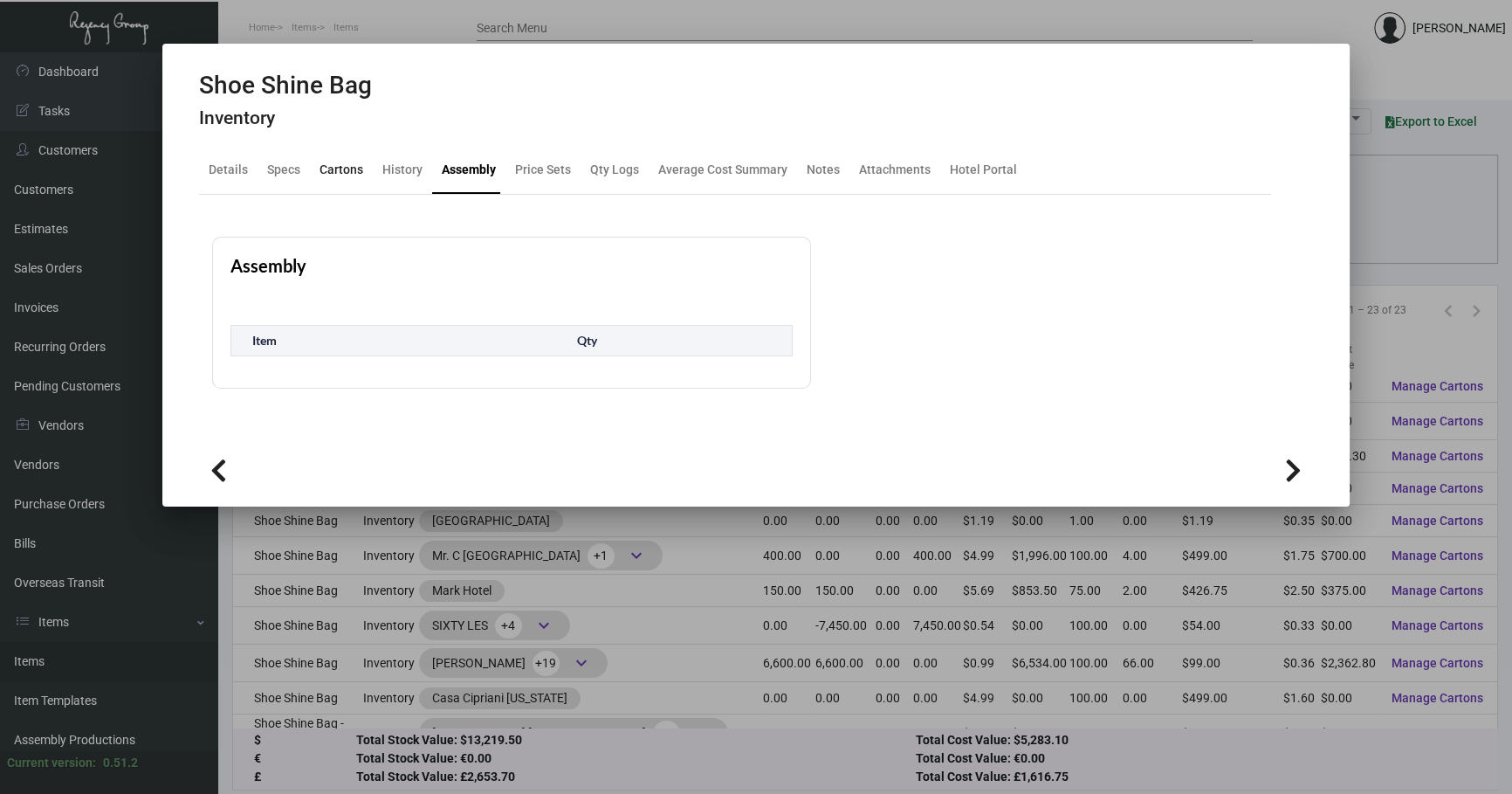
click at [365, 183] on div "Cartons" at bounding box center [342, 169] width 58 height 42
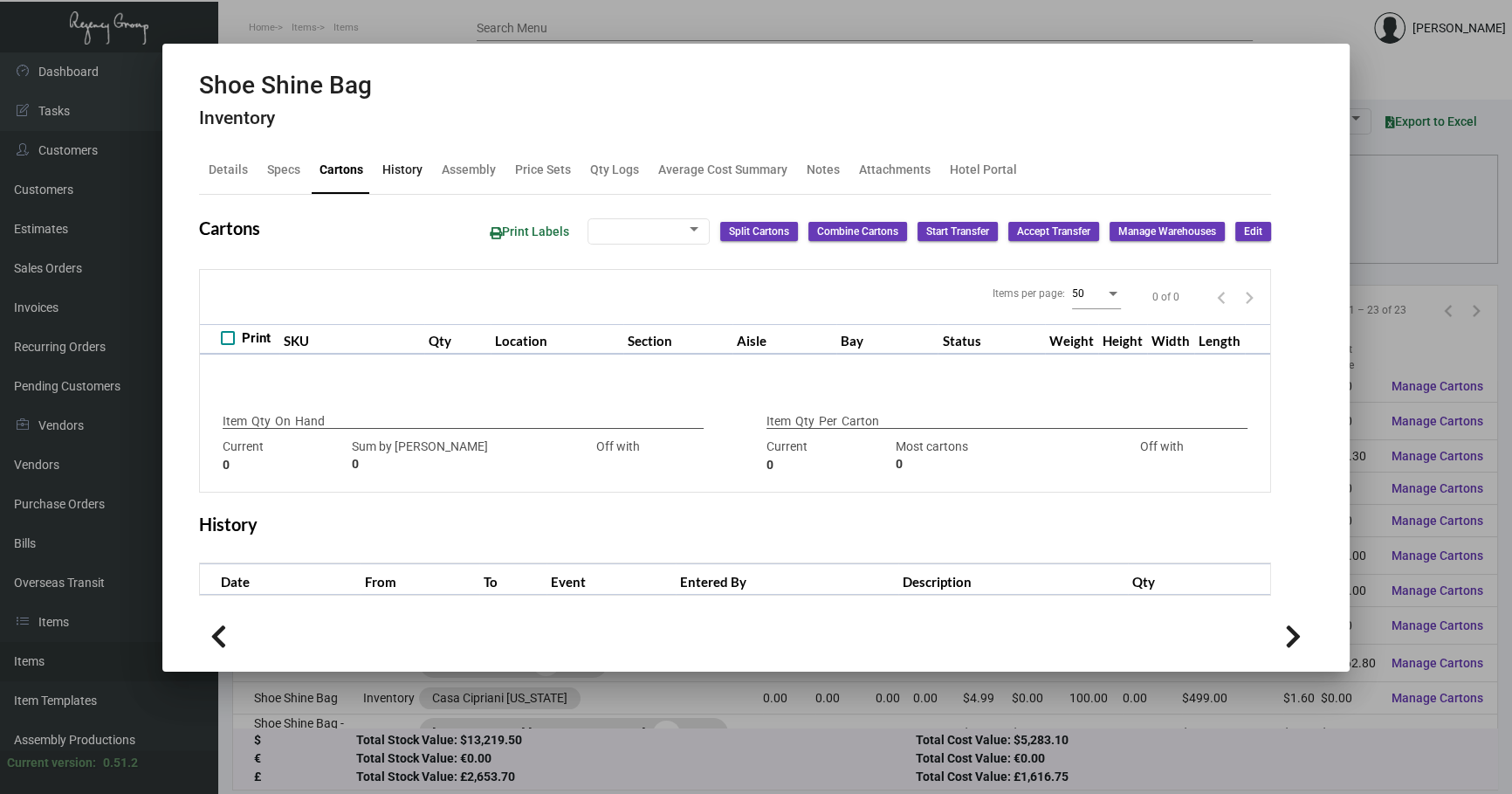
click at [384, 174] on div "History" at bounding box center [402, 170] width 40 height 19
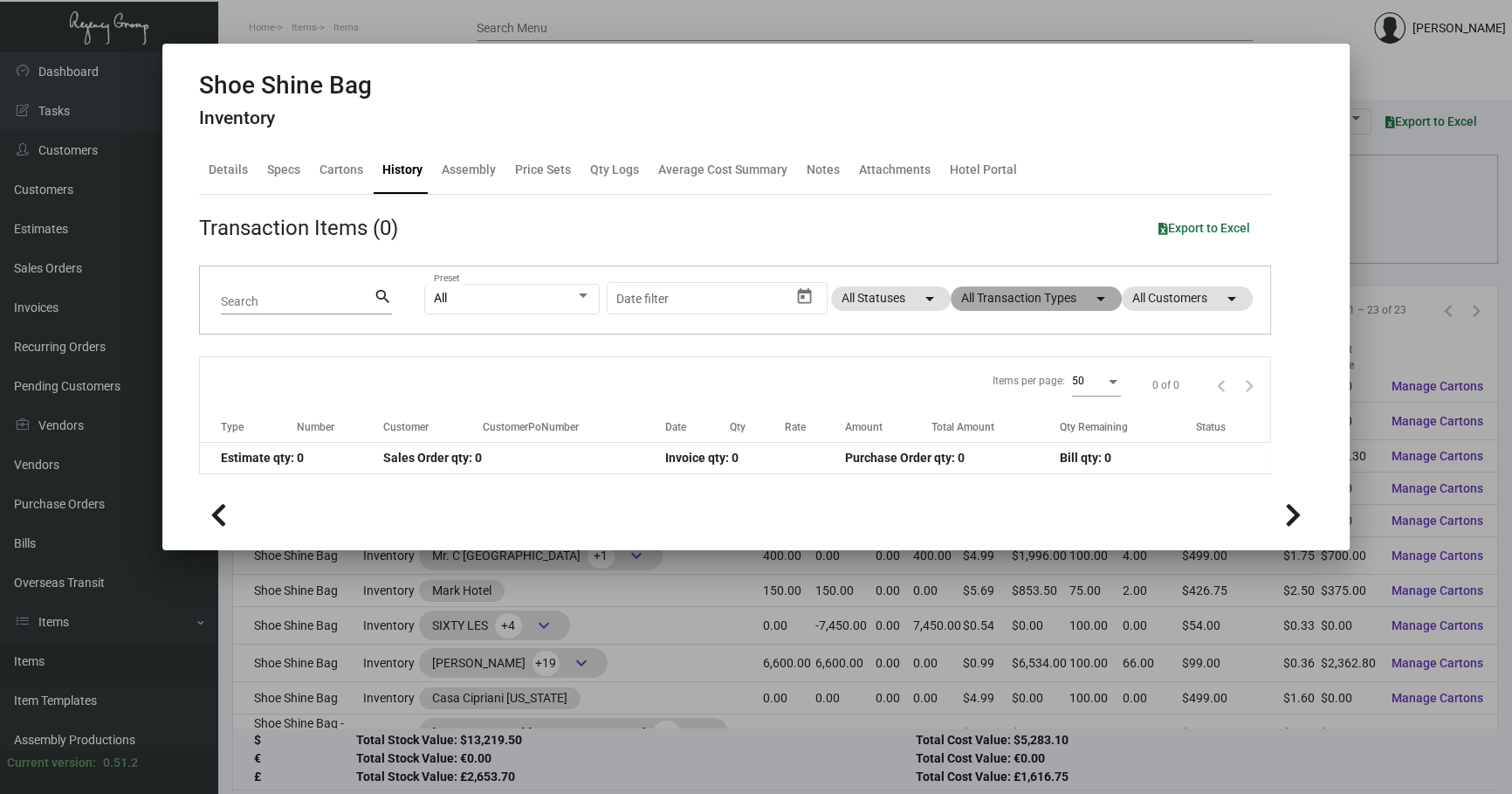
click at [1056, 296] on mat-chip "All Transaction Types arrow_drop_down" at bounding box center [1035, 299] width 171 height 24
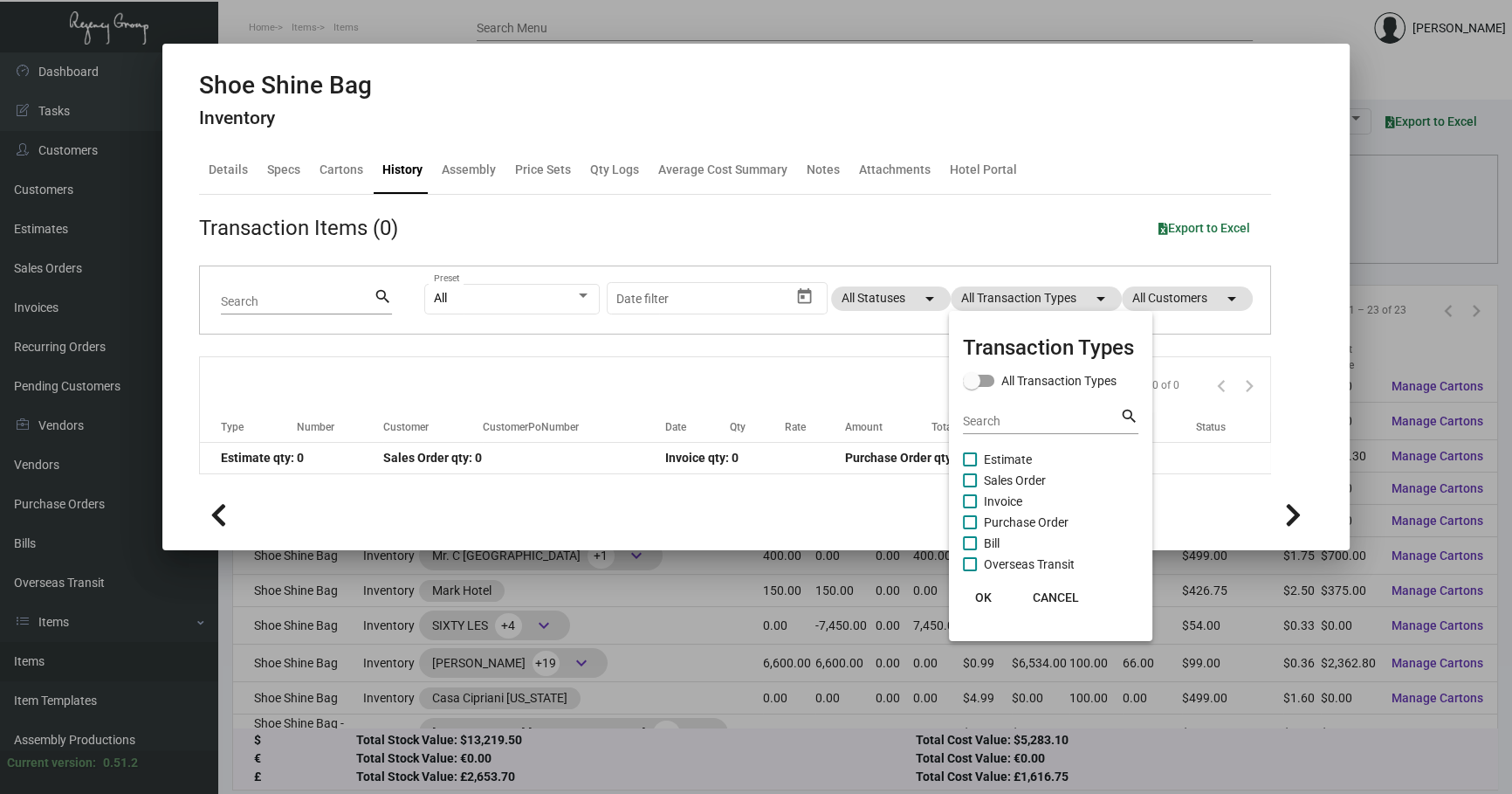
click at [752, 223] on div at bounding box center [756, 397] width 1512 height 794
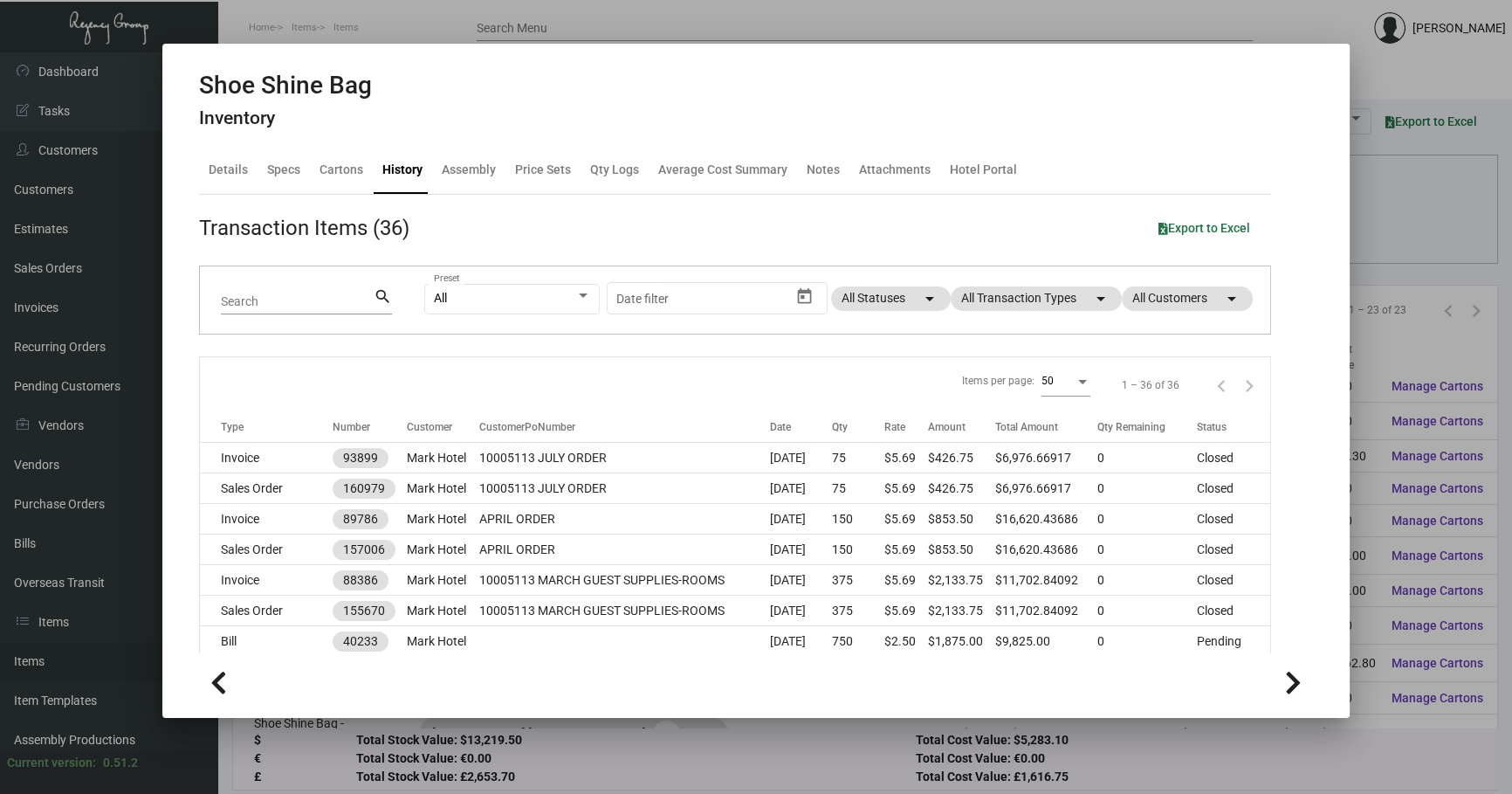
click at [1384, 251] on div at bounding box center [756, 397] width 1512 height 794
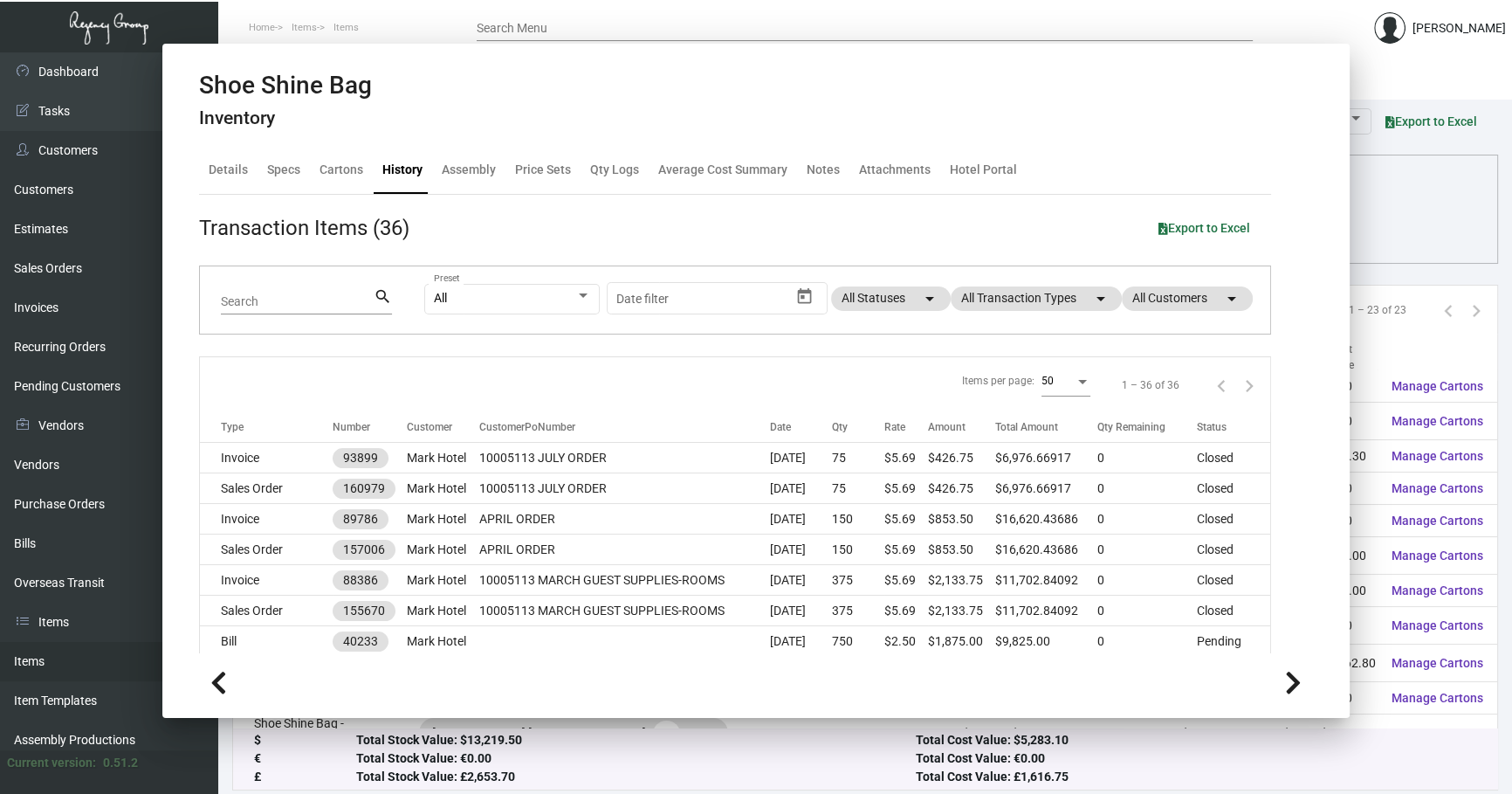
click at [1384, 251] on div "Columns arrow_drop_down All Reps arrow_drop_down All Item Types arrow_drop_down…" at bounding box center [865, 231] width 1229 height 51
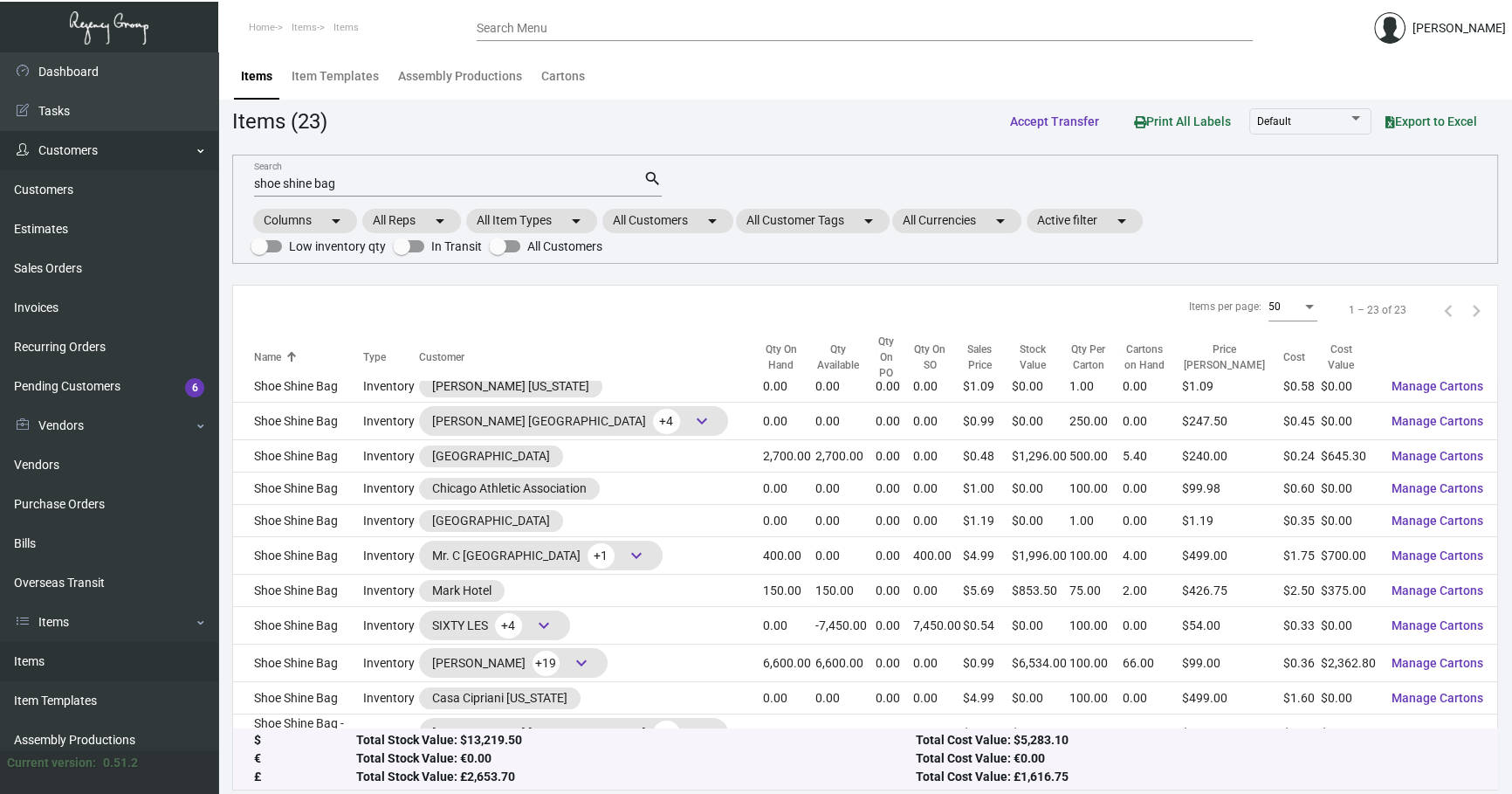
click at [3, 142] on div "Dashboard Dashboard Tasks Customers Customers Estimates Sales Orders Invoices R…" at bounding box center [756, 425] width 1512 height 746
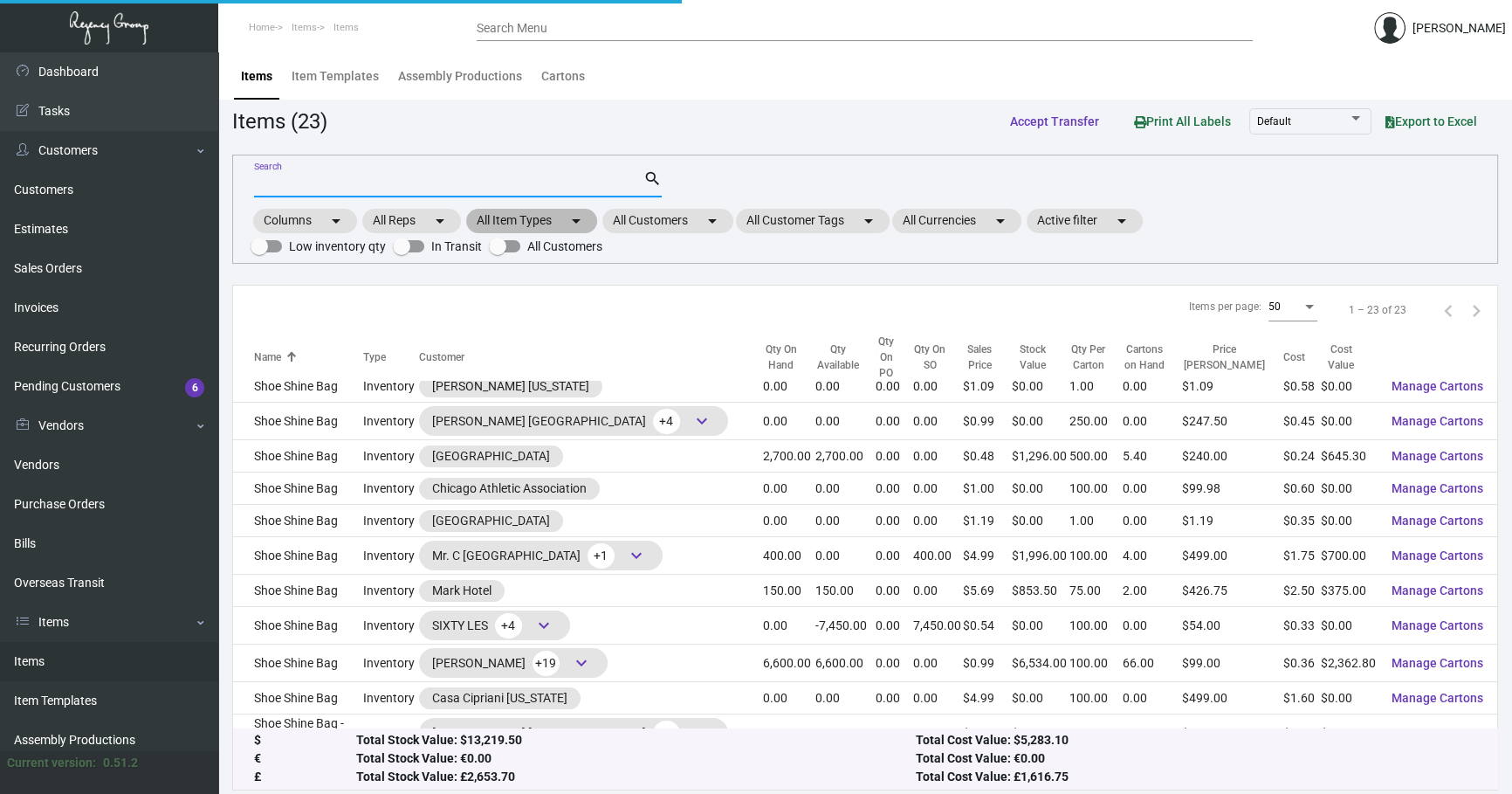
click at [543, 213] on mat-chip "All Item Types arrow_drop_down" at bounding box center [532, 221] width 131 height 24
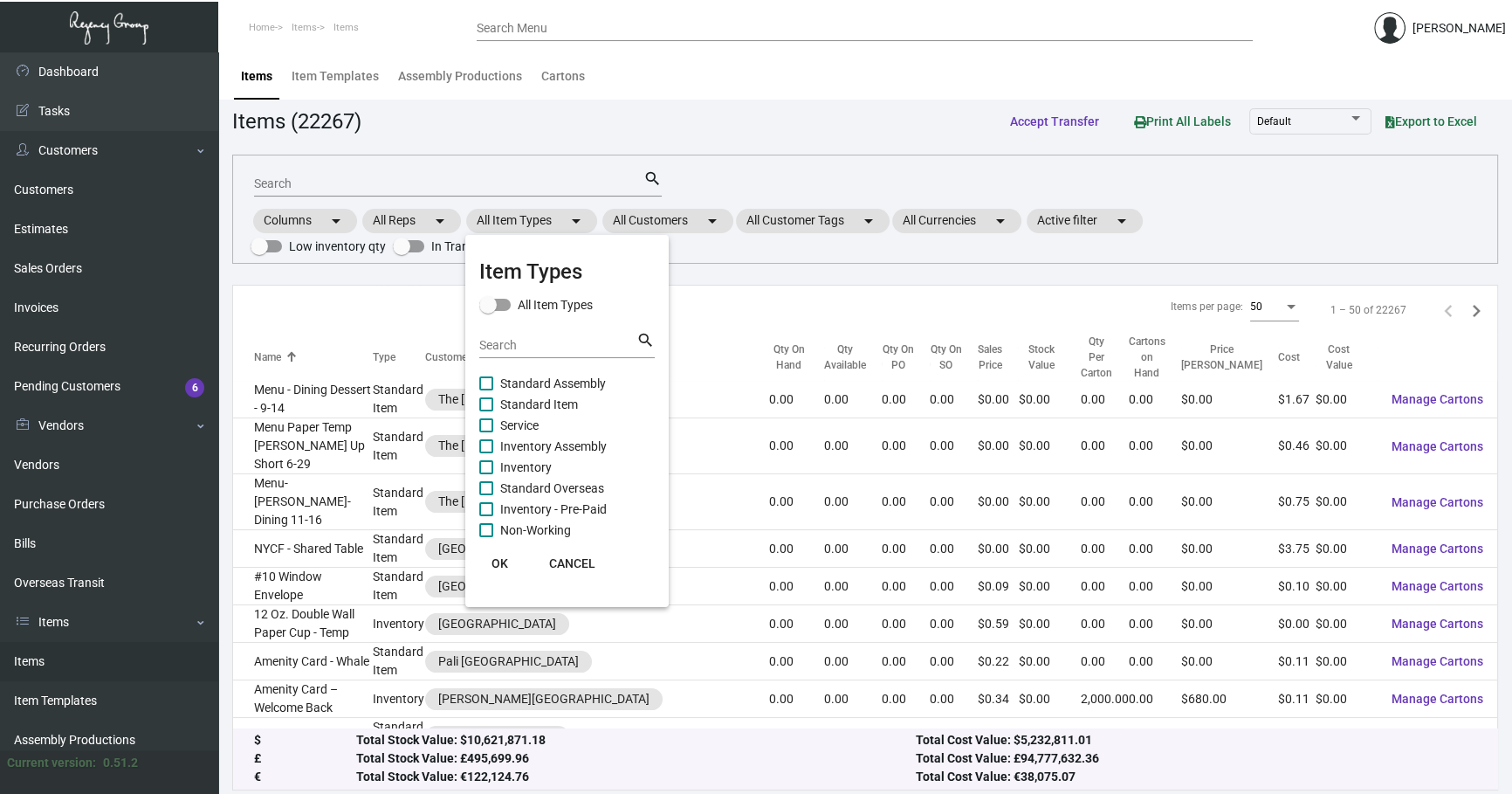
click at [703, 228] on div at bounding box center [756, 397] width 1512 height 794
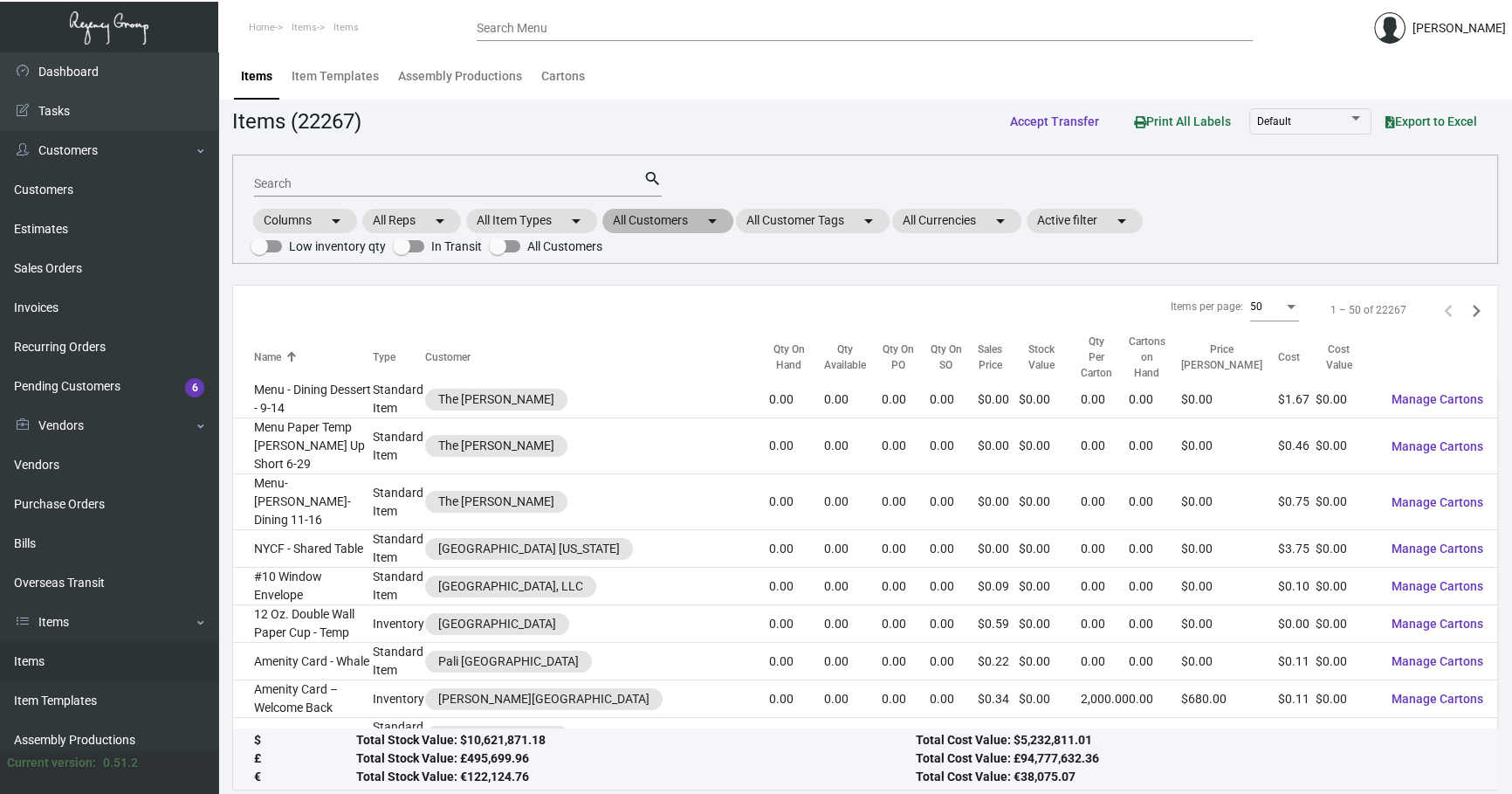
click at [701, 226] on mat-chip "All Customers arrow_drop_down" at bounding box center [668, 221] width 131 height 24
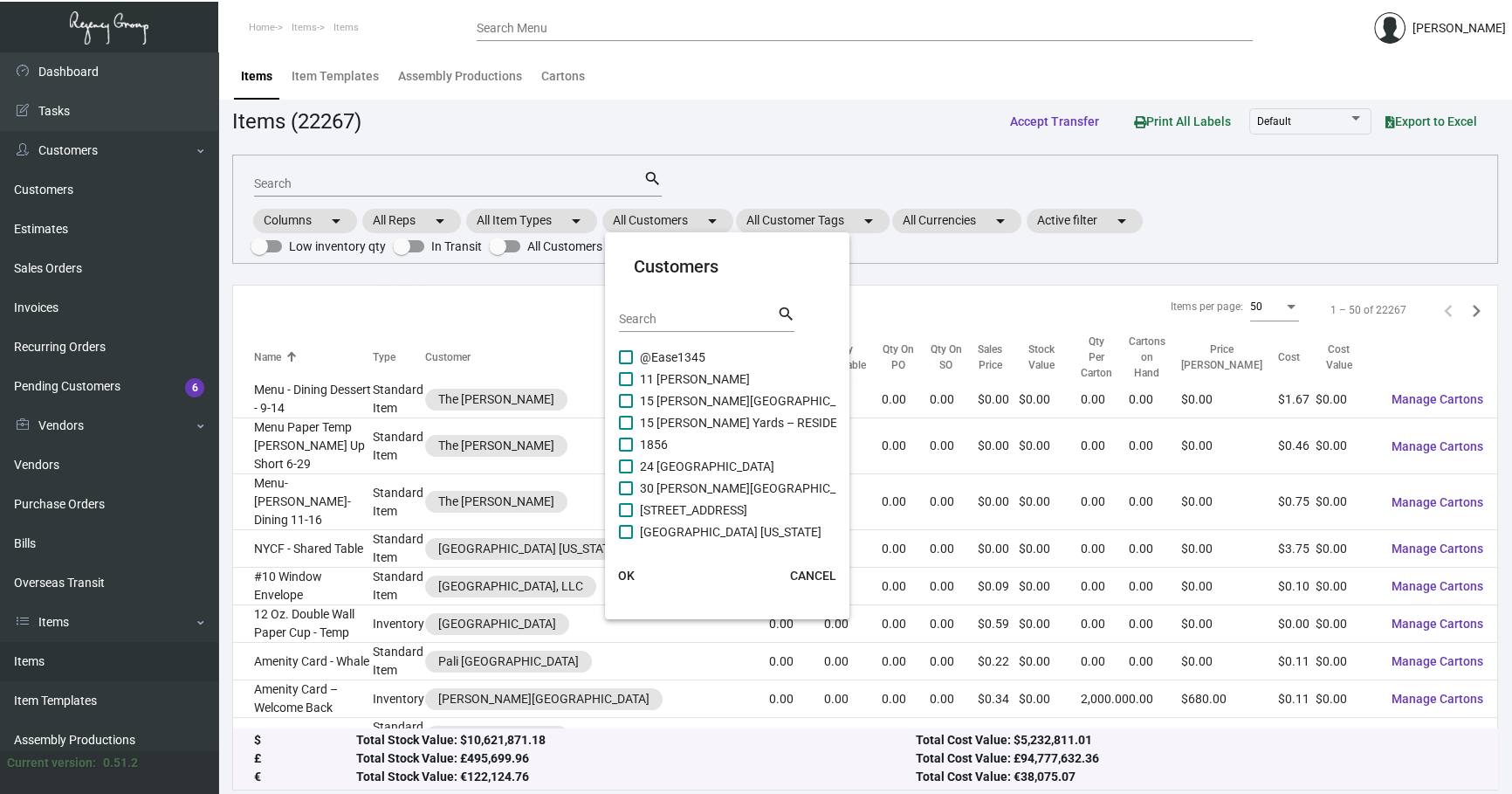
click at [690, 330] on div "Search" at bounding box center [697, 317] width 157 height 27
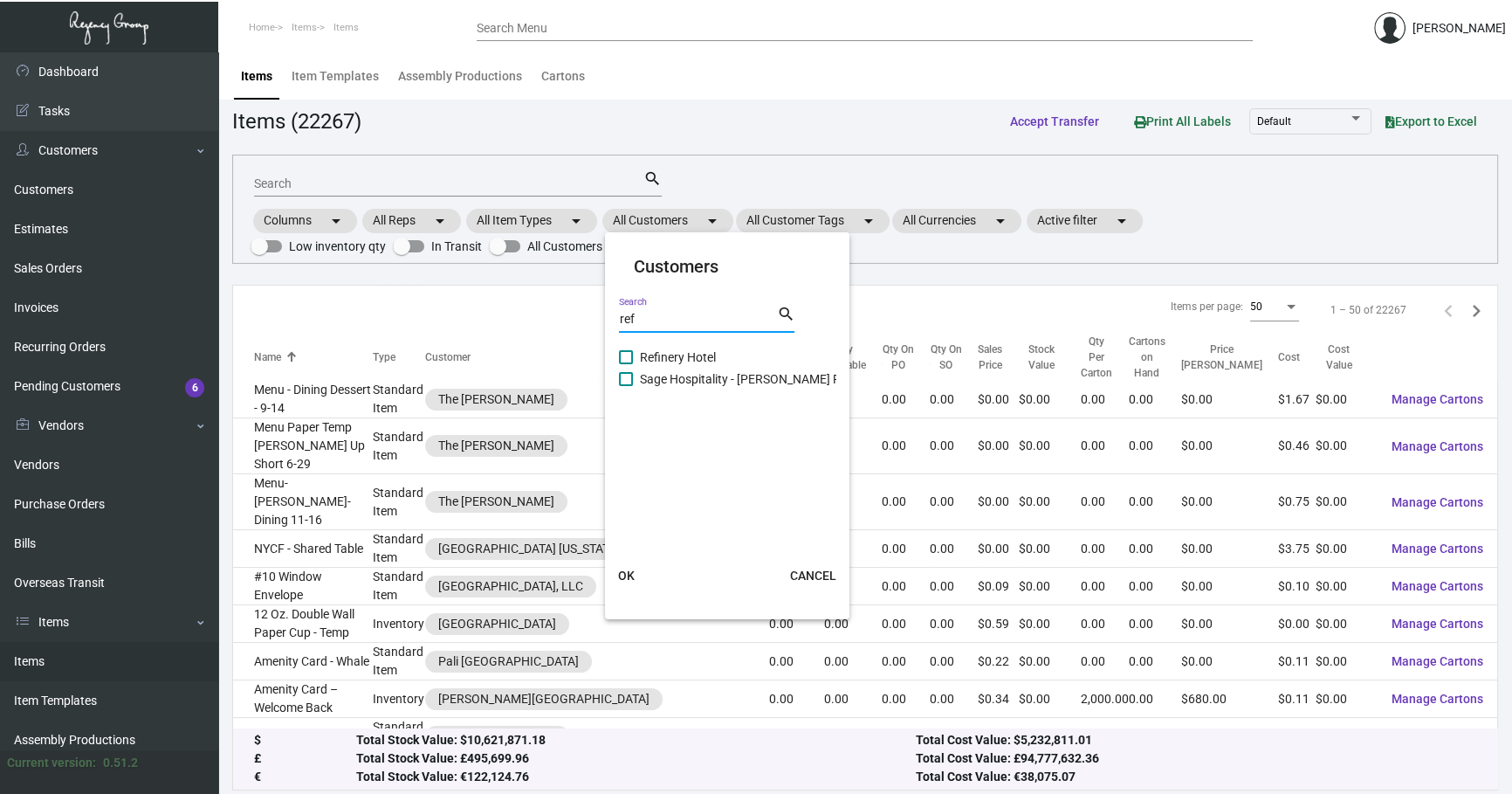
type input "ref"
